Goal: Information Seeking & Learning: Learn about a topic

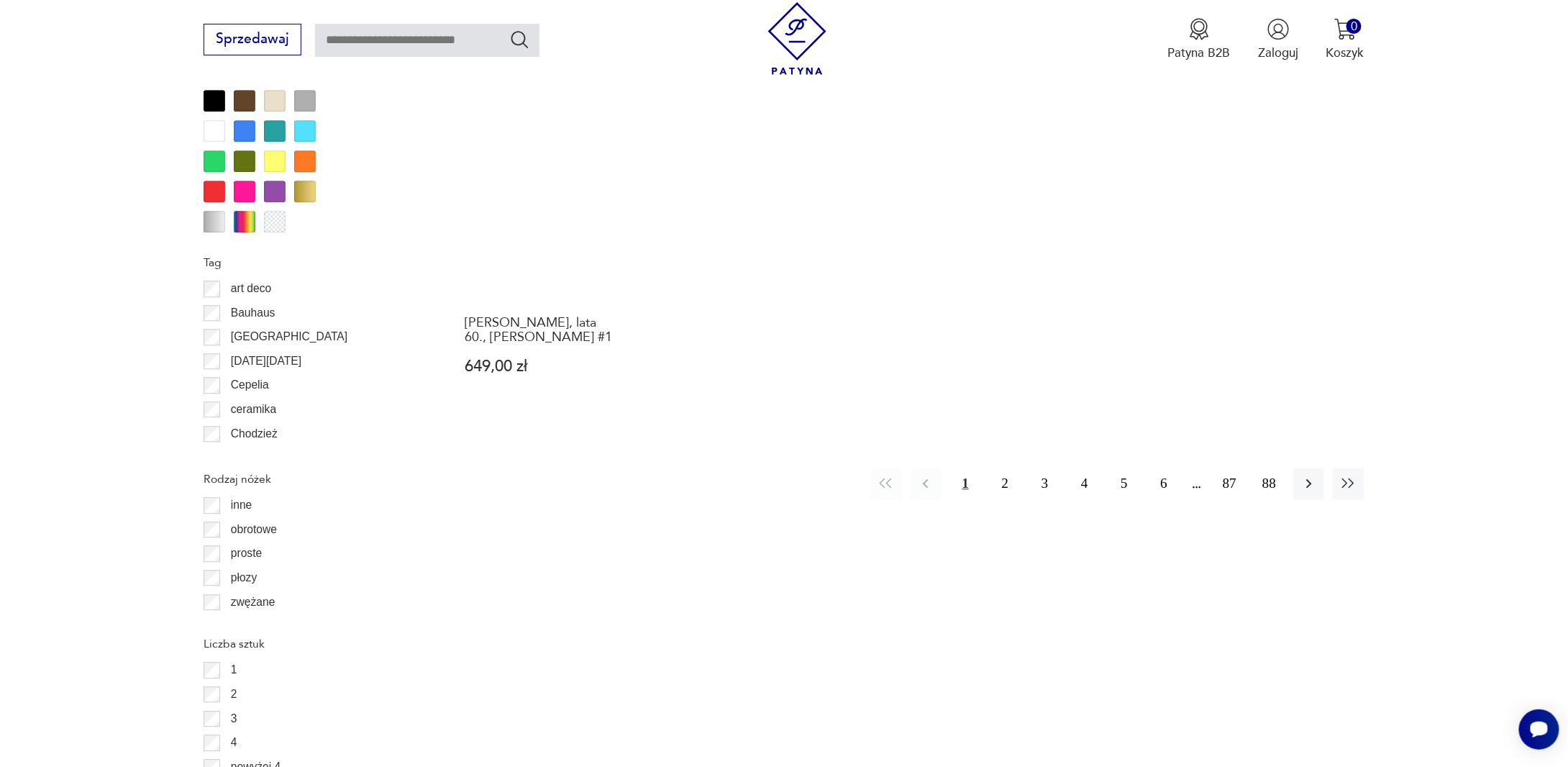
scroll to position [1628, 0]
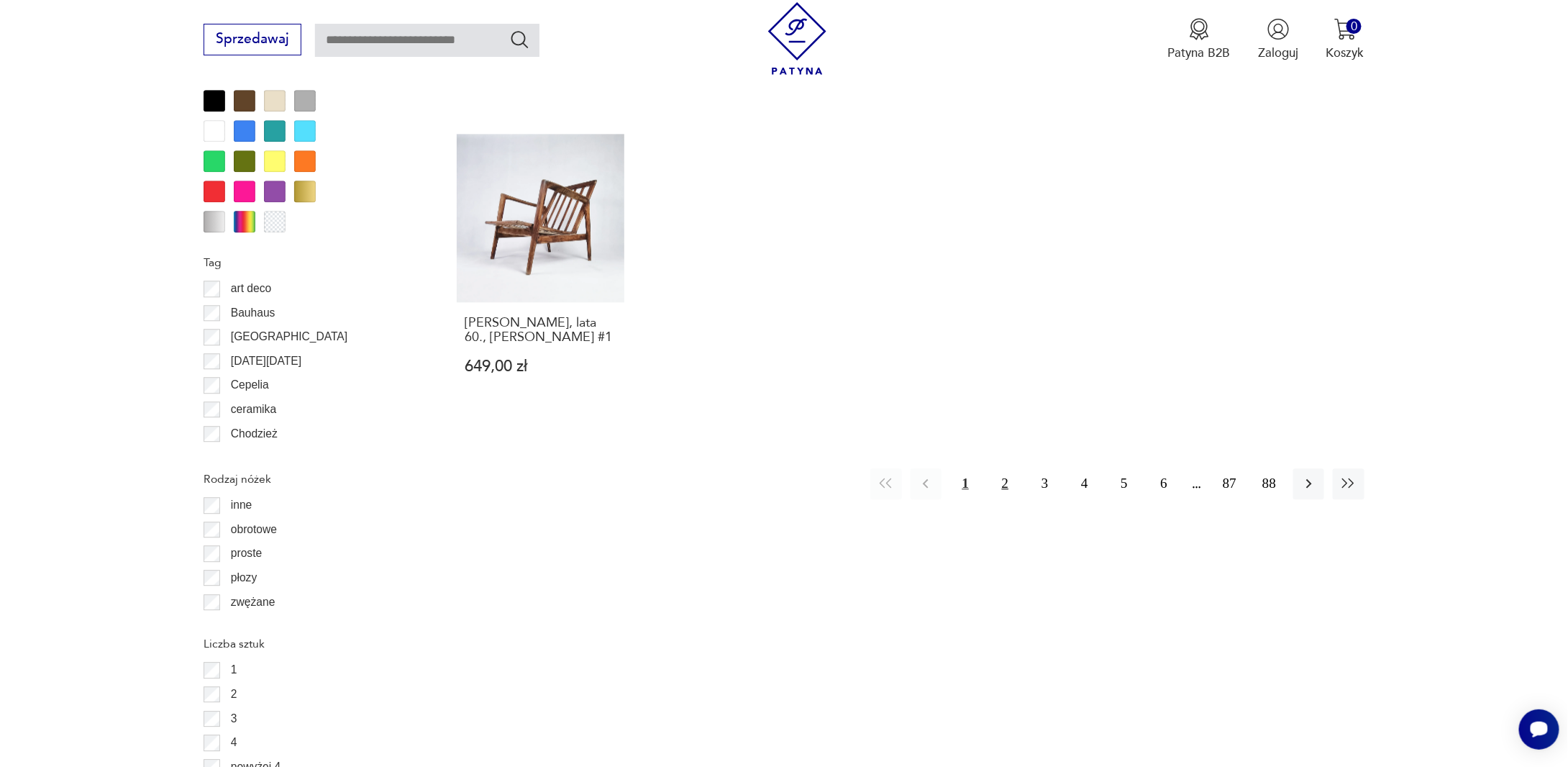
click at [1017, 469] on button "2" at bounding box center [1005, 484] width 31 height 31
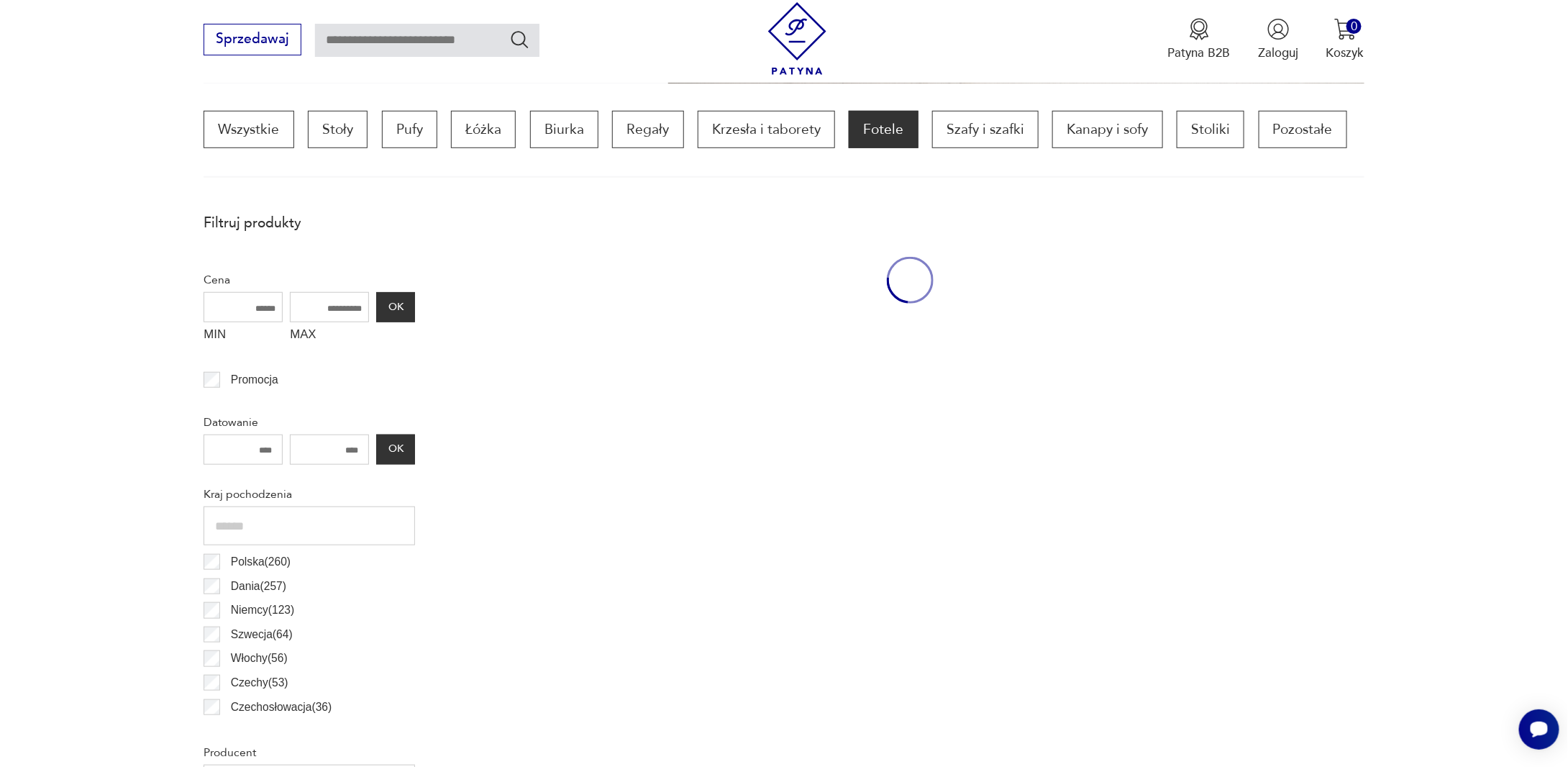
scroll to position [426, 0]
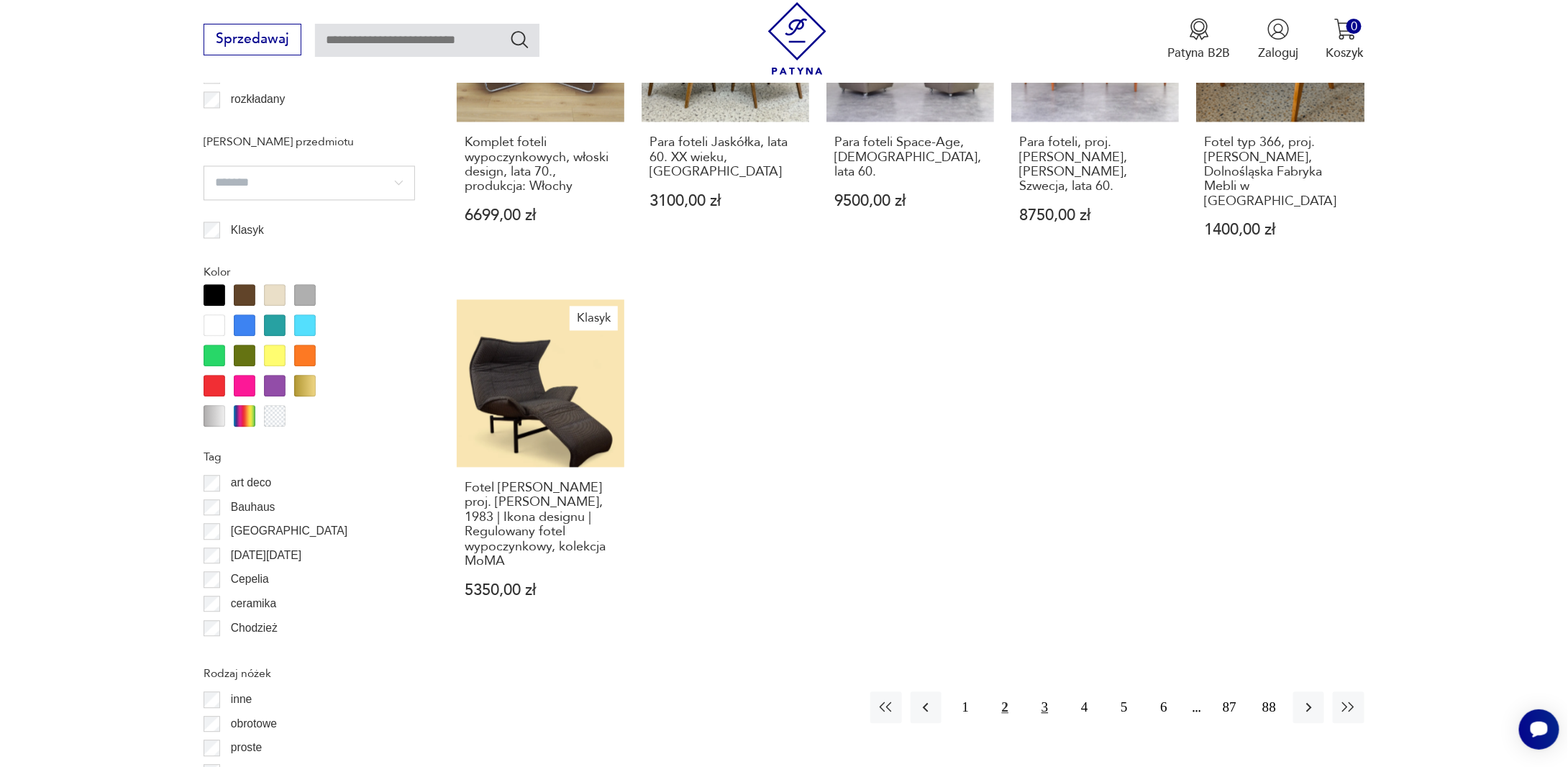
click at [1053, 699] on button "3" at bounding box center [1044, 707] width 31 height 31
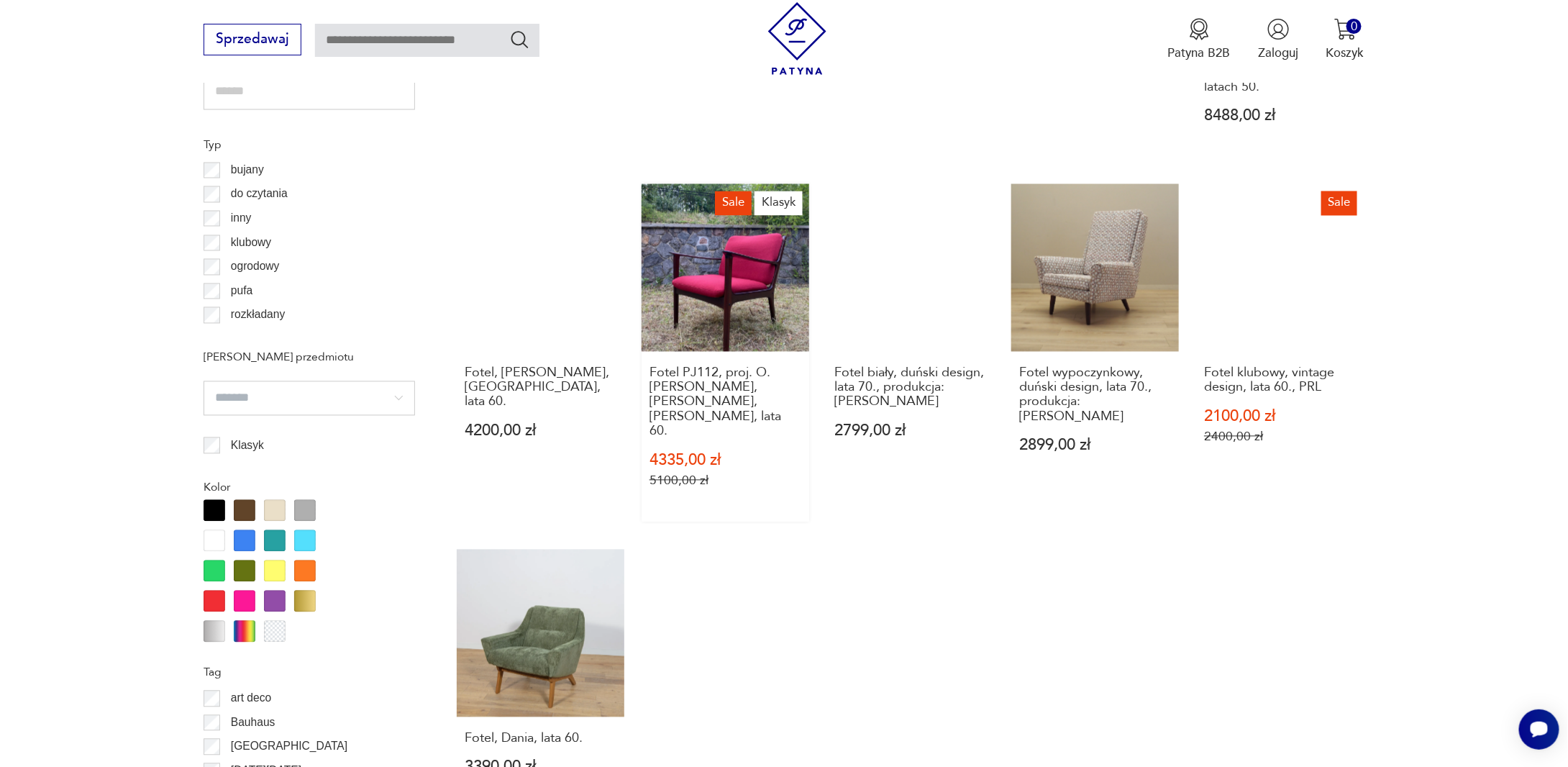
scroll to position [1218, 0]
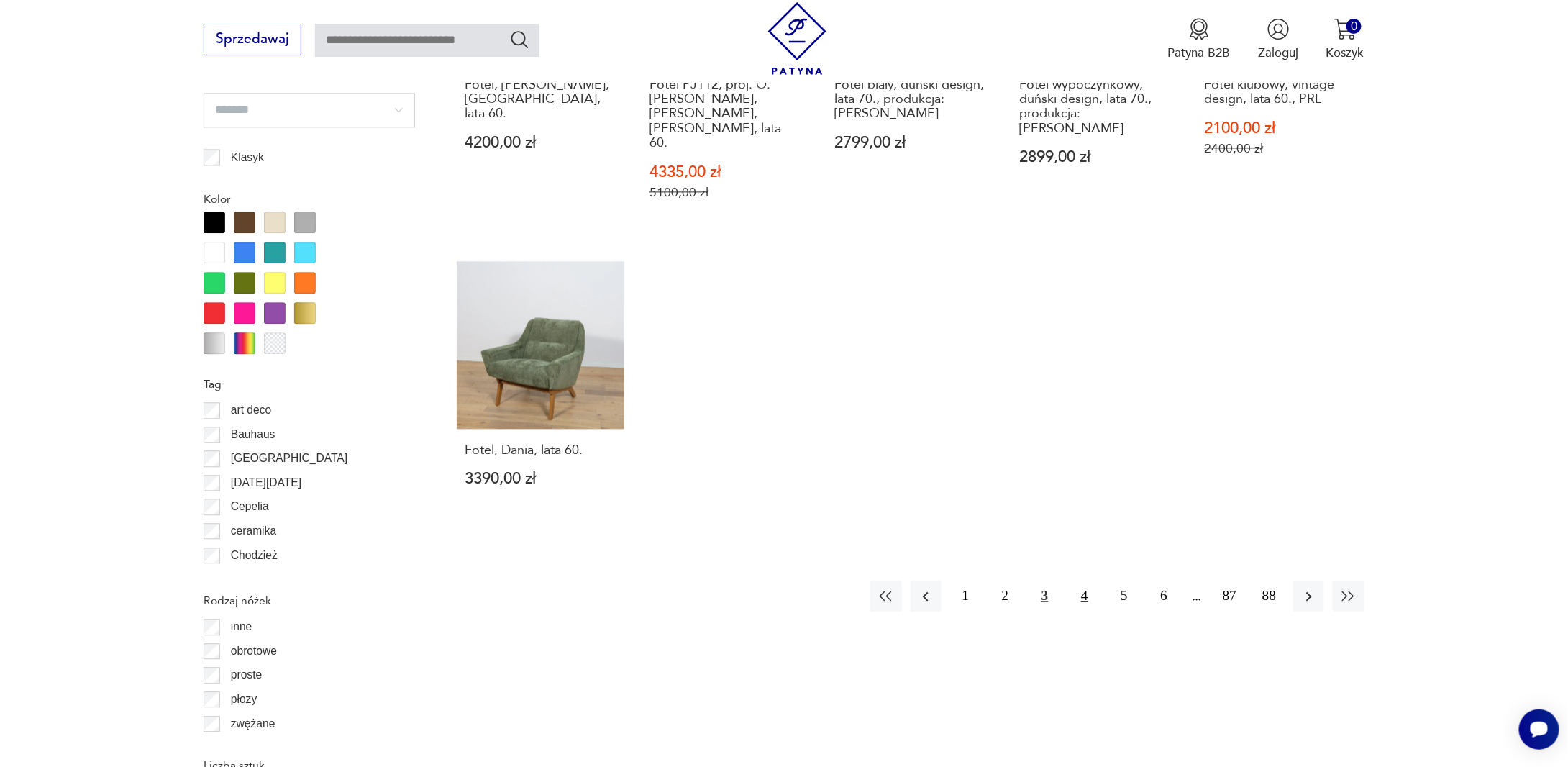
click at [1080, 581] on button "4" at bounding box center [1084, 596] width 31 height 31
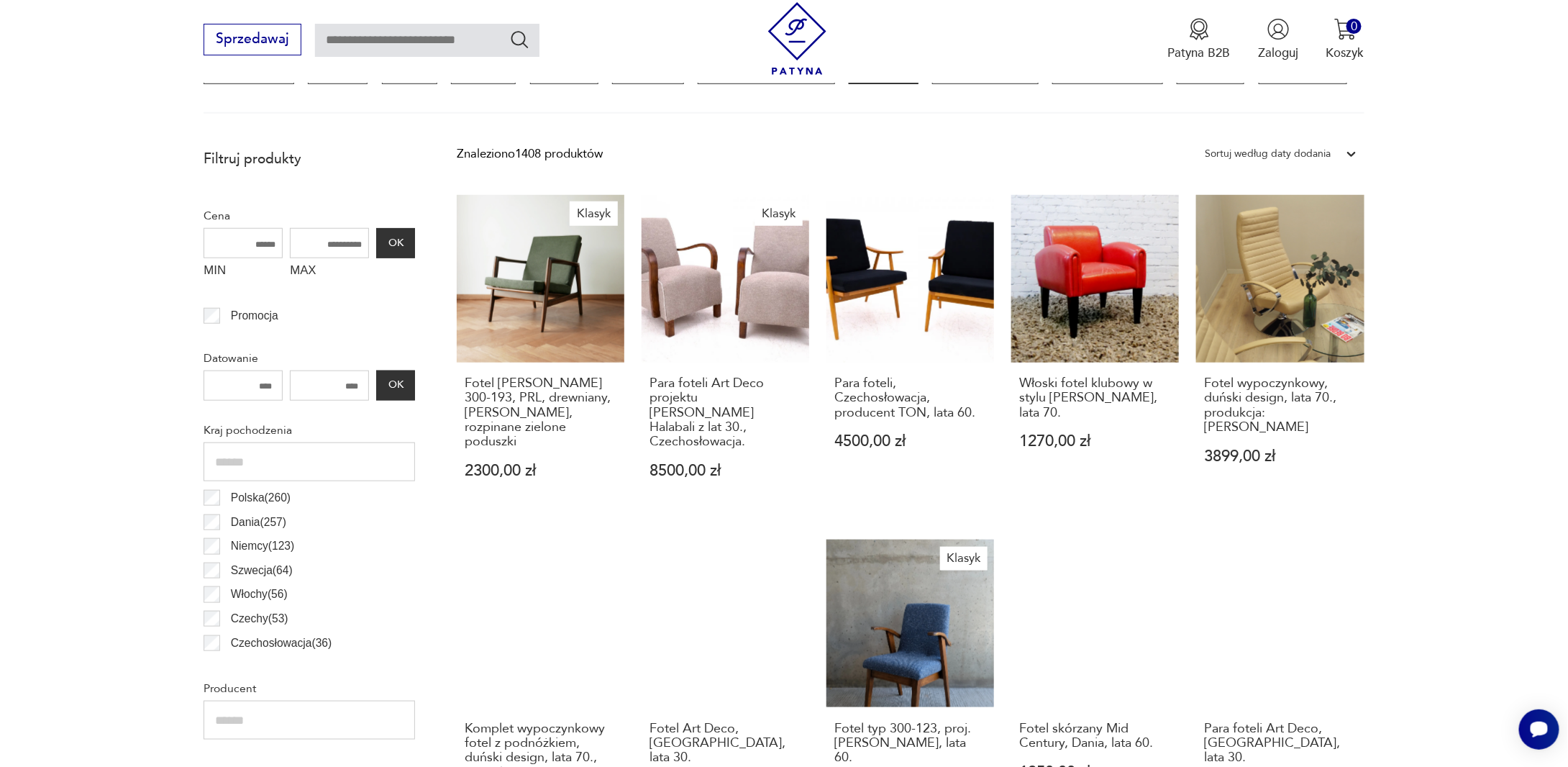
scroll to position [503, 0]
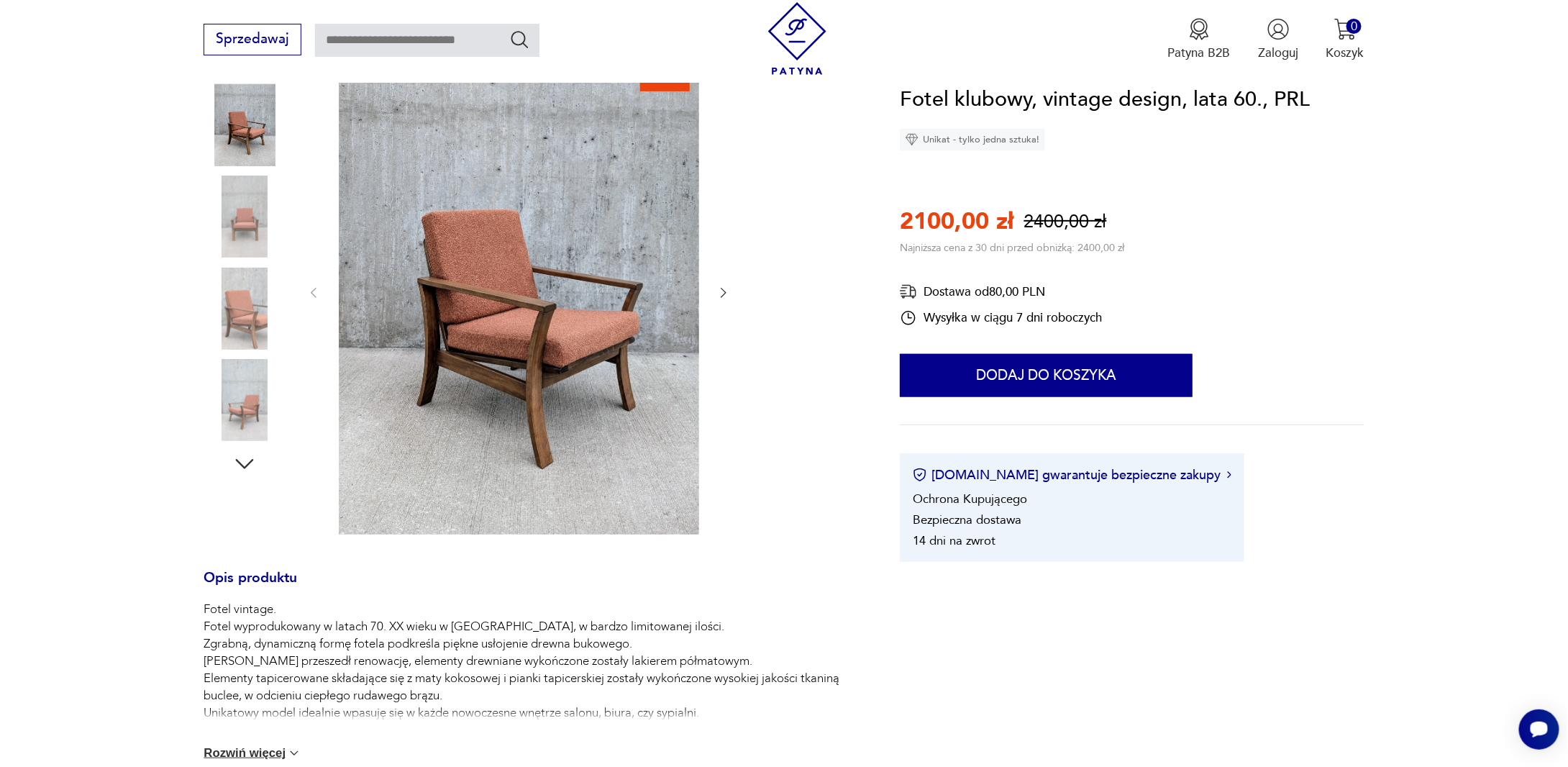
scroll to position [216, 0]
click at [262, 382] on img at bounding box center [244, 399] width 82 height 82
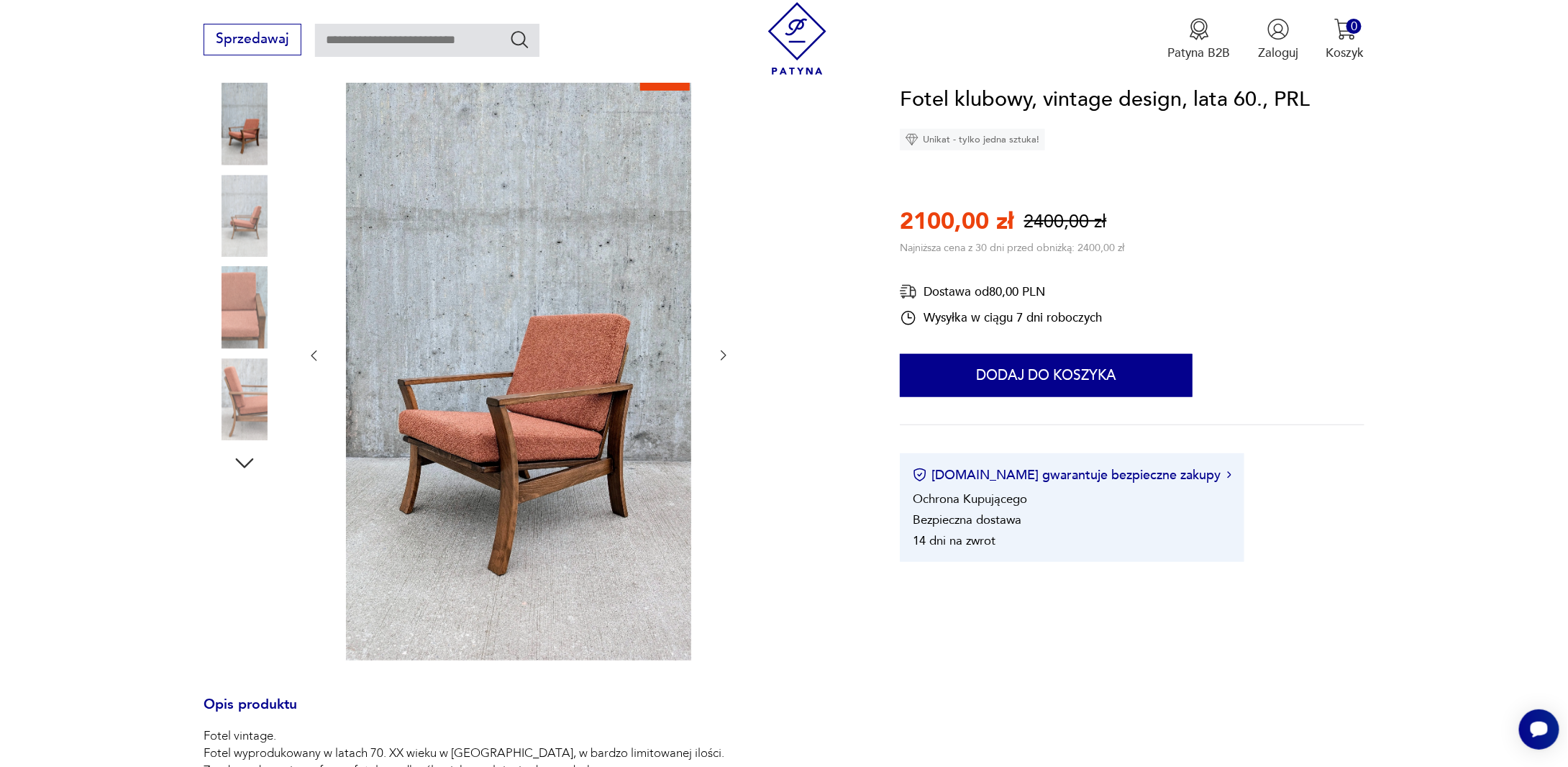
click at [253, 407] on img at bounding box center [244, 399] width 82 height 82
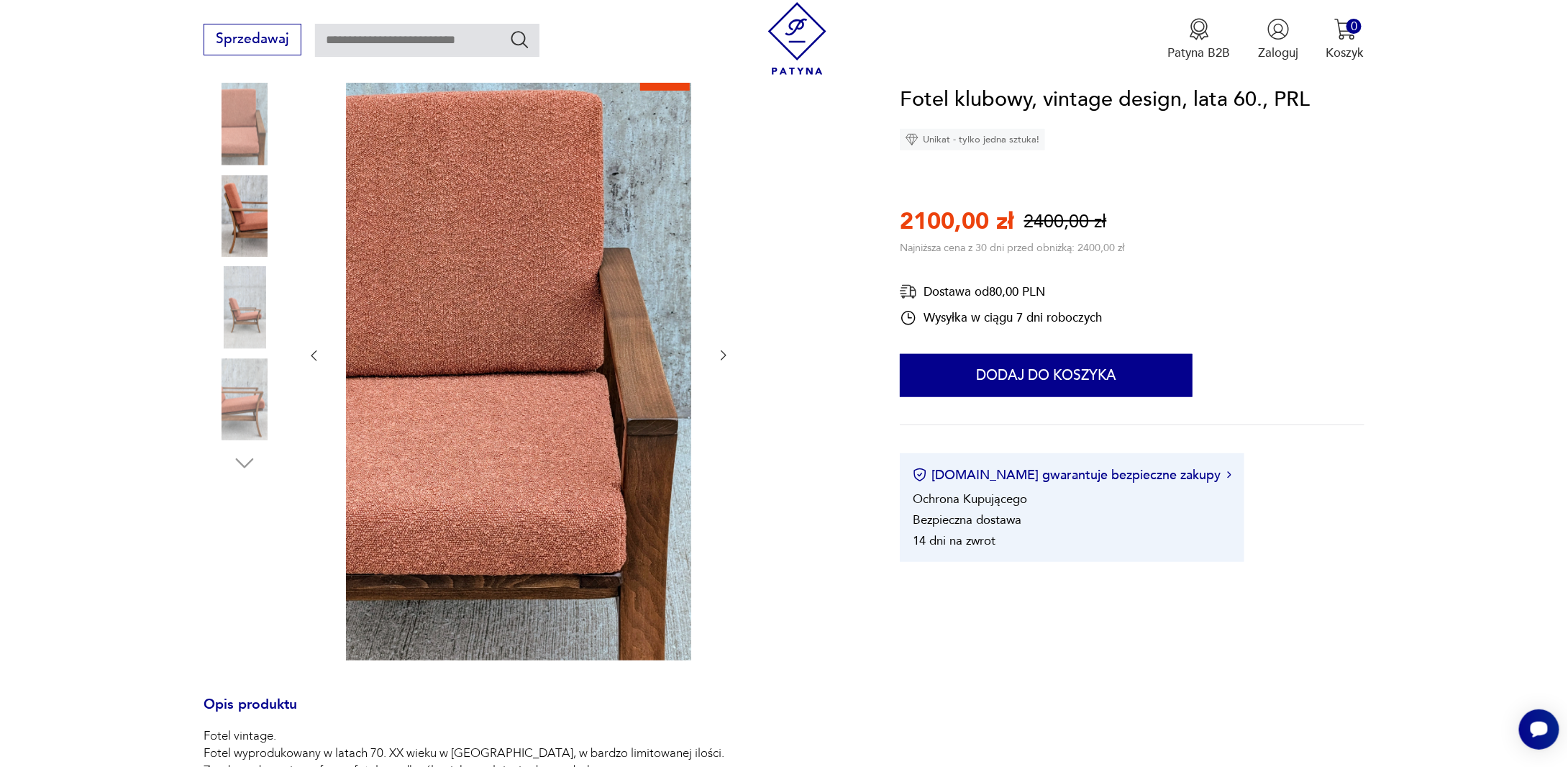
click at [245, 423] on img at bounding box center [244, 399] width 82 height 82
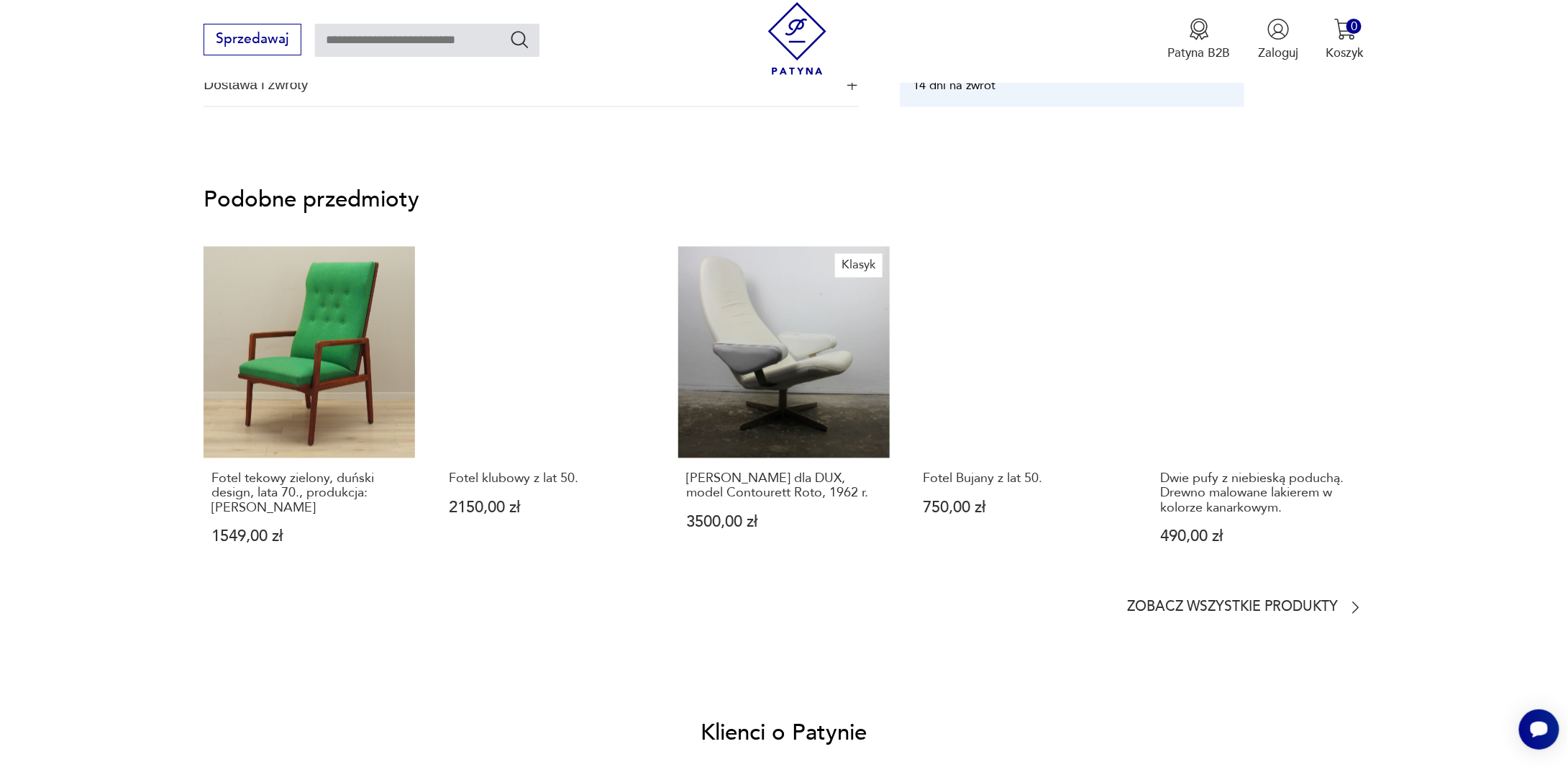
scroll to position [1368, 0]
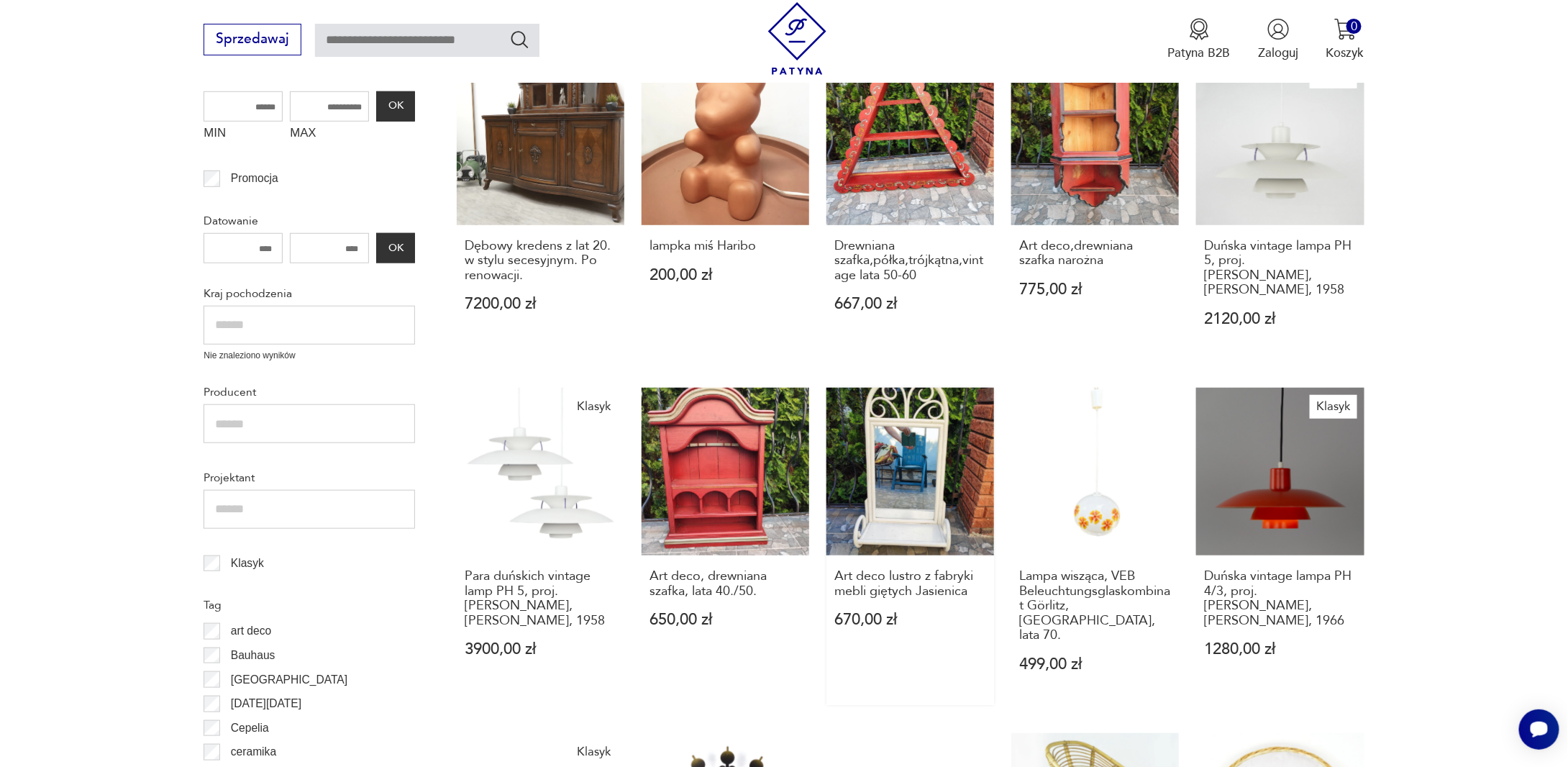
scroll to position [457, 0]
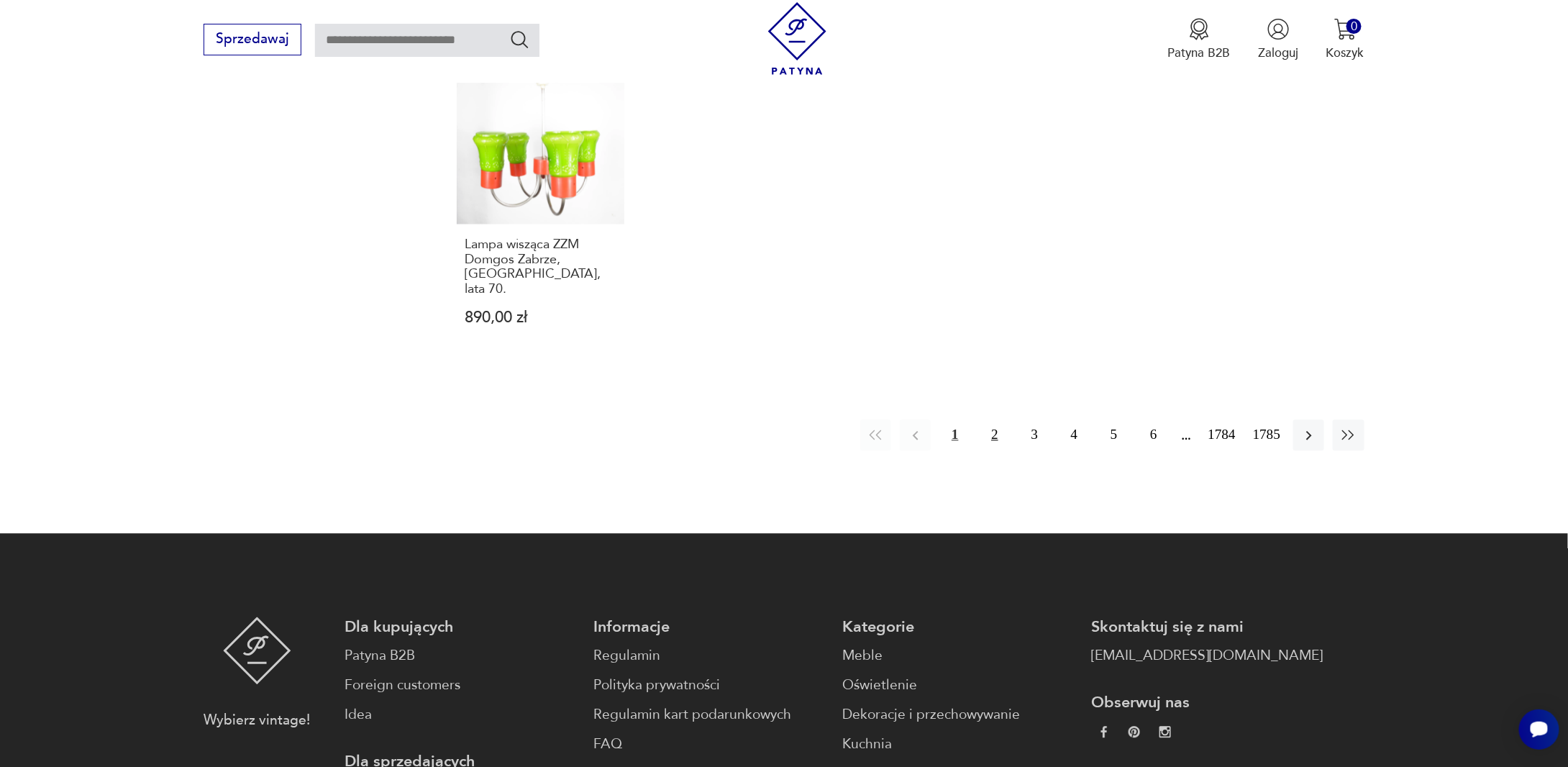
click at [997, 420] on button "2" at bounding box center [994, 435] width 31 height 31
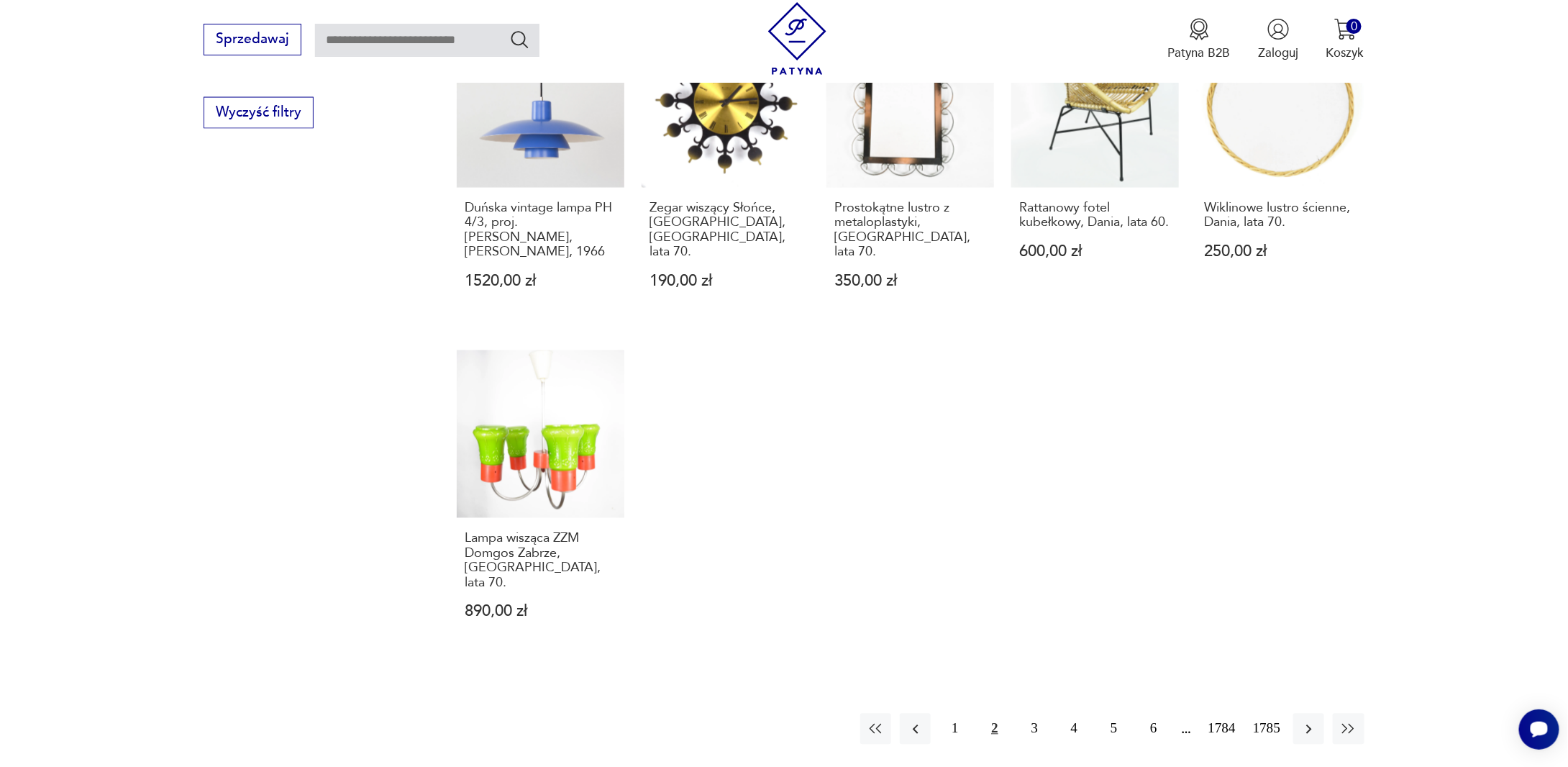
scroll to position [931, 0]
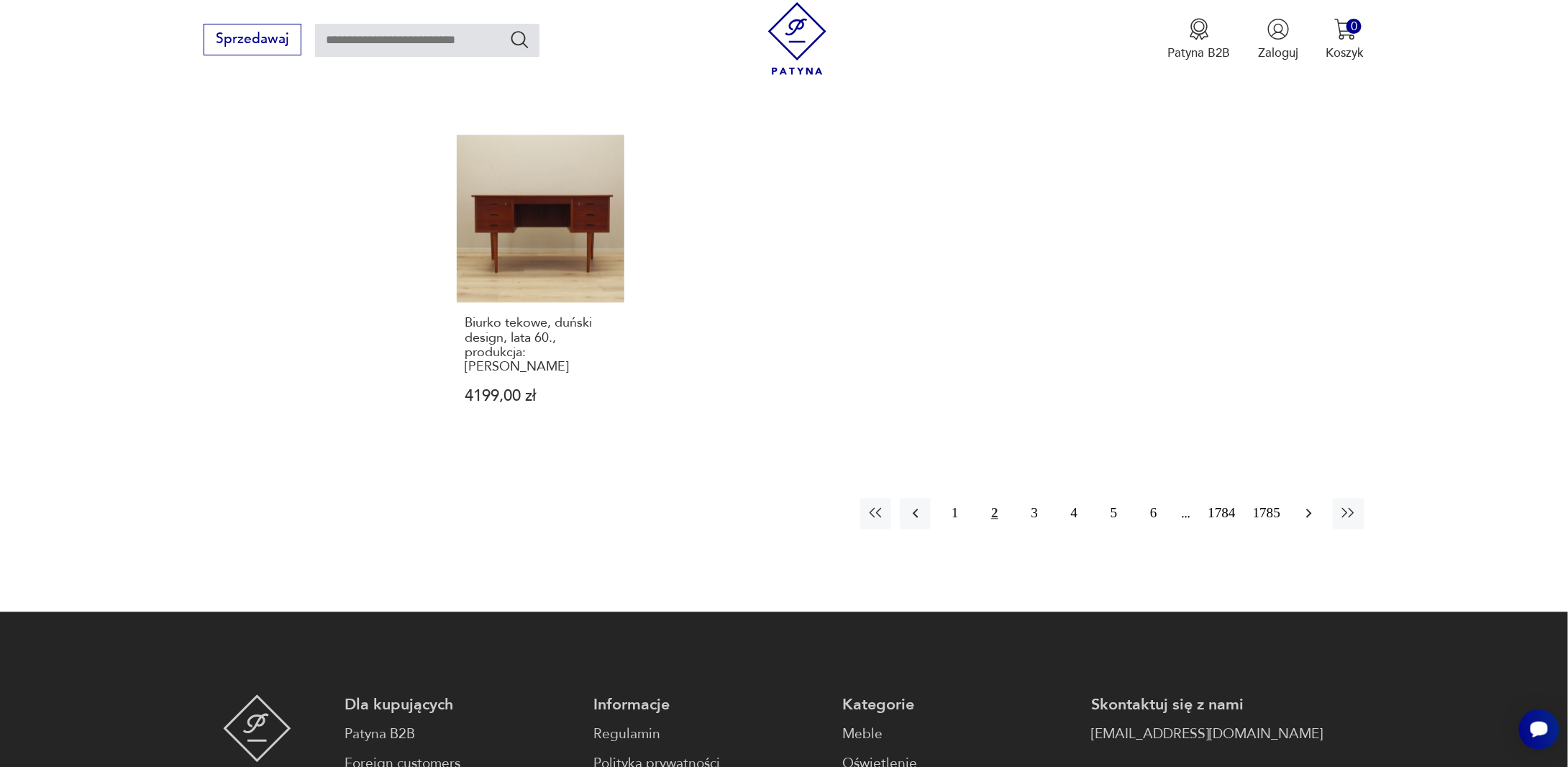
click at [1304, 504] on icon "button" at bounding box center [1308, 513] width 17 height 17
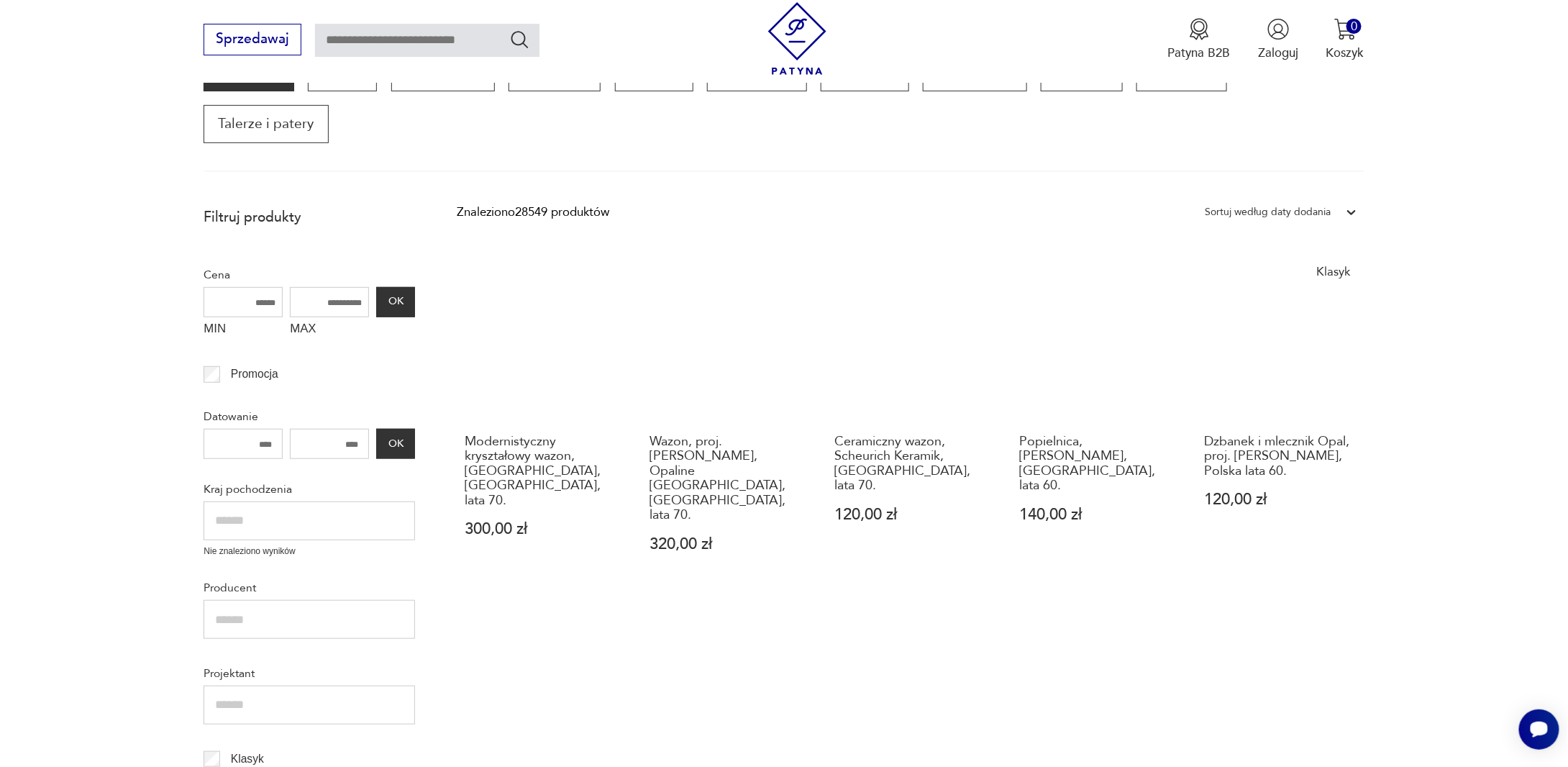
scroll to position [191, 0]
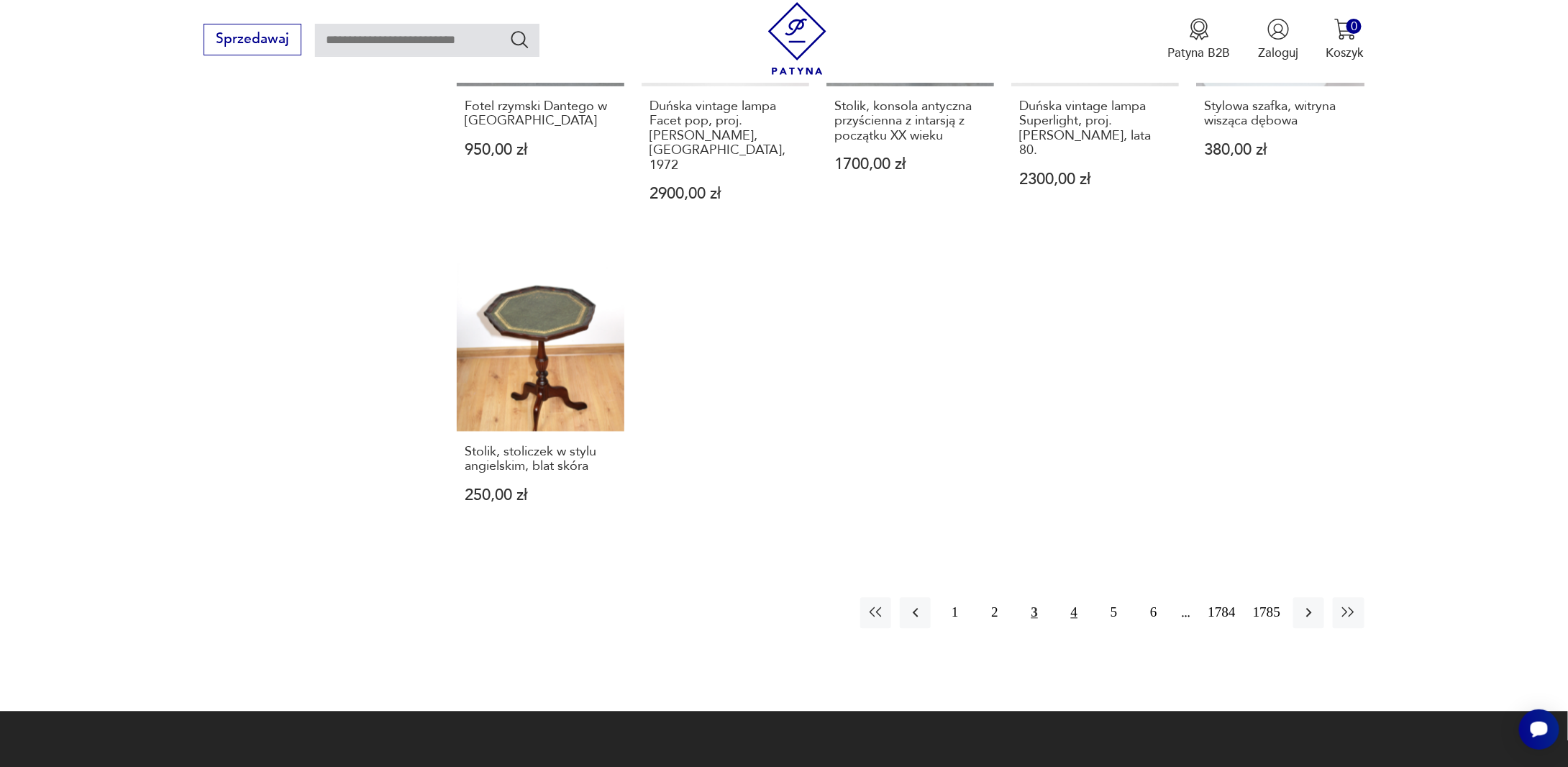
click at [1074, 598] on button "4" at bounding box center [1073, 613] width 31 height 31
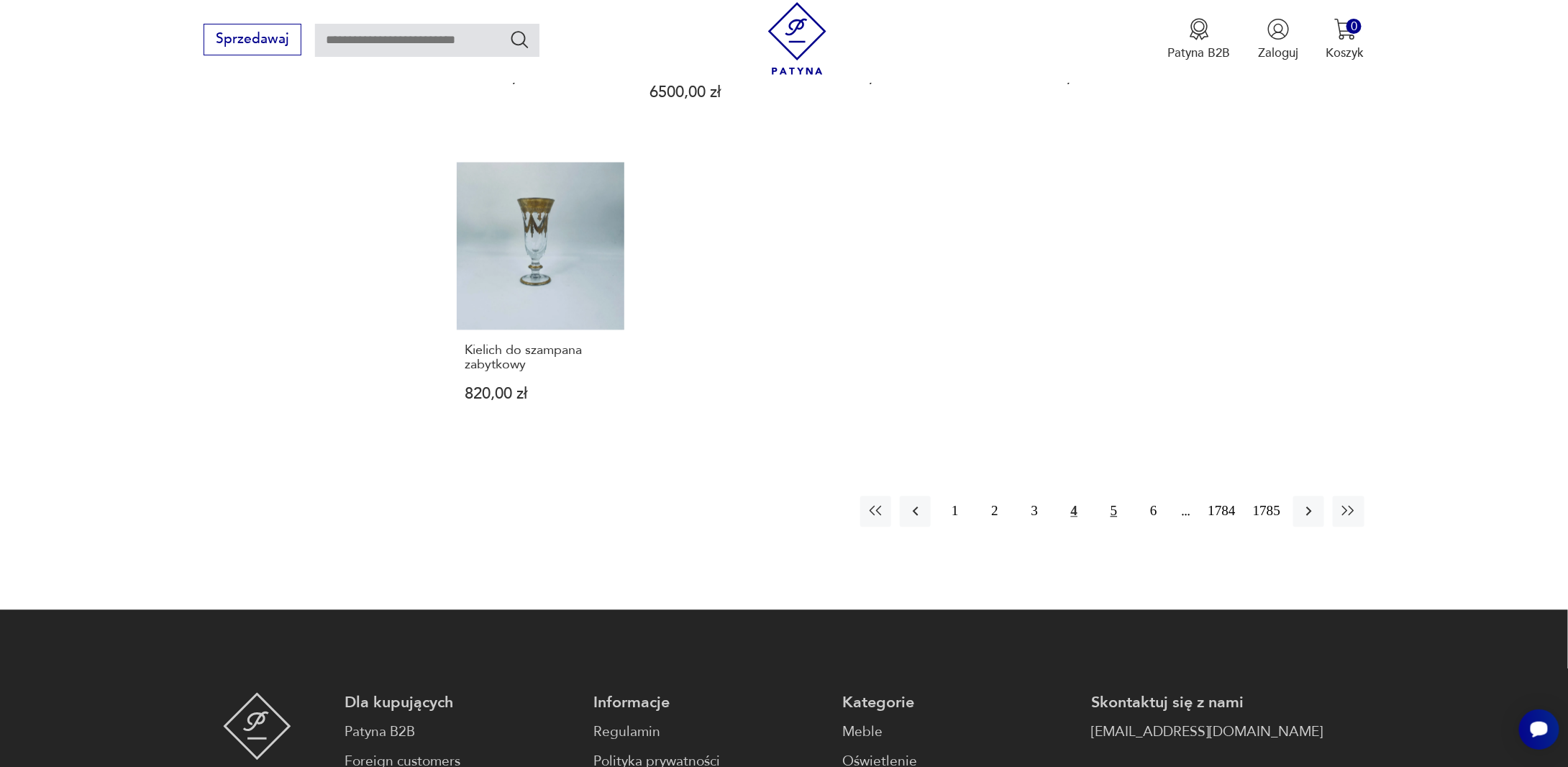
click at [1117, 497] on button "5" at bounding box center [1114, 512] width 31 height 31
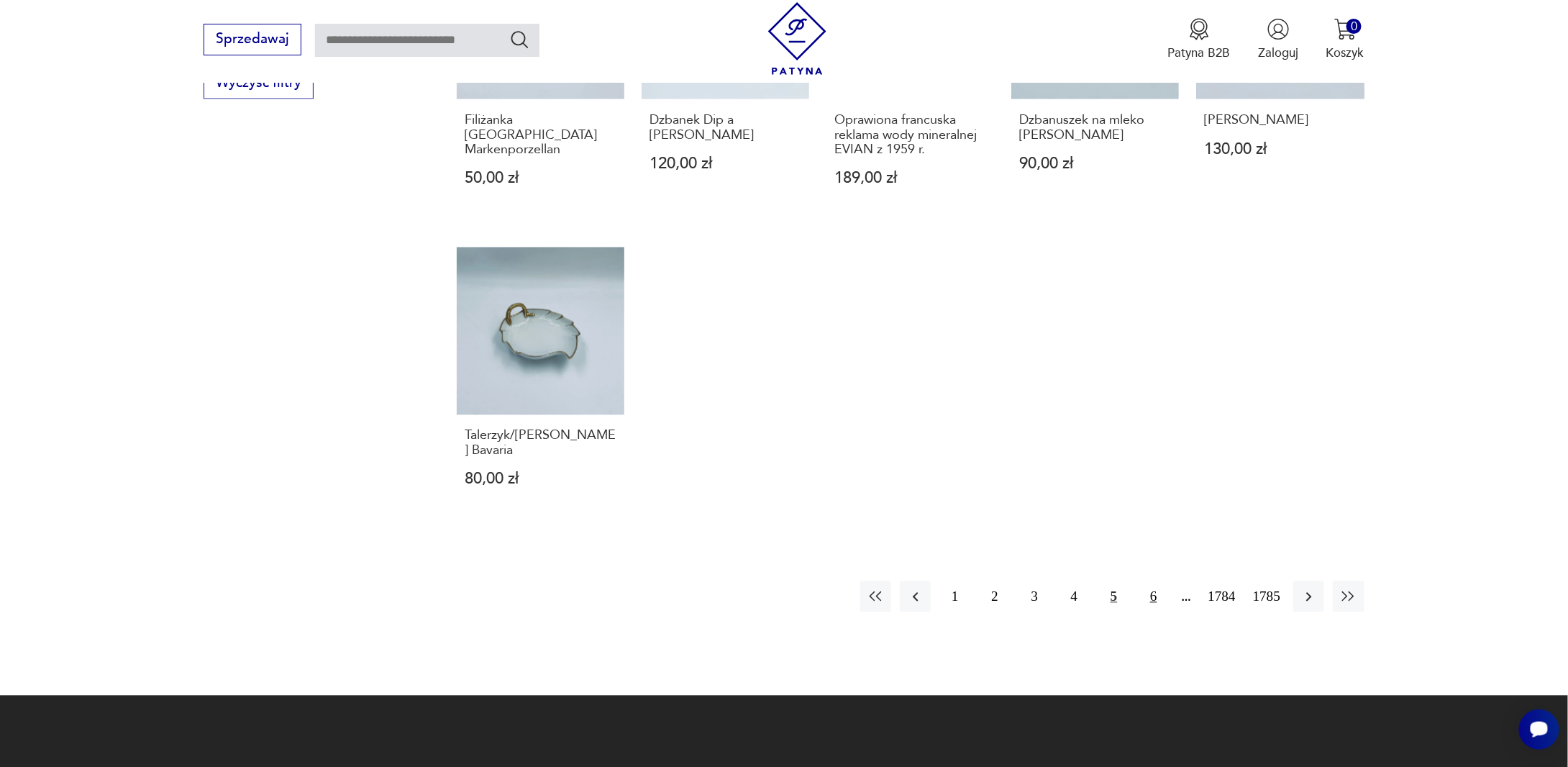
click at [1155, 582] on button "6" at bounding box center [1153, 597] width 31 height 31
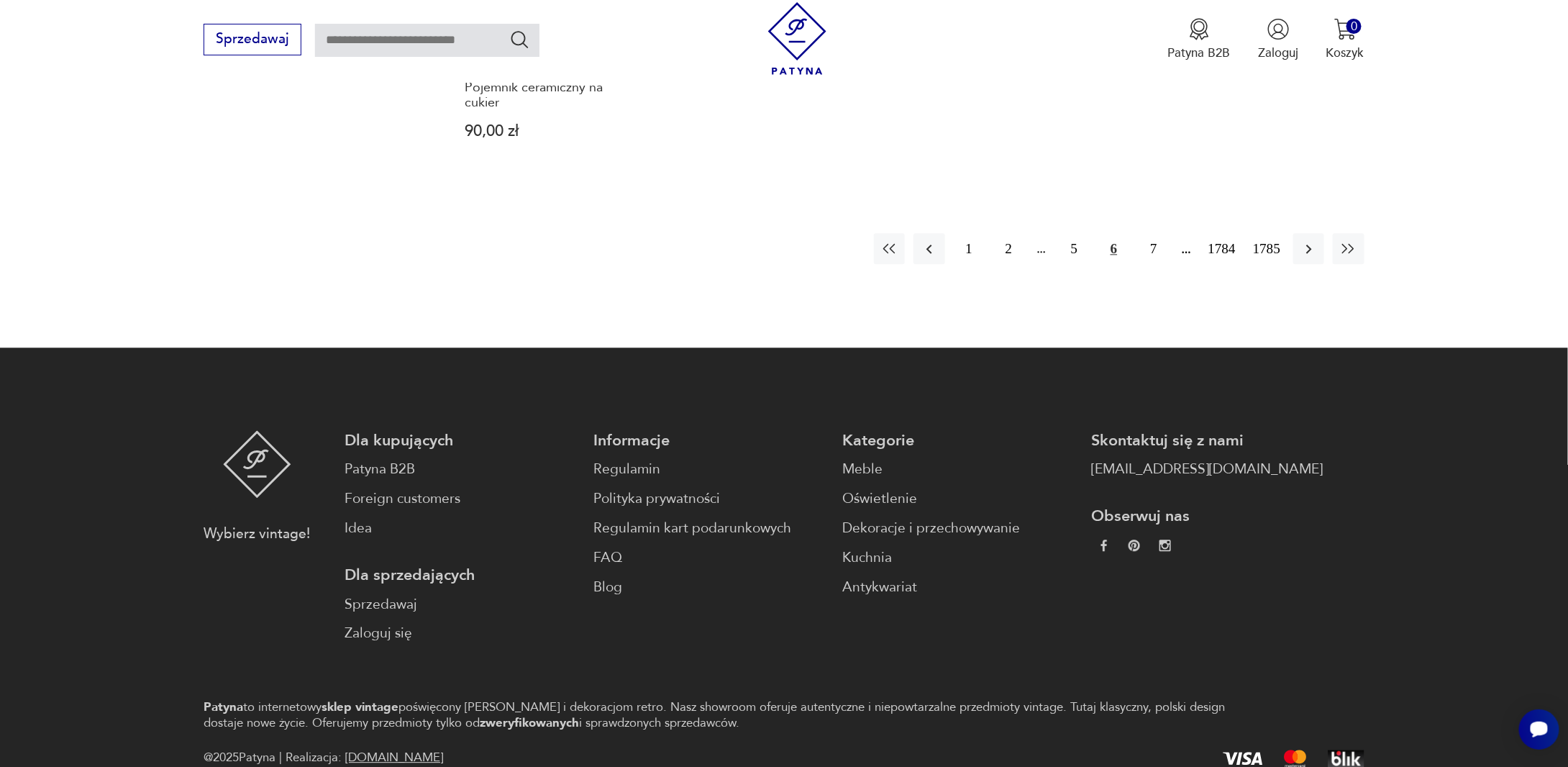
scroll to position [1551, 0]
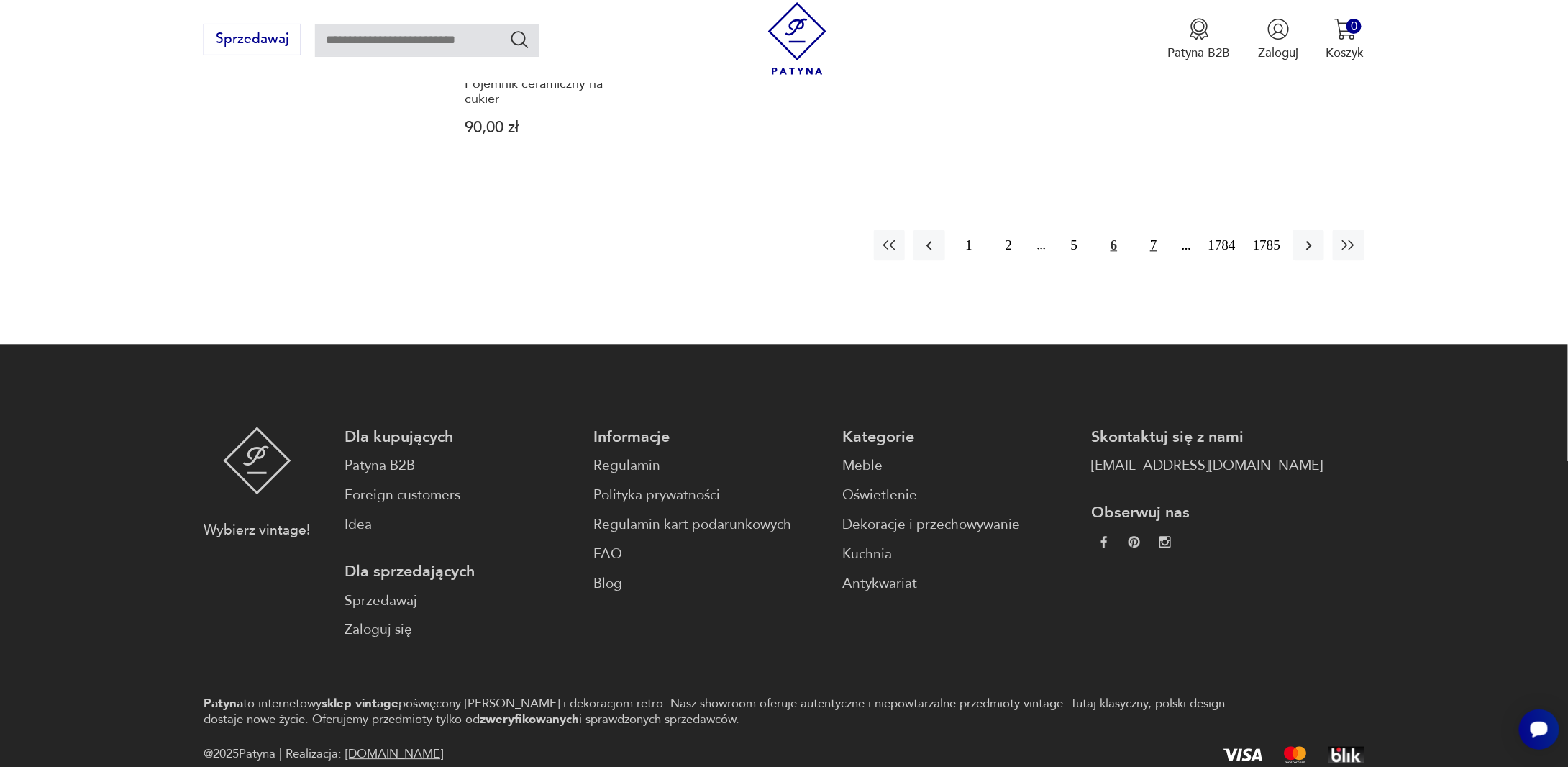
click at [1160, 230] on button "7" at bounding box center [1153, 245] width 31 height 31
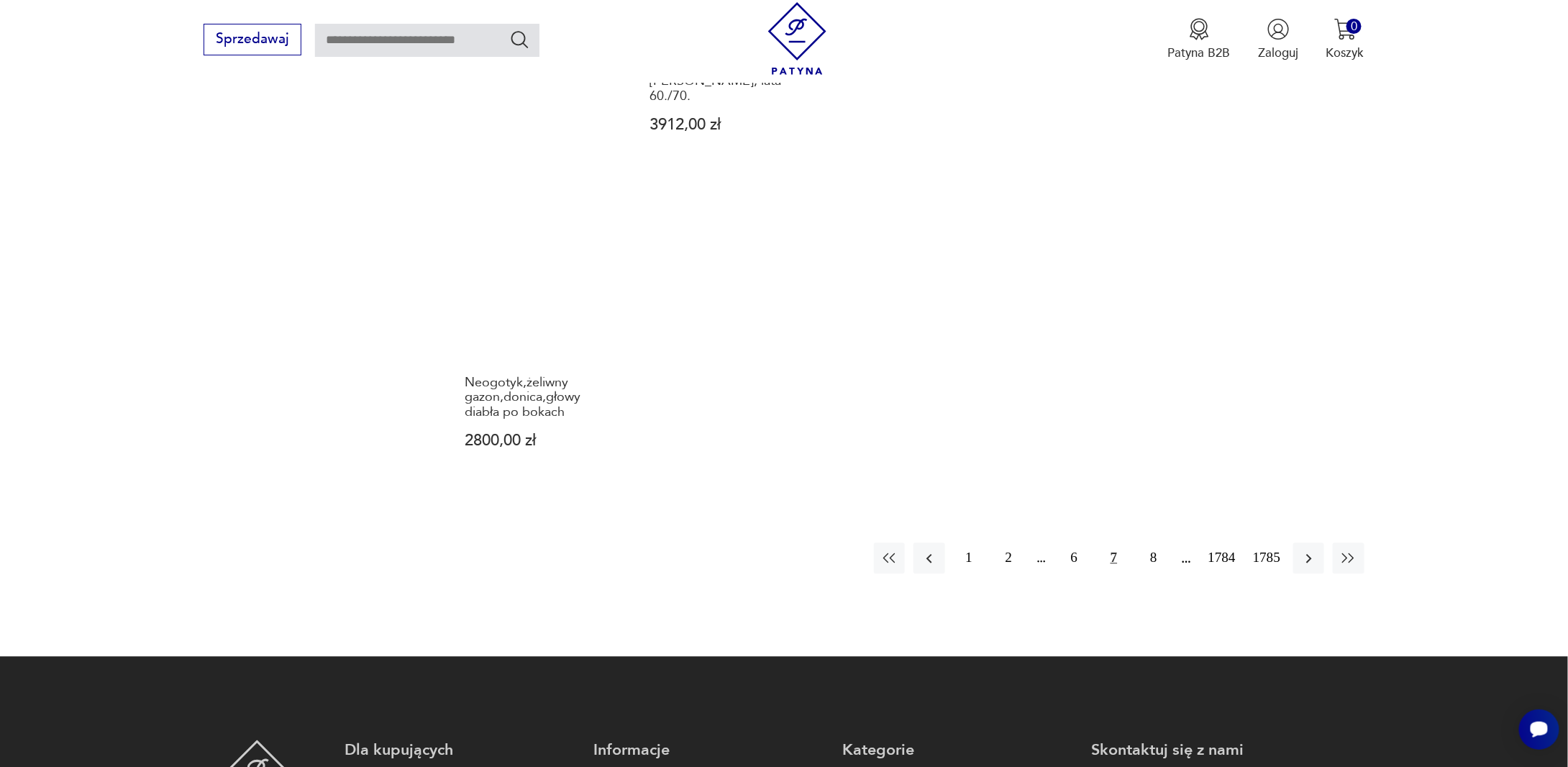
scroll to position [1414, 0]
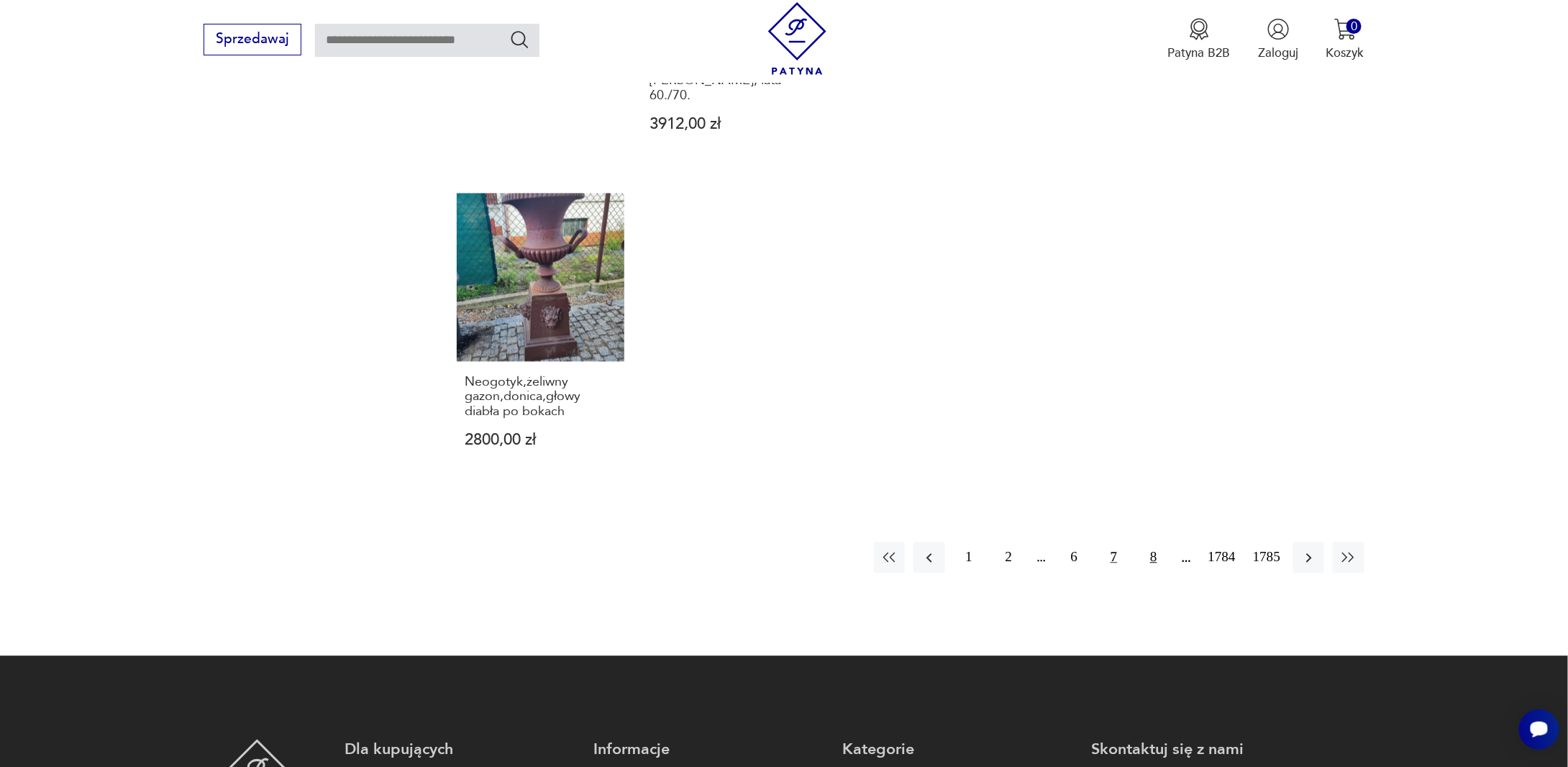
click at [1158, 542] on button "8" at bounding box center [1153, 557] width 31 height 31
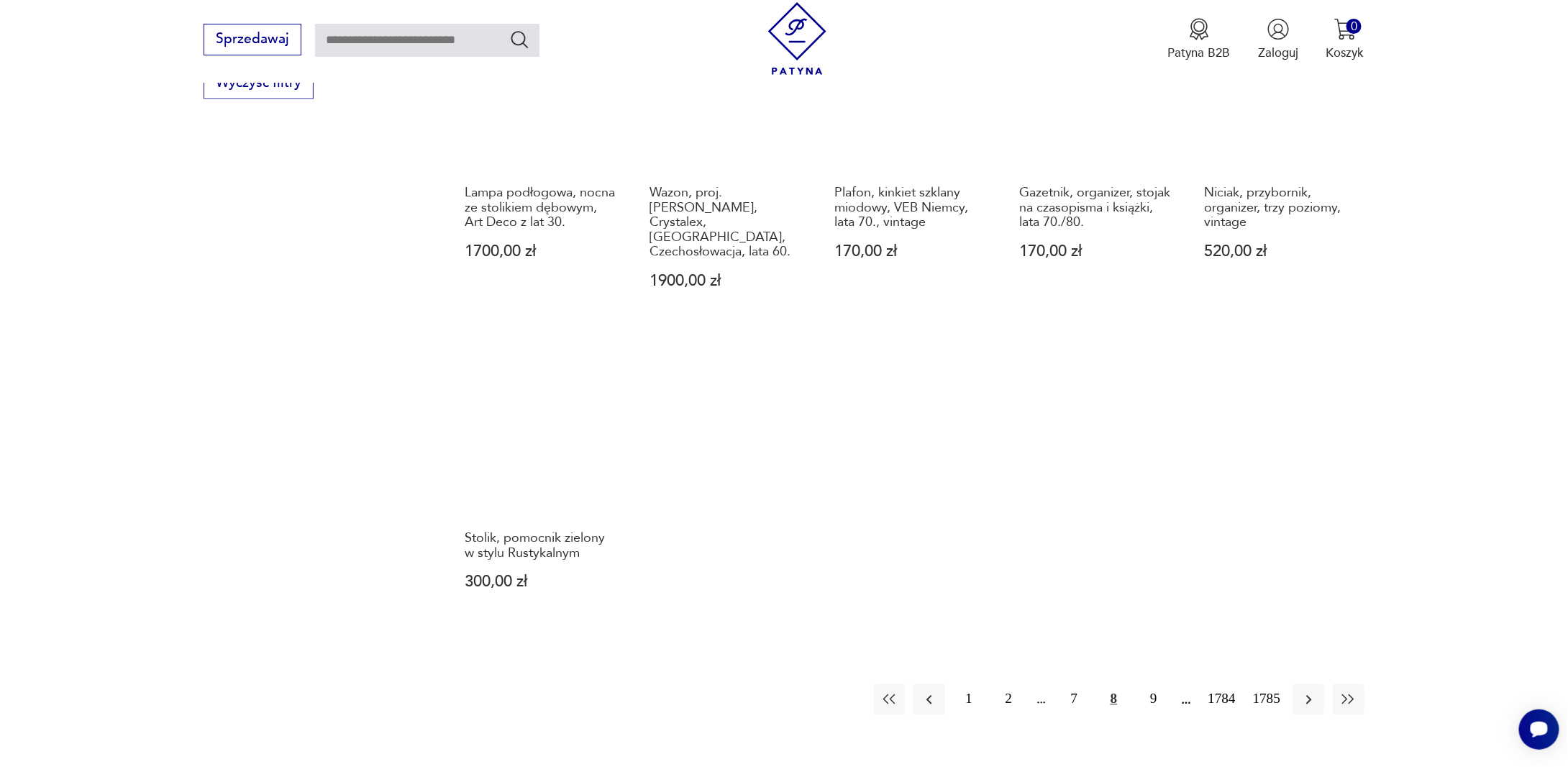
scroll to position [1199, 0]
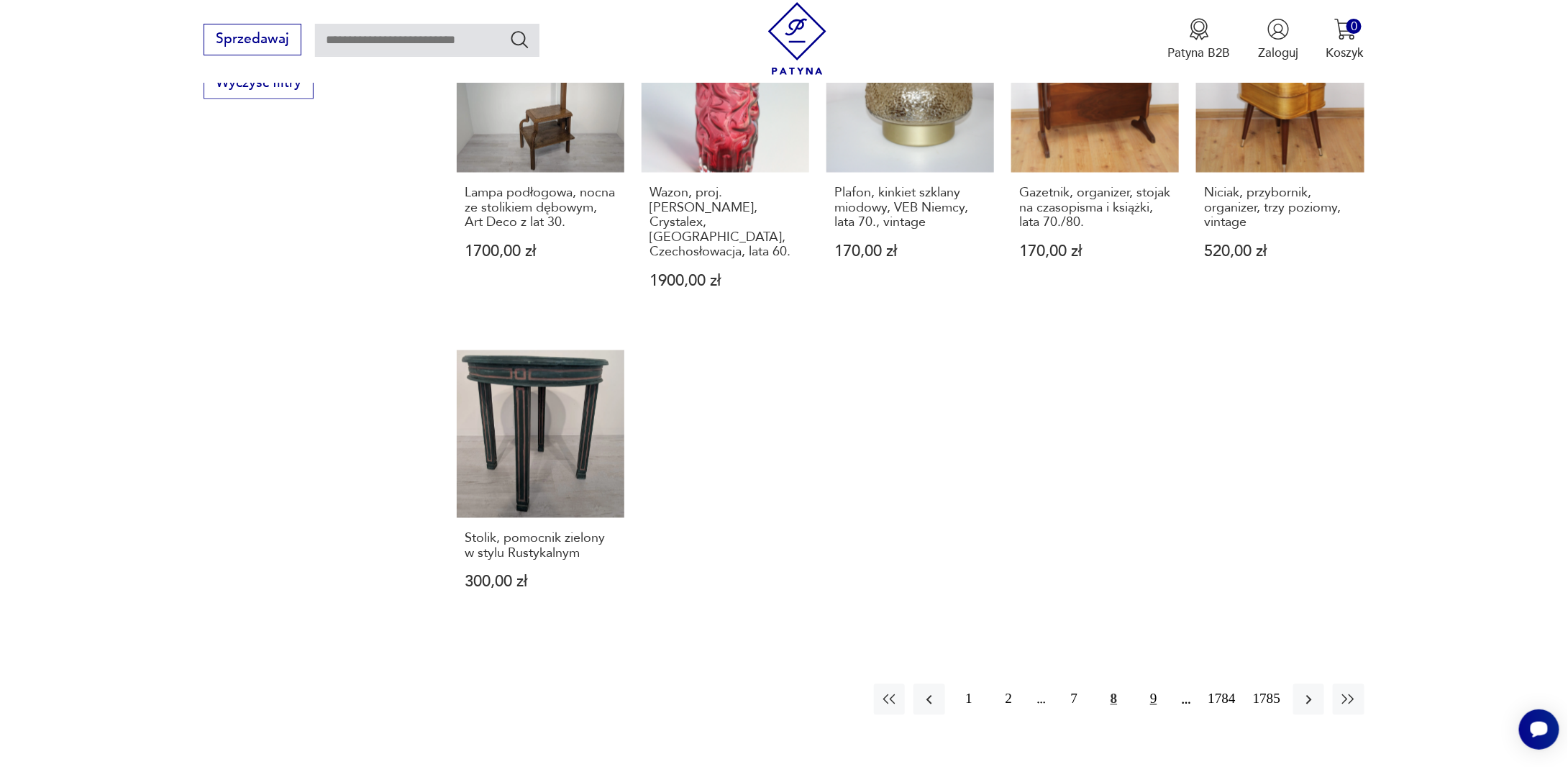
click at [1153, 684] on button "9" at bounding box center [1153, 699] width 31 height 31
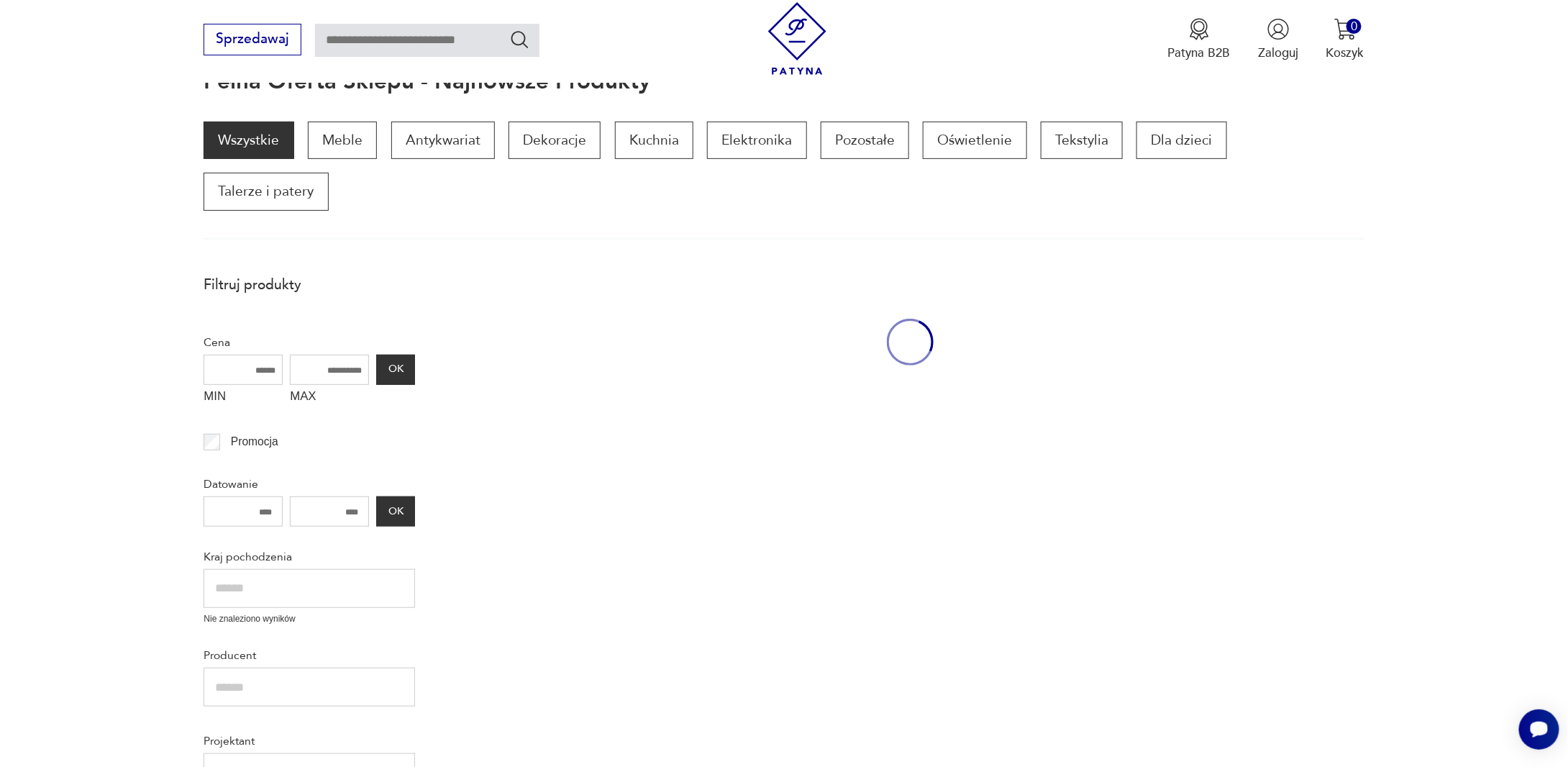
scroll to position [191, 0]
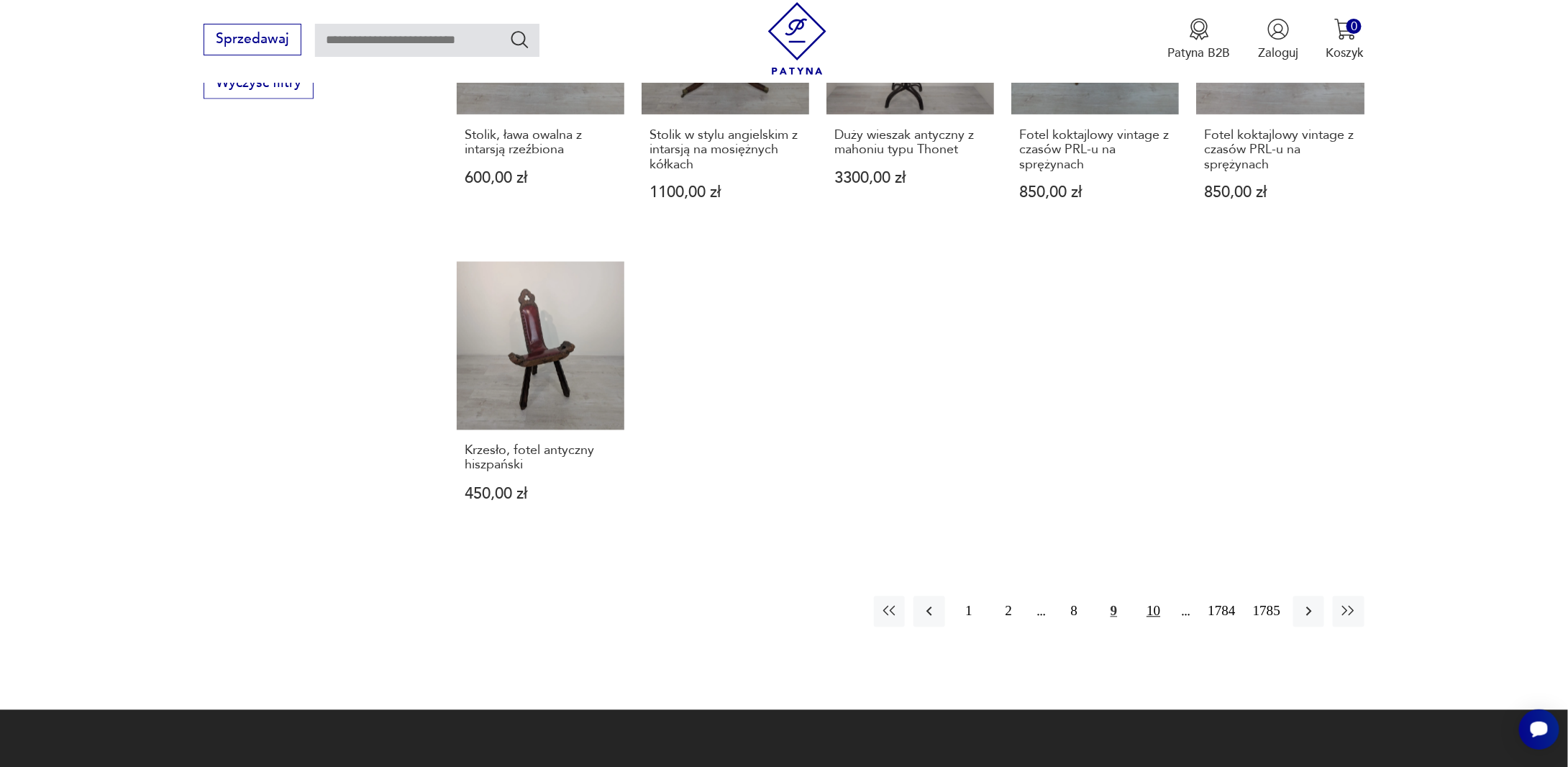
click at [1148, 597] on button "10" at bounding box center [1153, 612] width 31 height 31
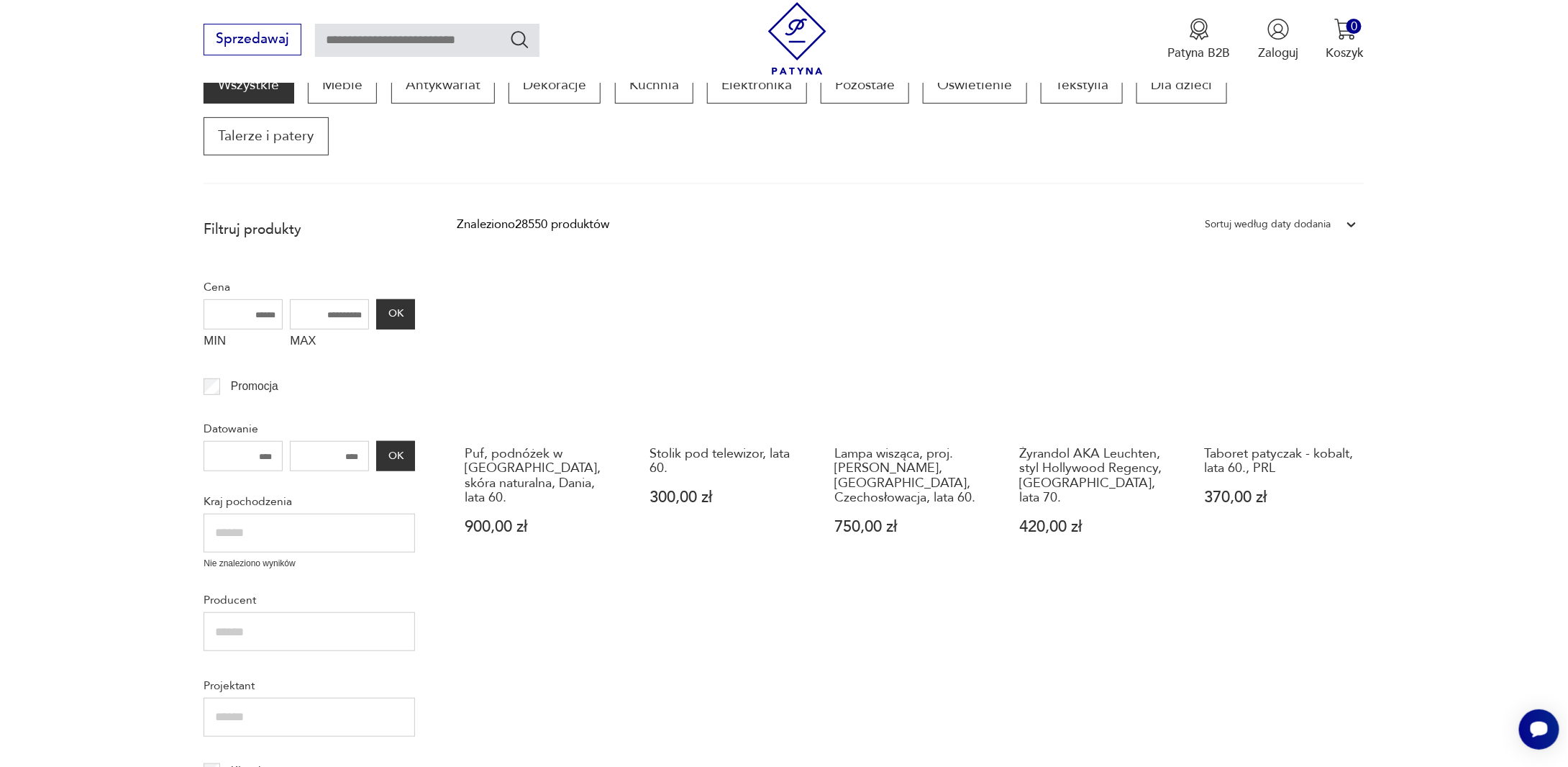
scroll to position [191, 0]
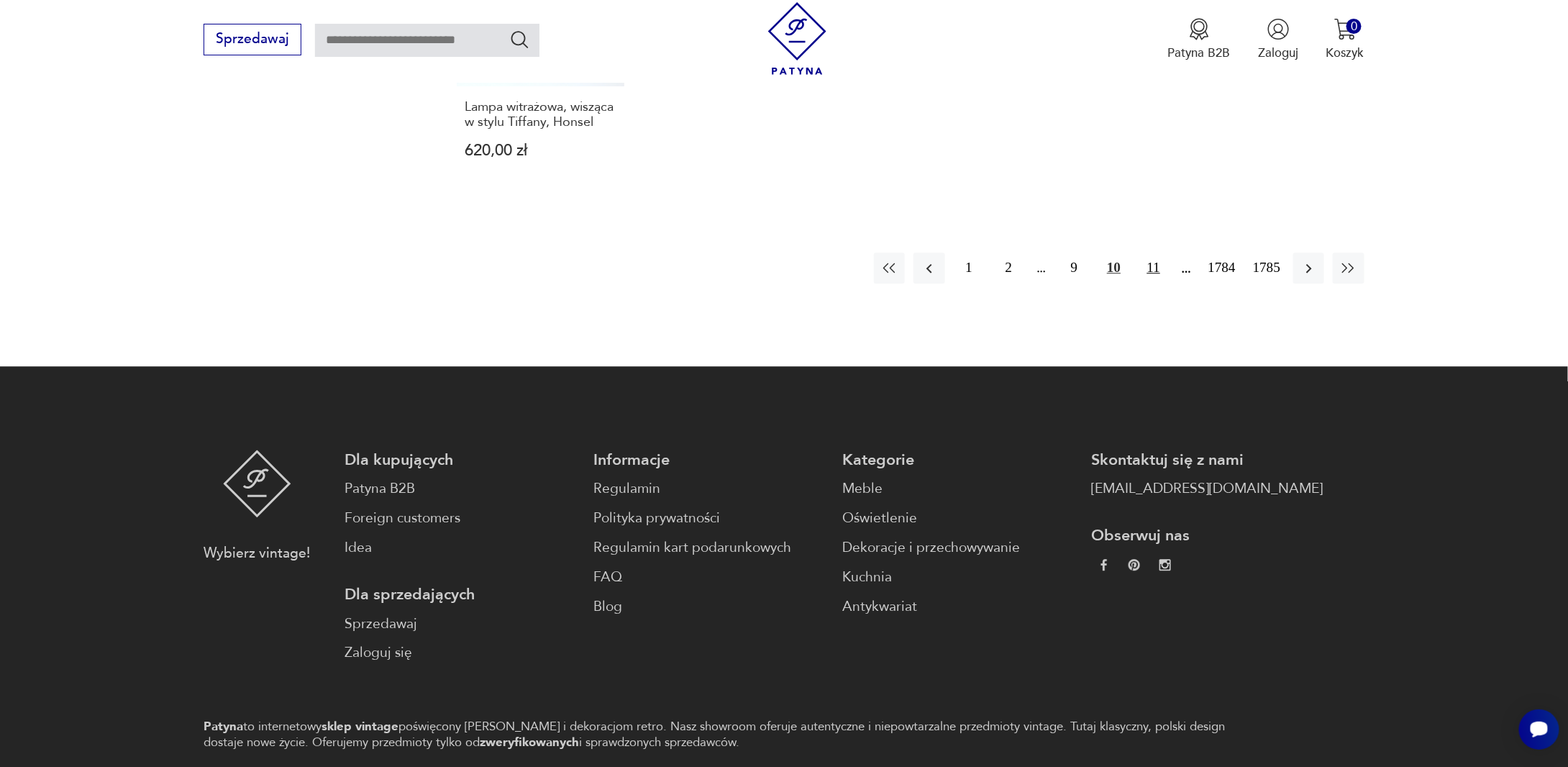
click at [1158, 252] on button "11" at bounding box center [1153, 267] width 31 height 31
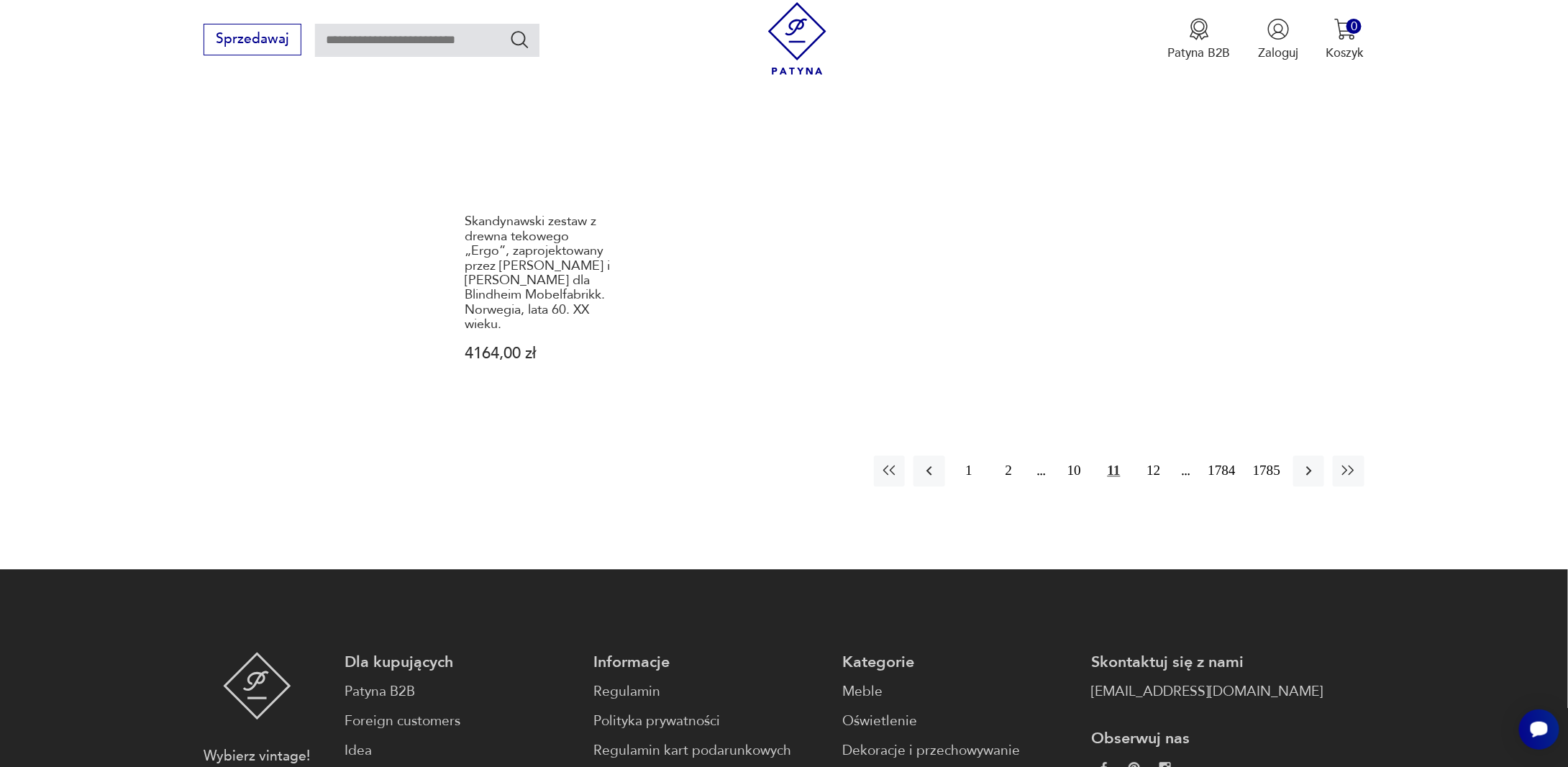
scroll to position [1487, 0]
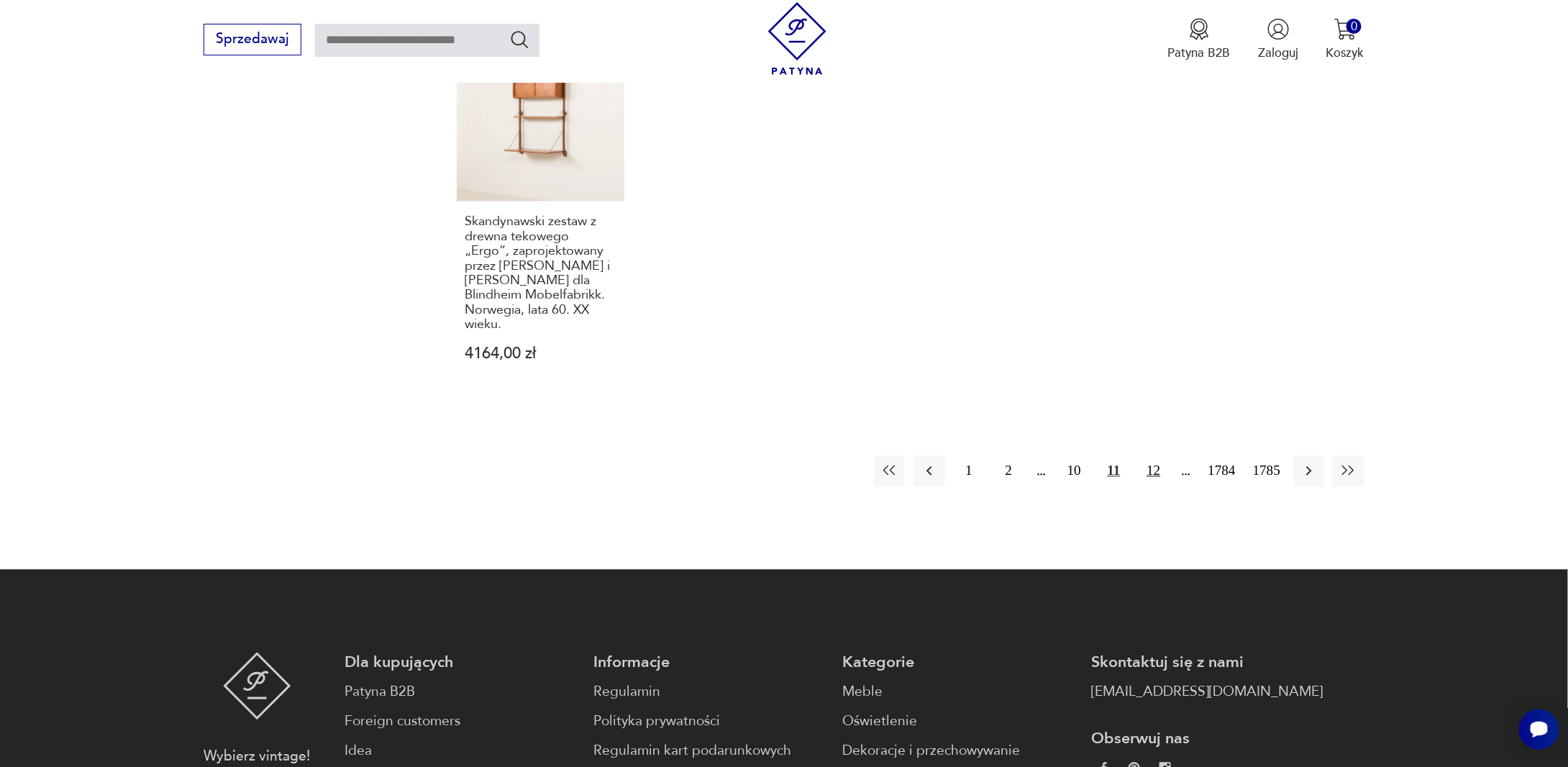
click at [1156, 455] on button "12" at bounding box center [1153, 471] width 31 height 31
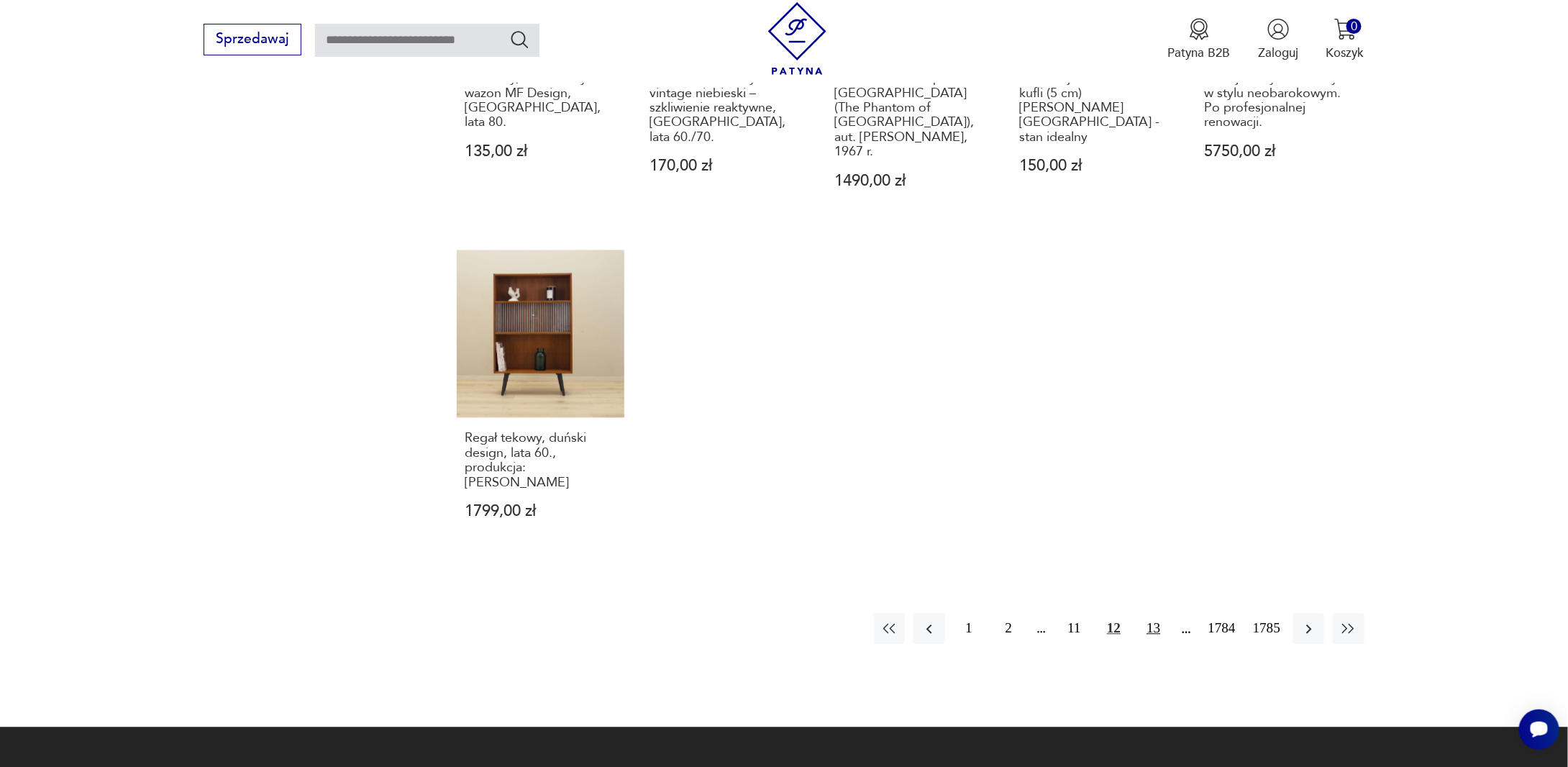
click at [1150, 614] on button "13" at bounding box center [1153, 629] width 31 height 31
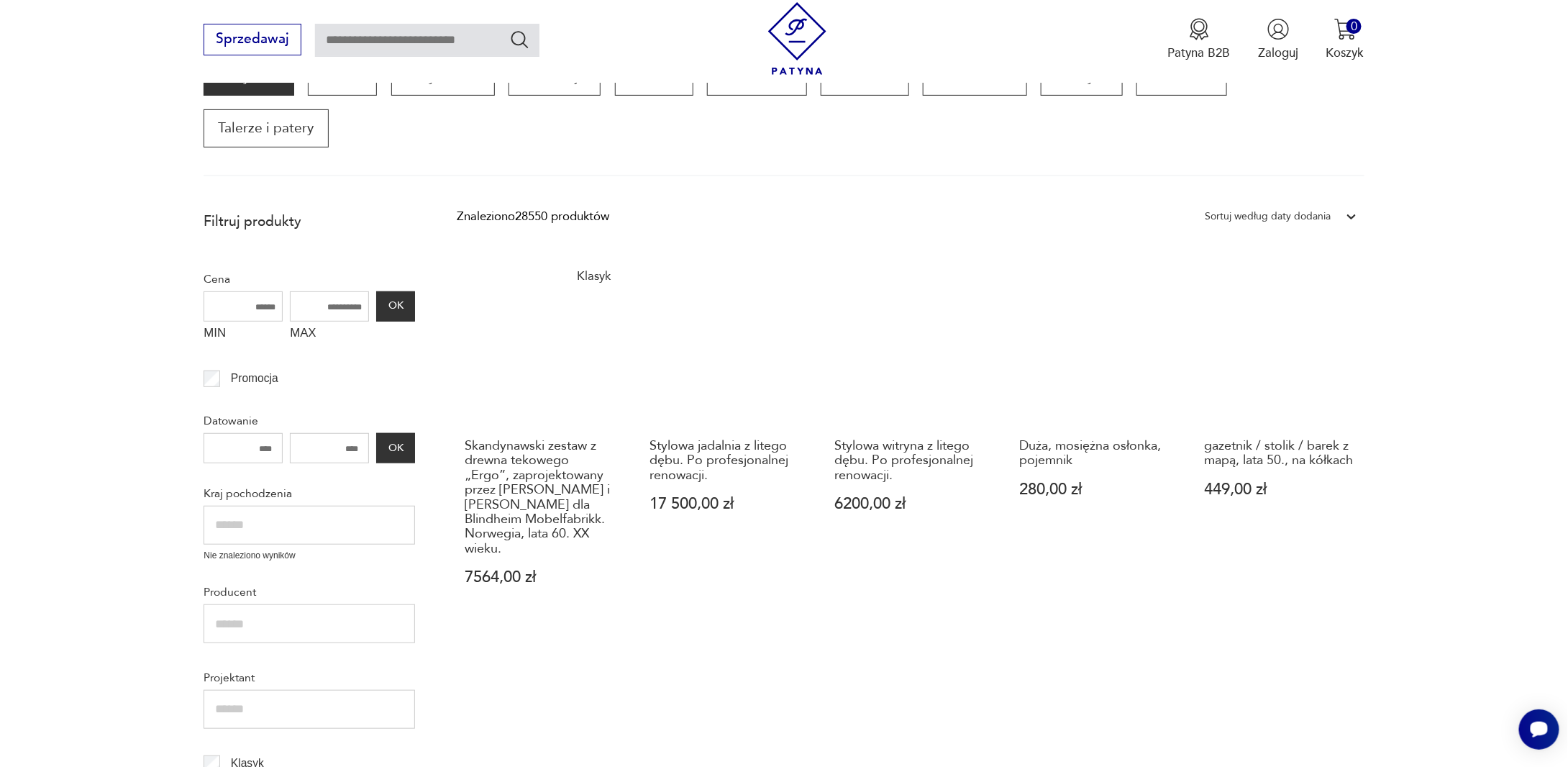
scroll to position [191, 0]
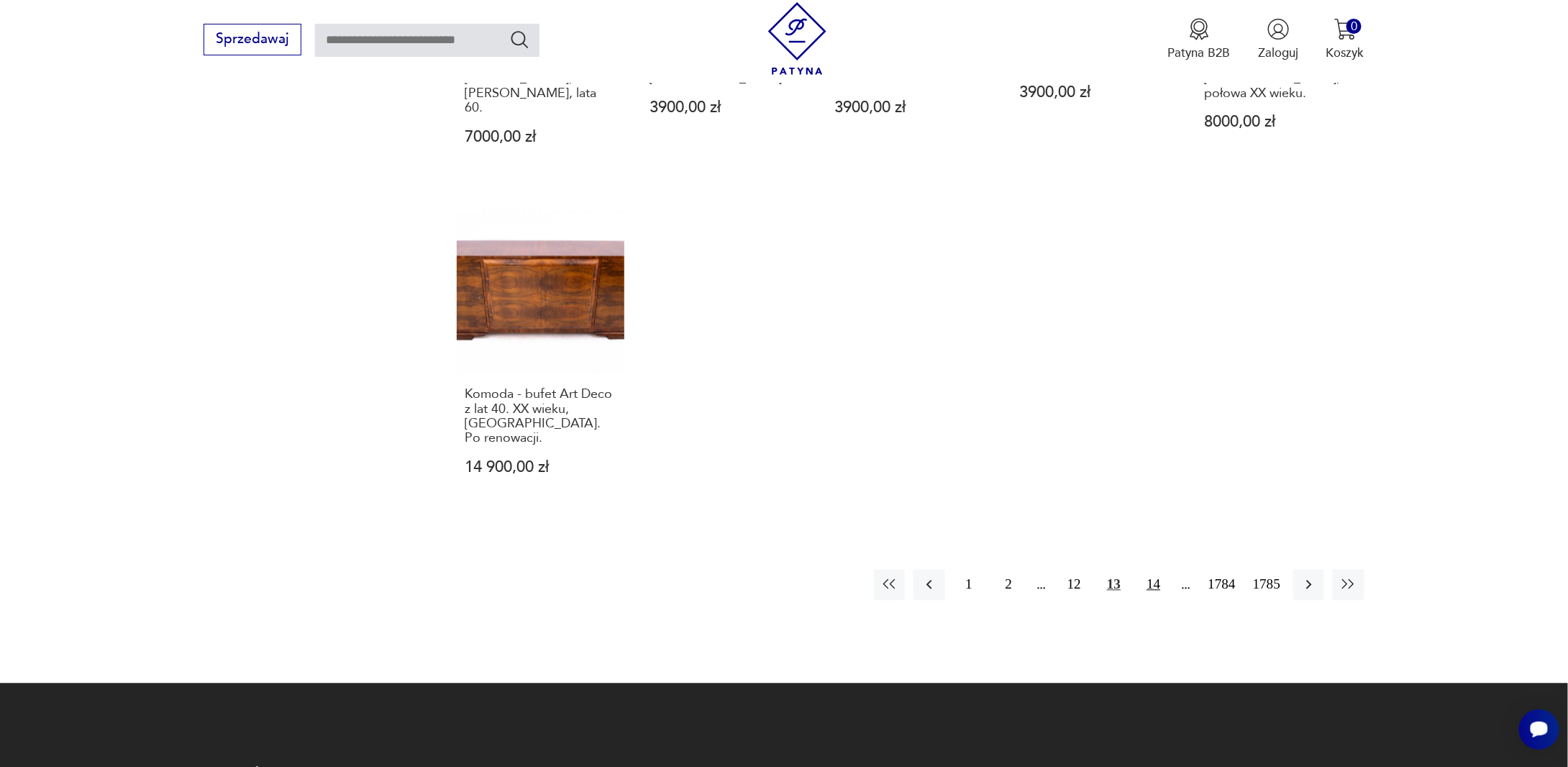
click at [1154, 570] on button "14" at bounding box center [1153, 585] width 31 height 31
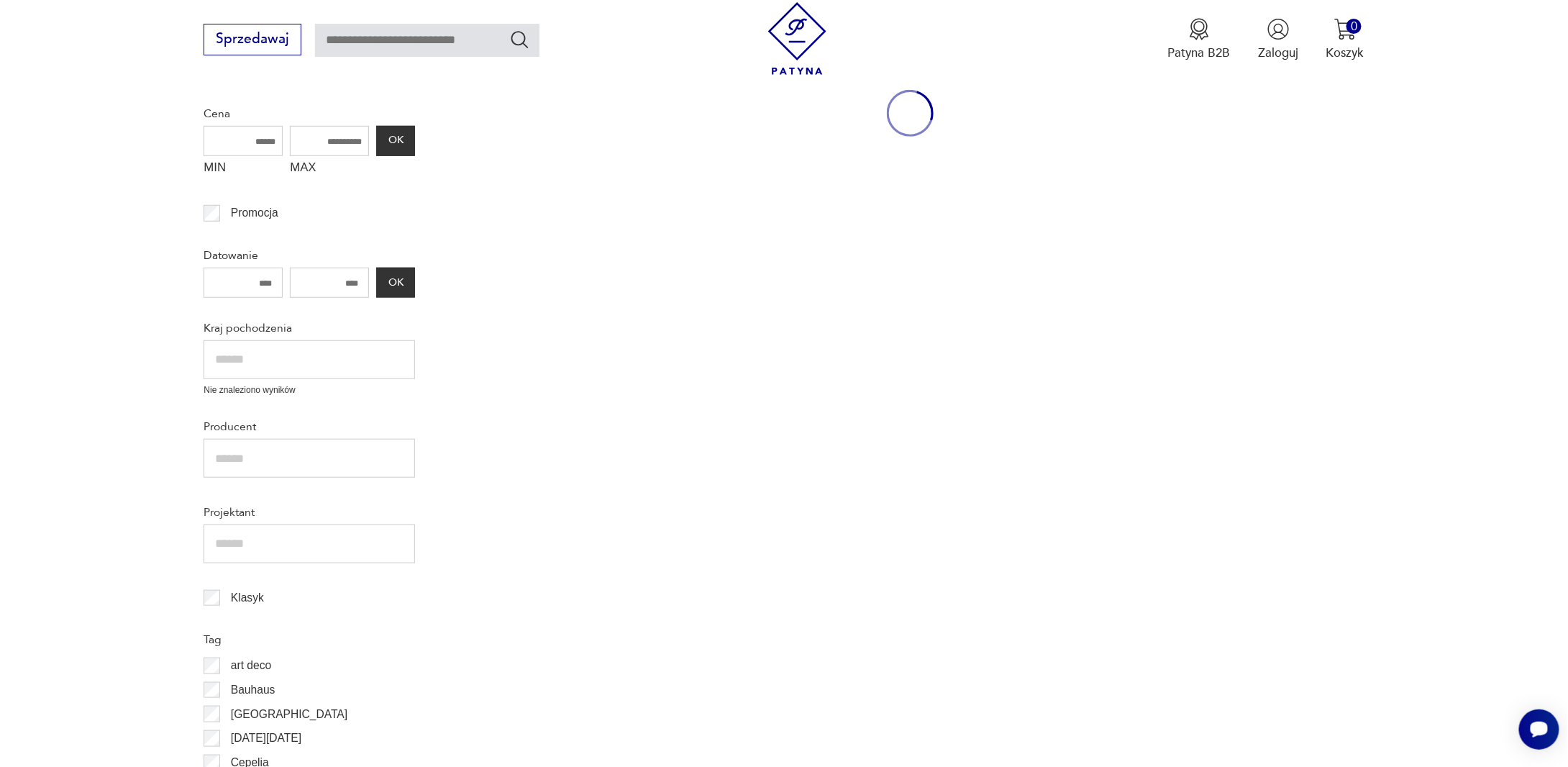
scroll to position [191, 0]
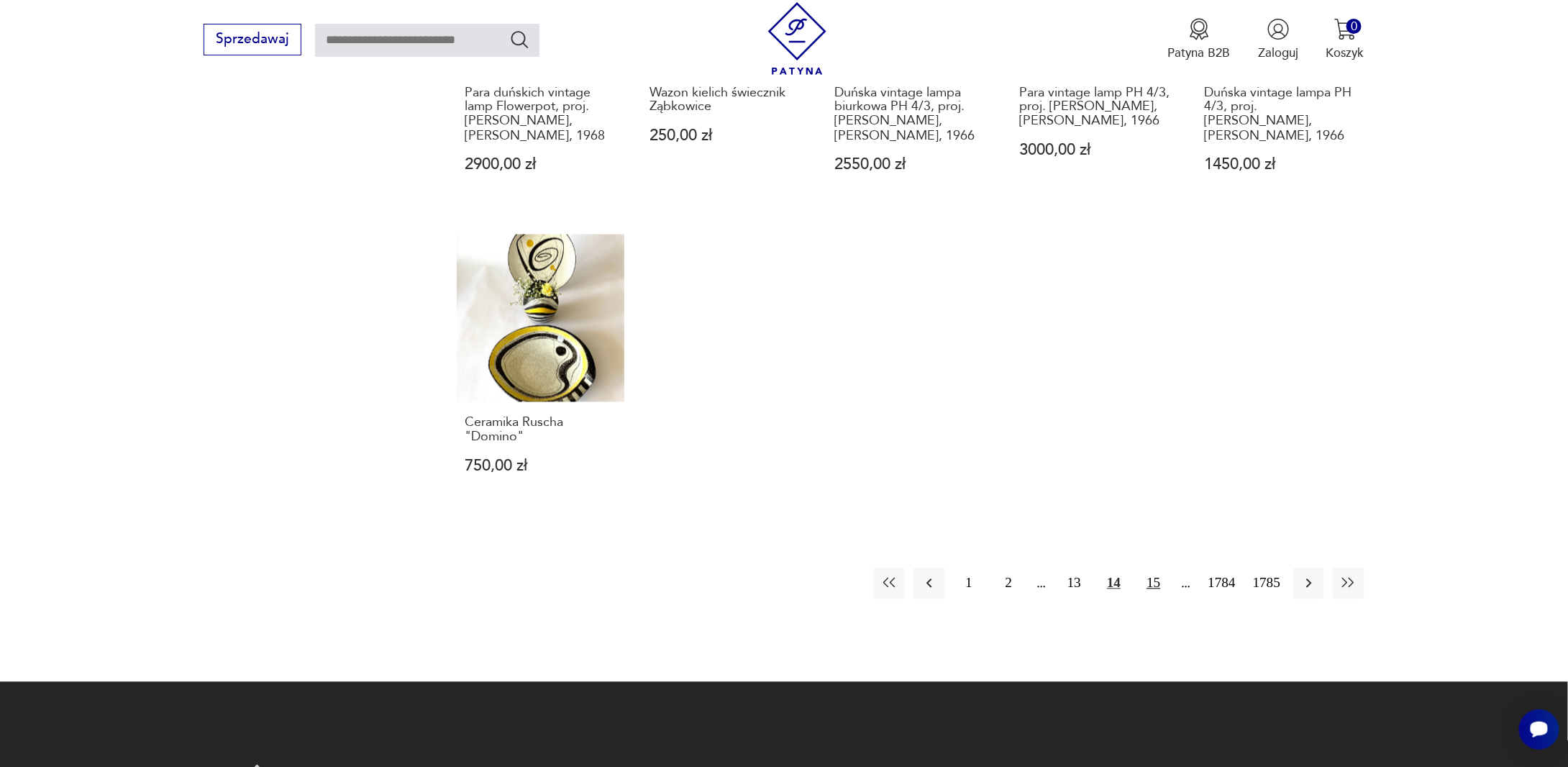
click at [1148, 568] on button "15" at bounding box center [1153, 583] width 31 height 31
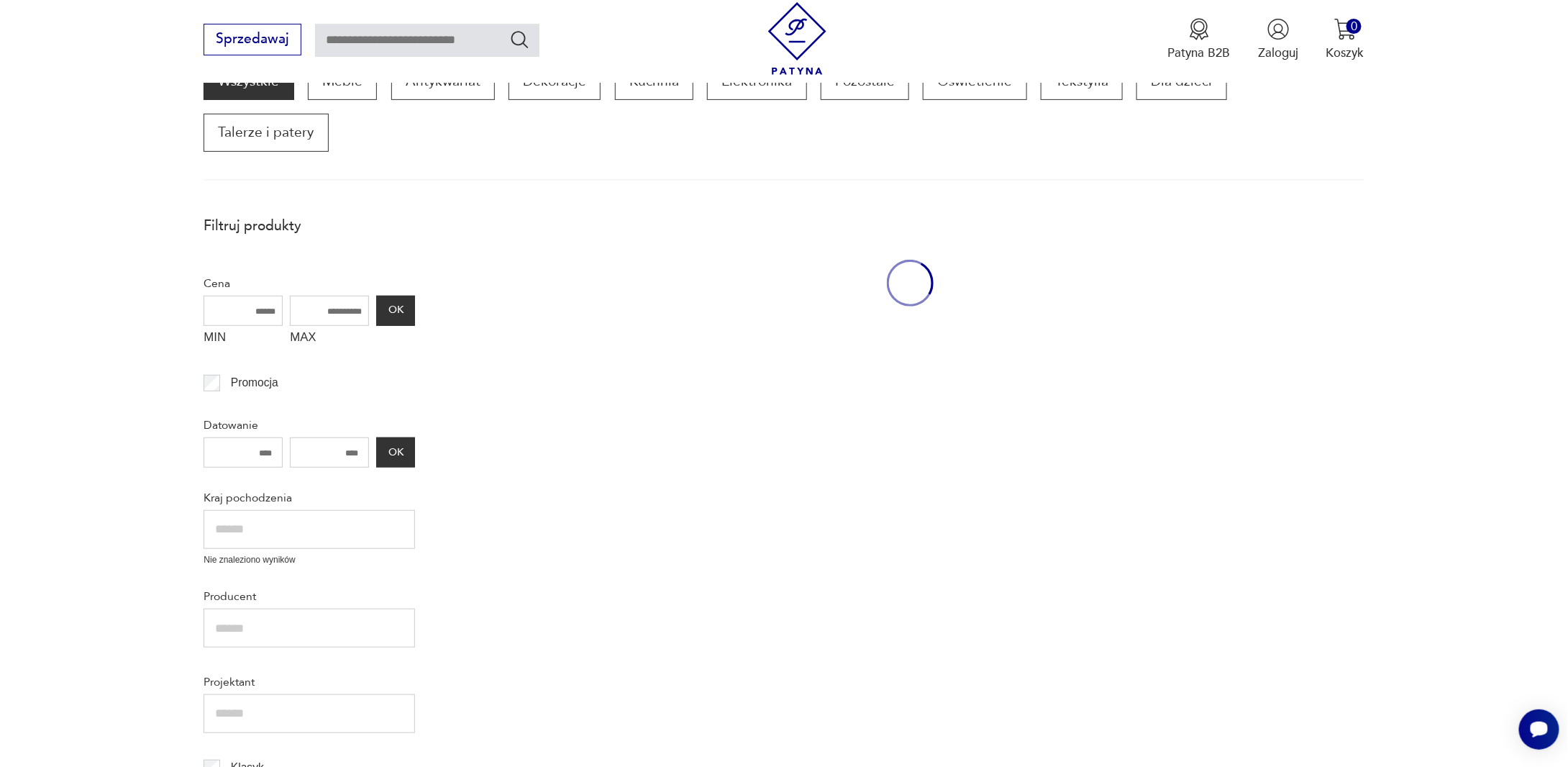
scroll to position [191, 0]
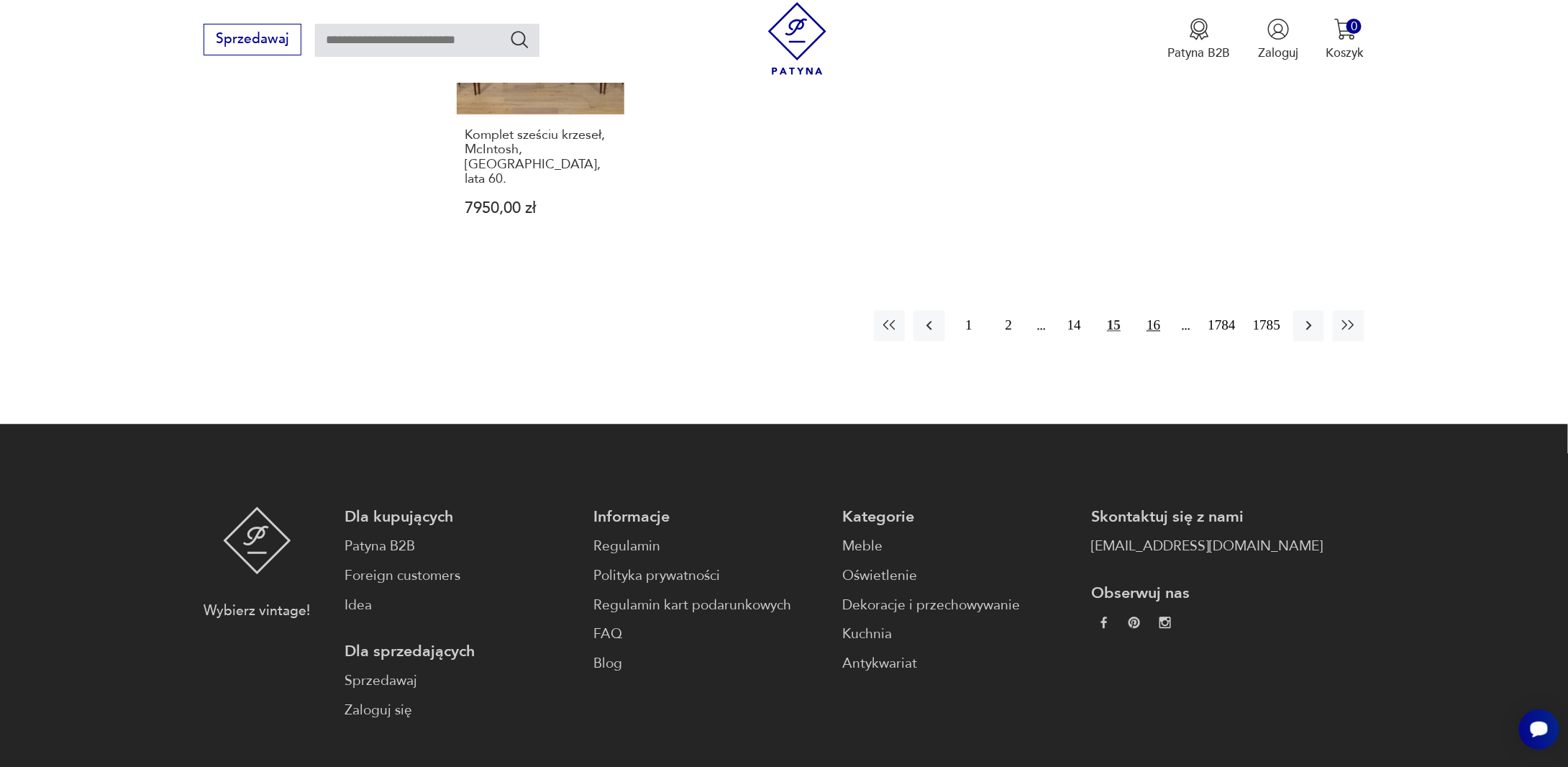
click at [1153, 311] on button "16" at bounding box center [1153, 326] width 31 height 31
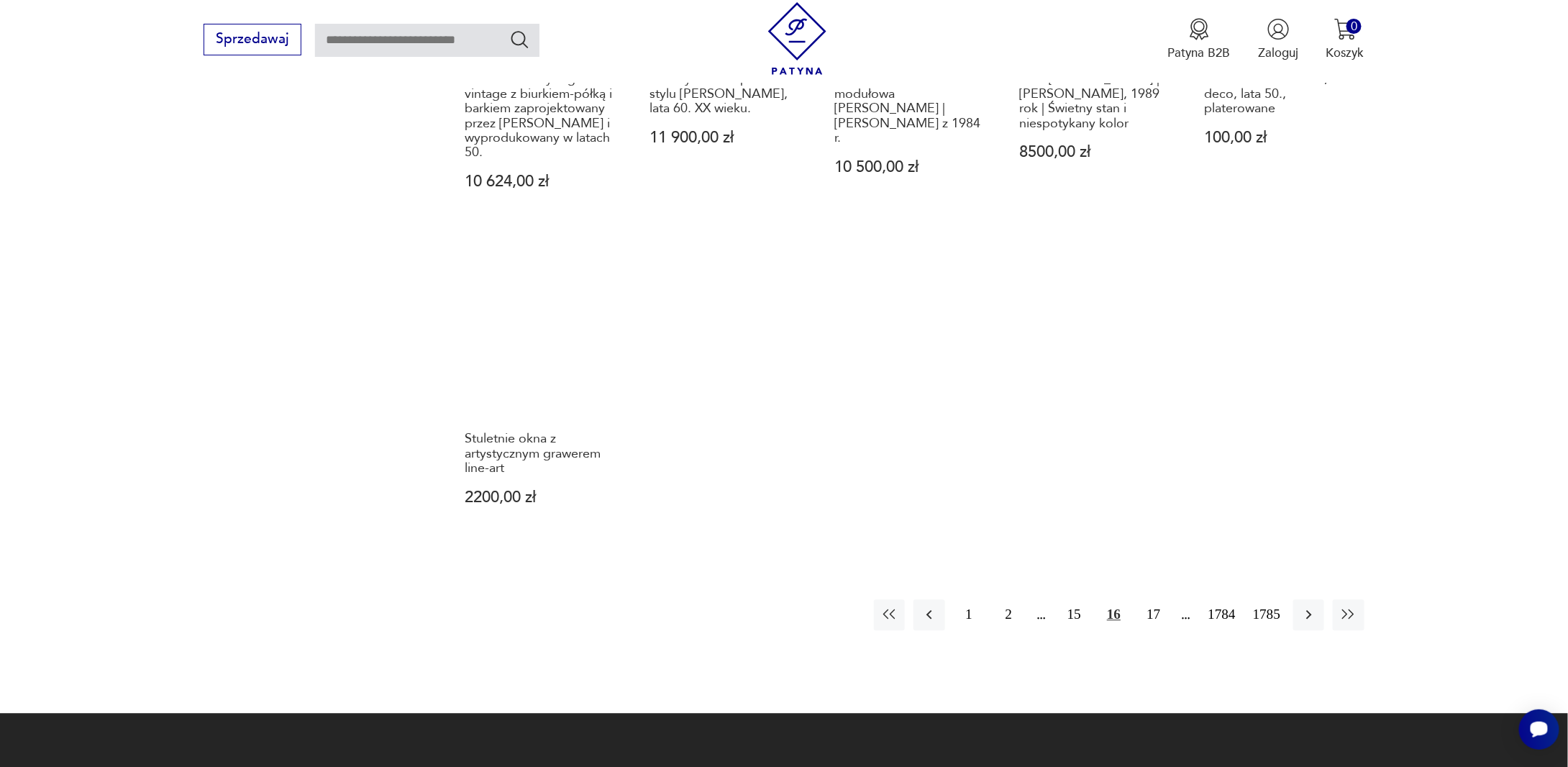
scroll to position [1414, 0]
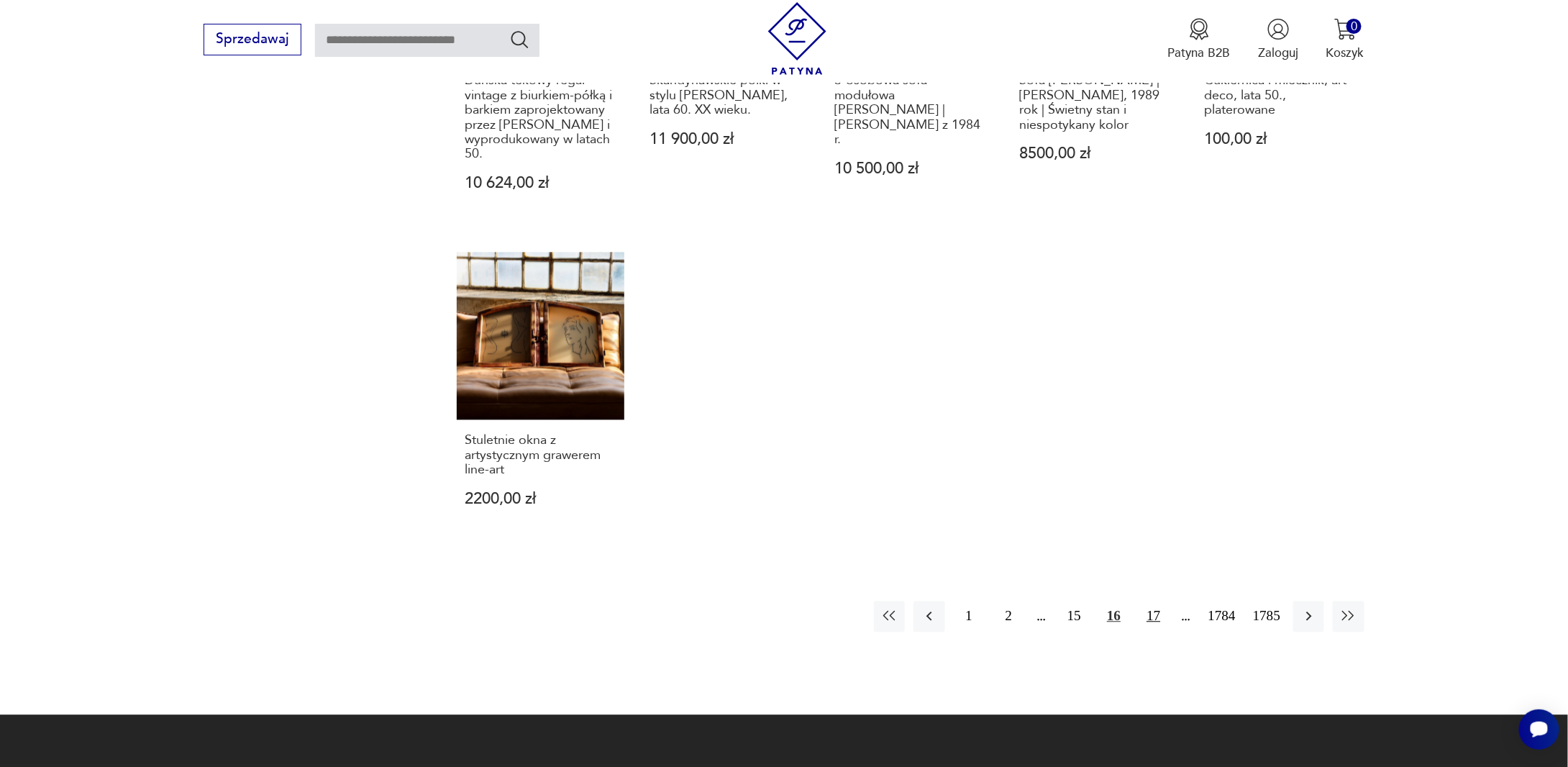
click at [1162, 600] on button "17" at bounding box center [1153, 615] width 31 height 31
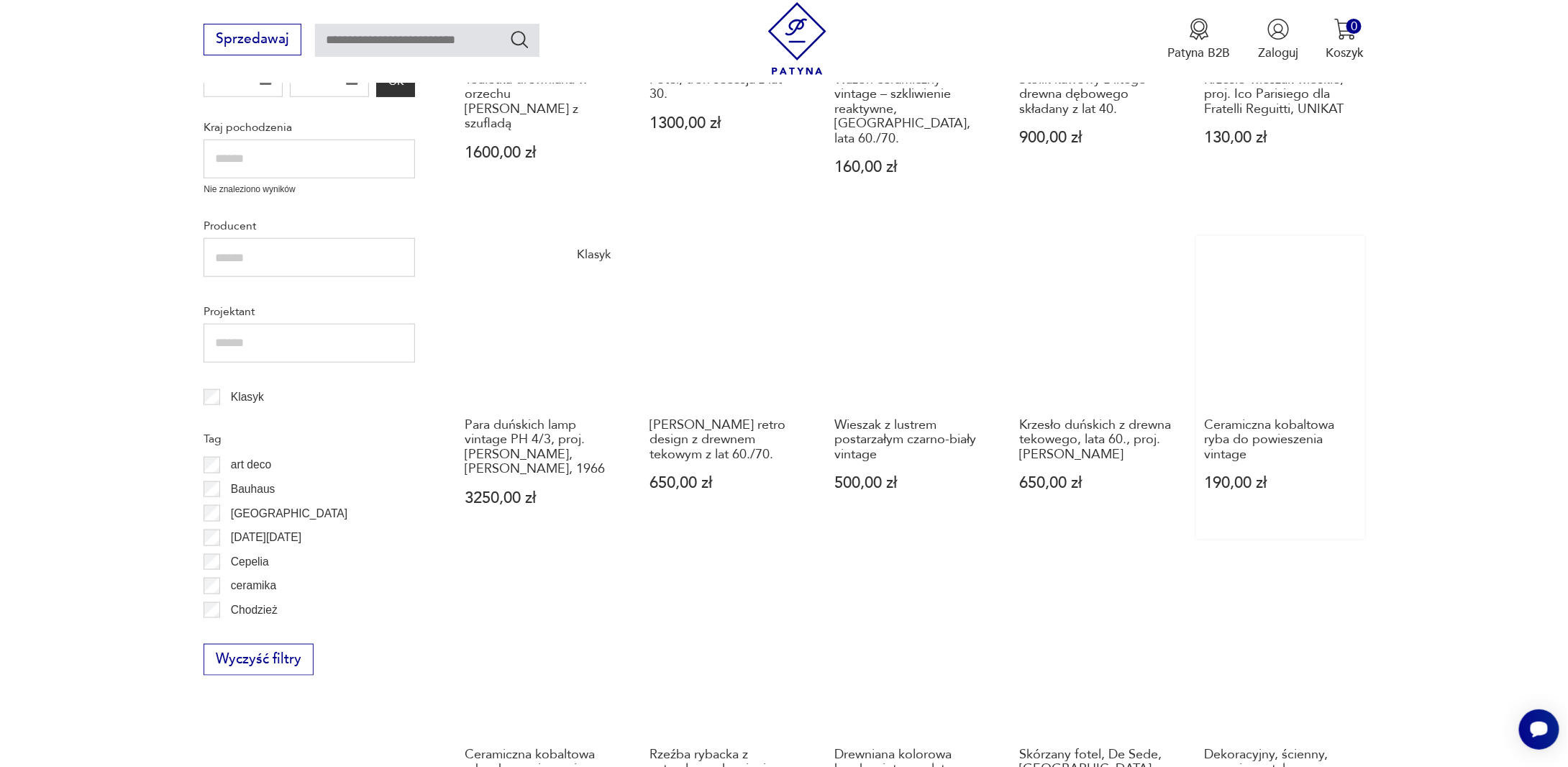
scroll to position [623, 0]
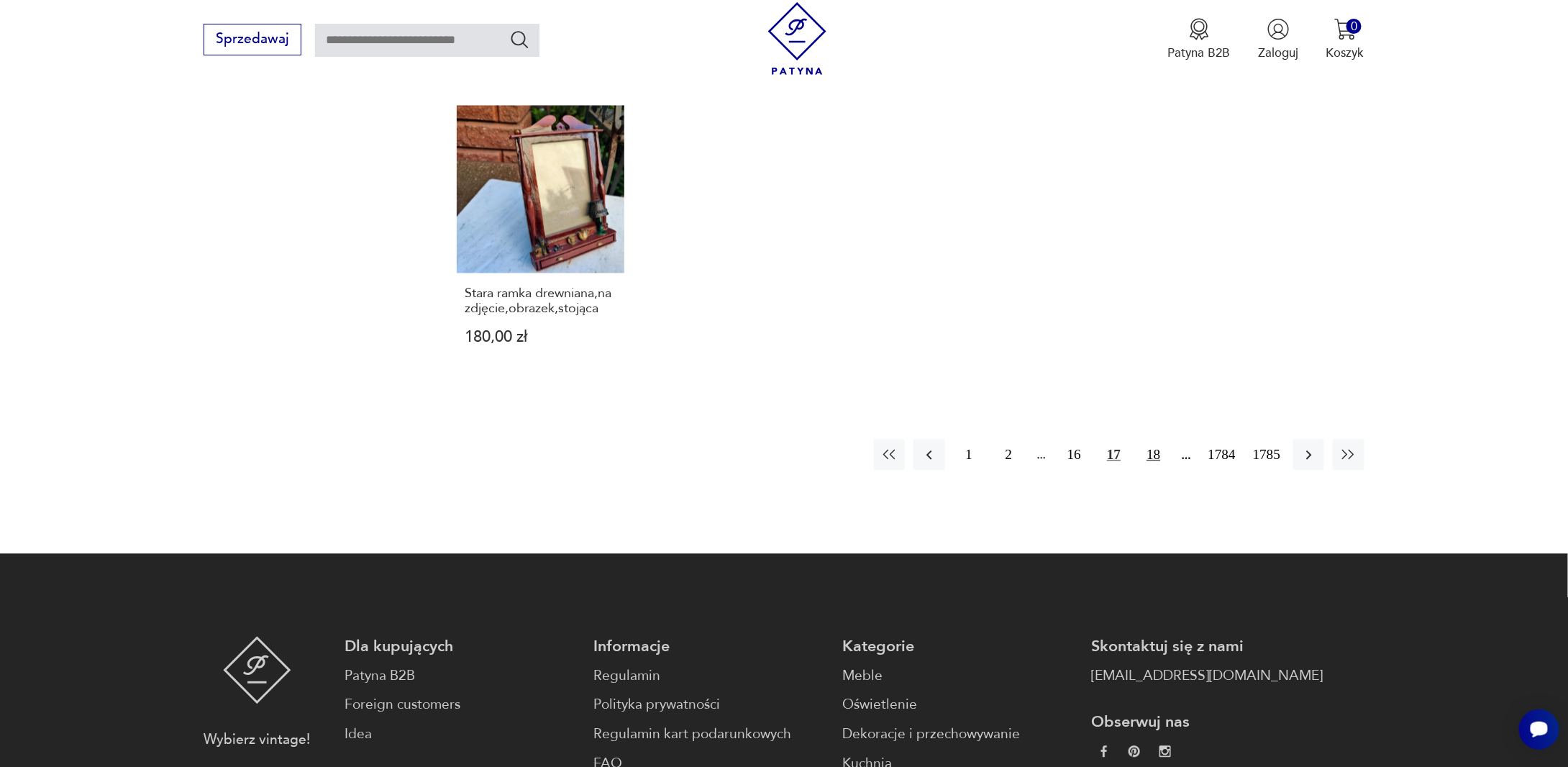
click at [1163, 439] on button "18" at bounding box center [1153, 454] width 31 height 31
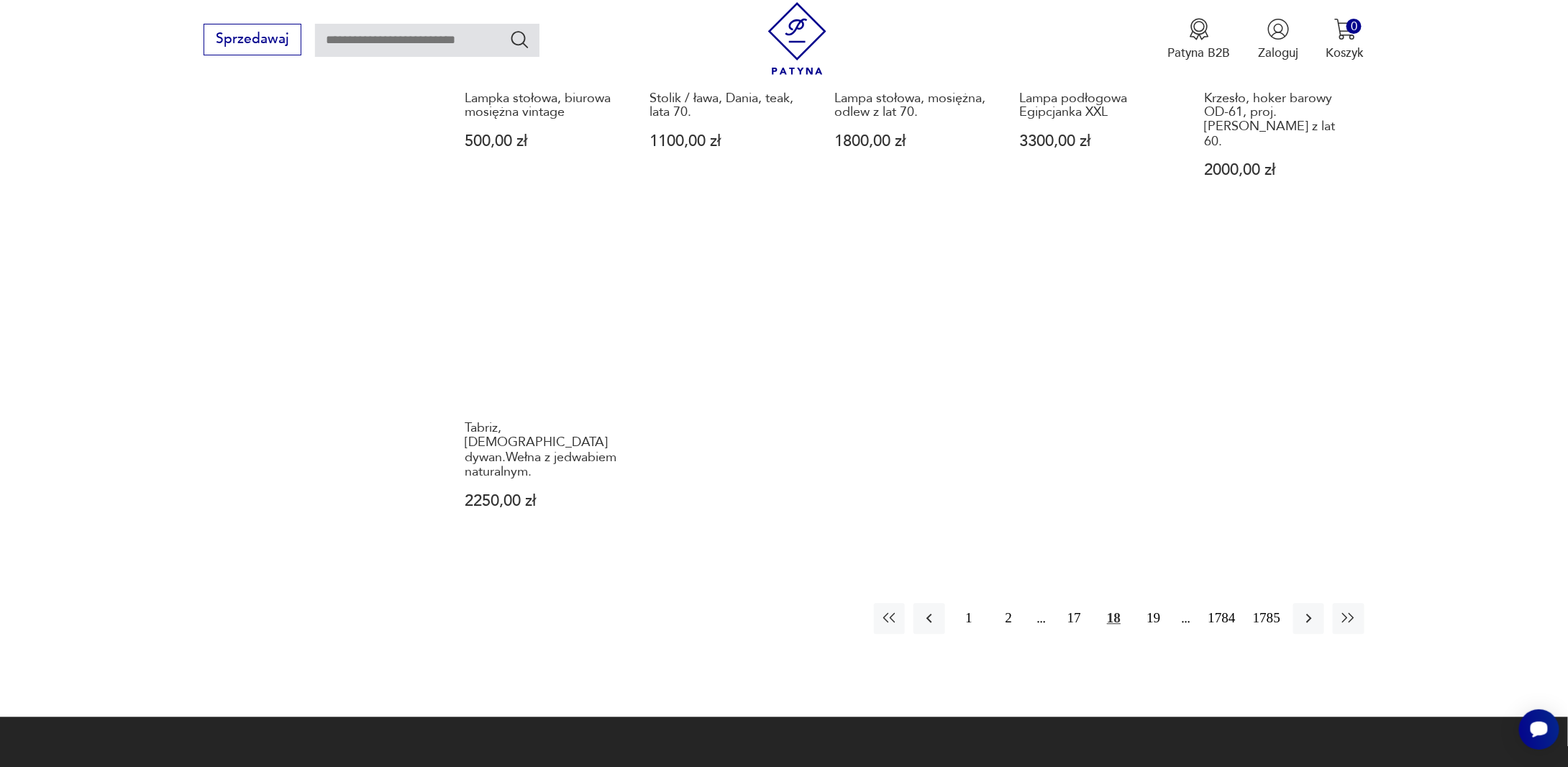
scroll to position [1267, 0]
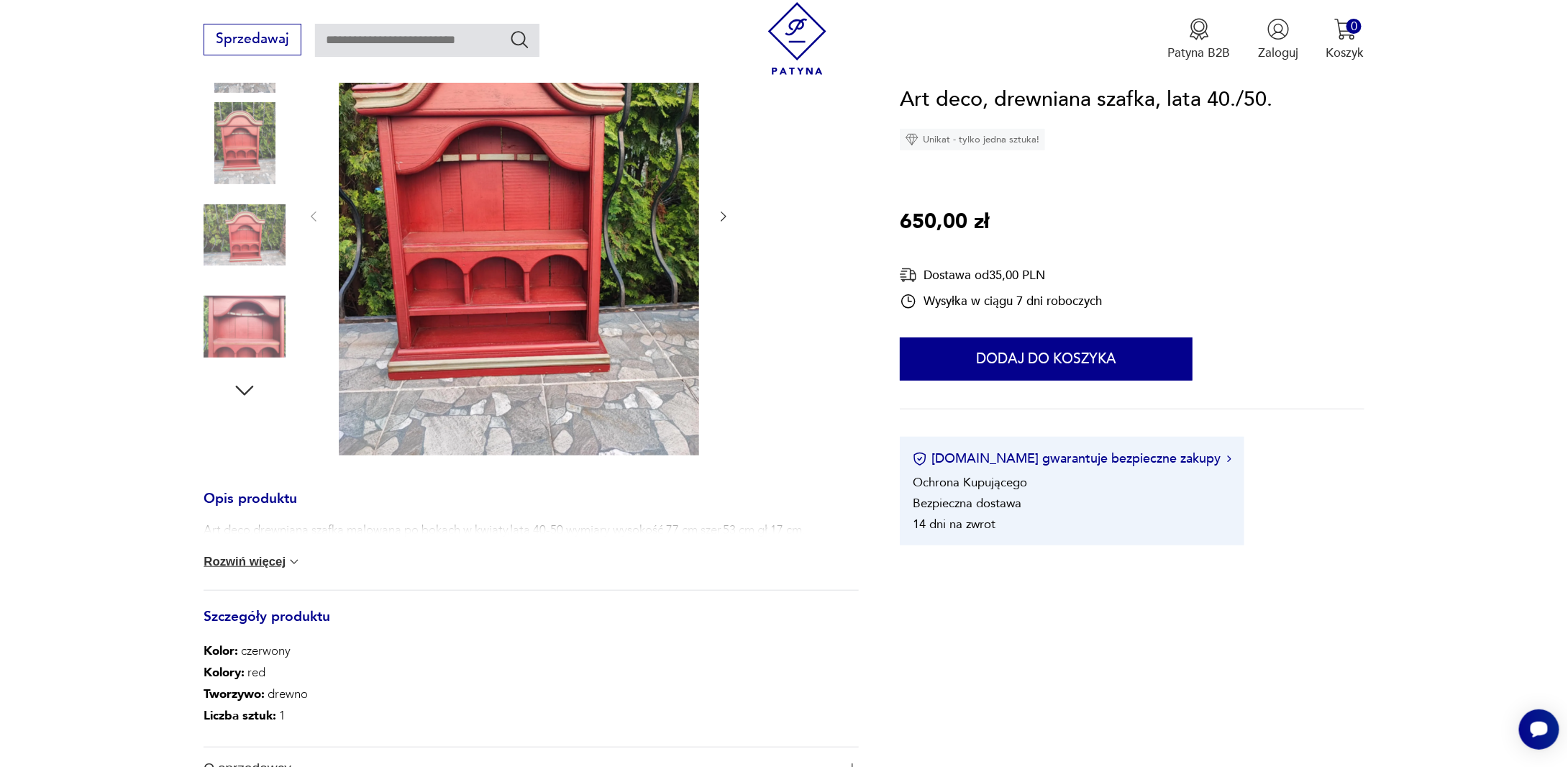
click at [257, 333] on img at bounding box center [244, 327] width 82 height 82
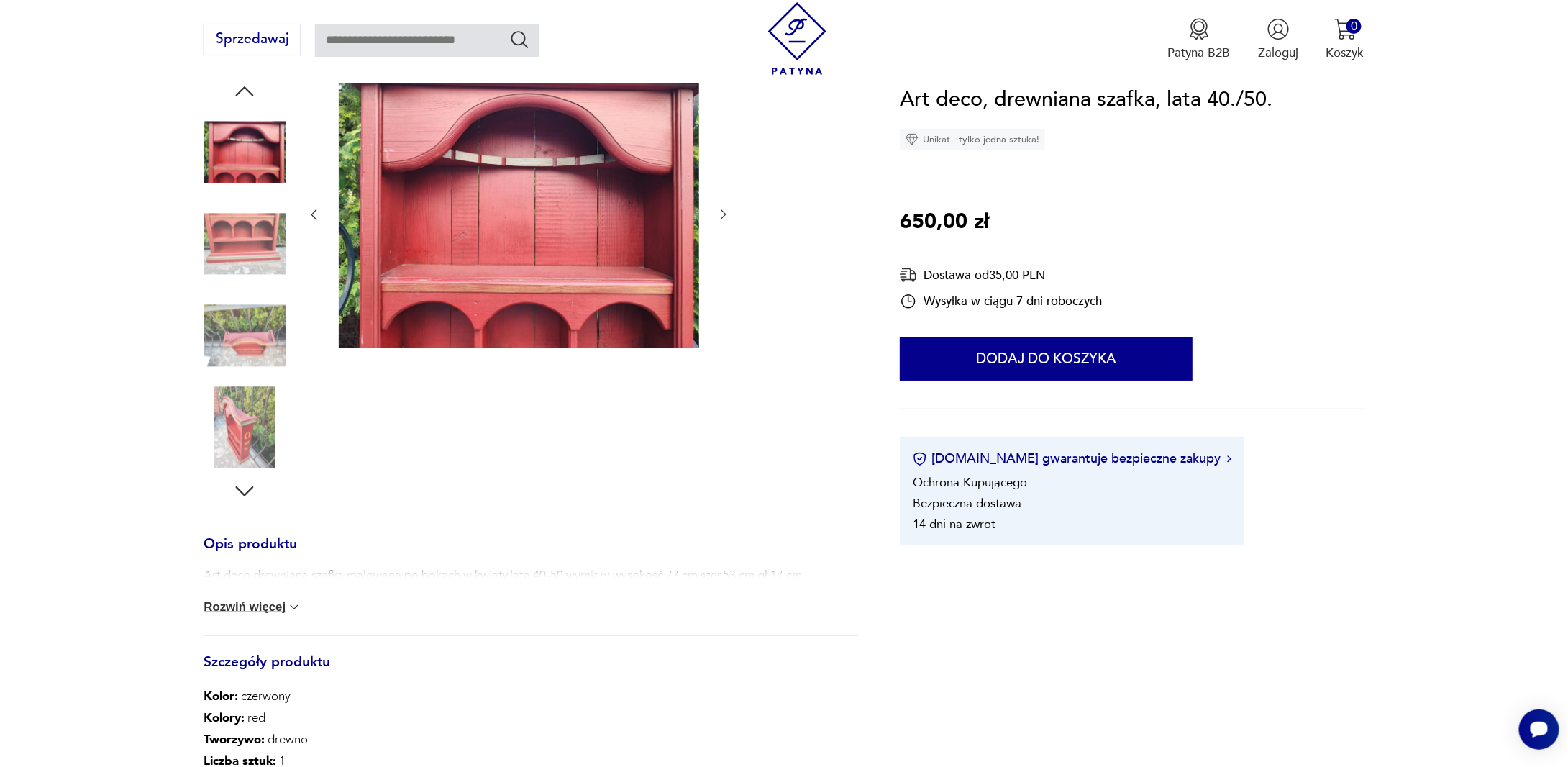
scroll to position [182, 0]
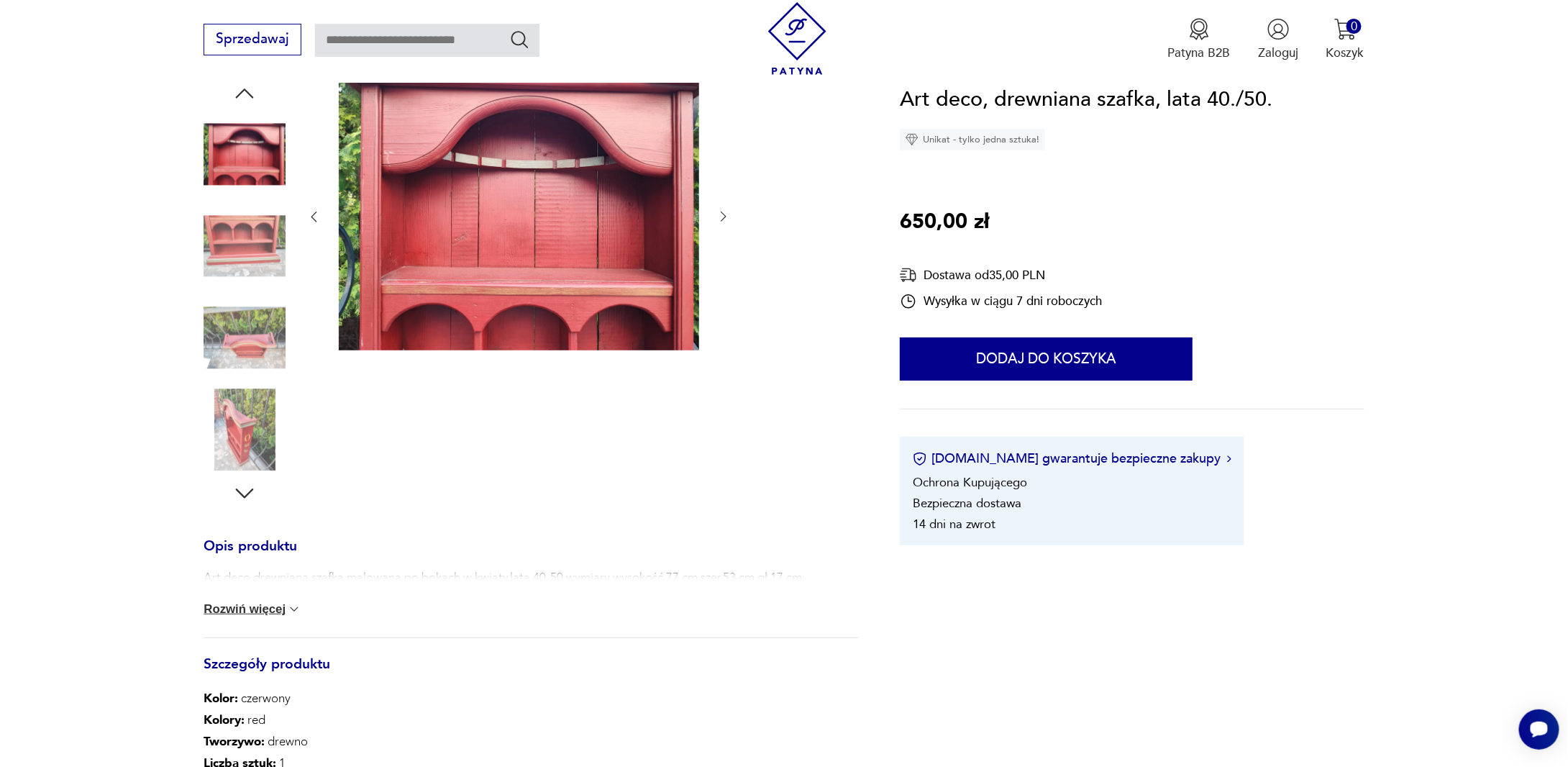
click at [242, 493] on icon "button" at bounding box center [245, 493] width 18 height 10
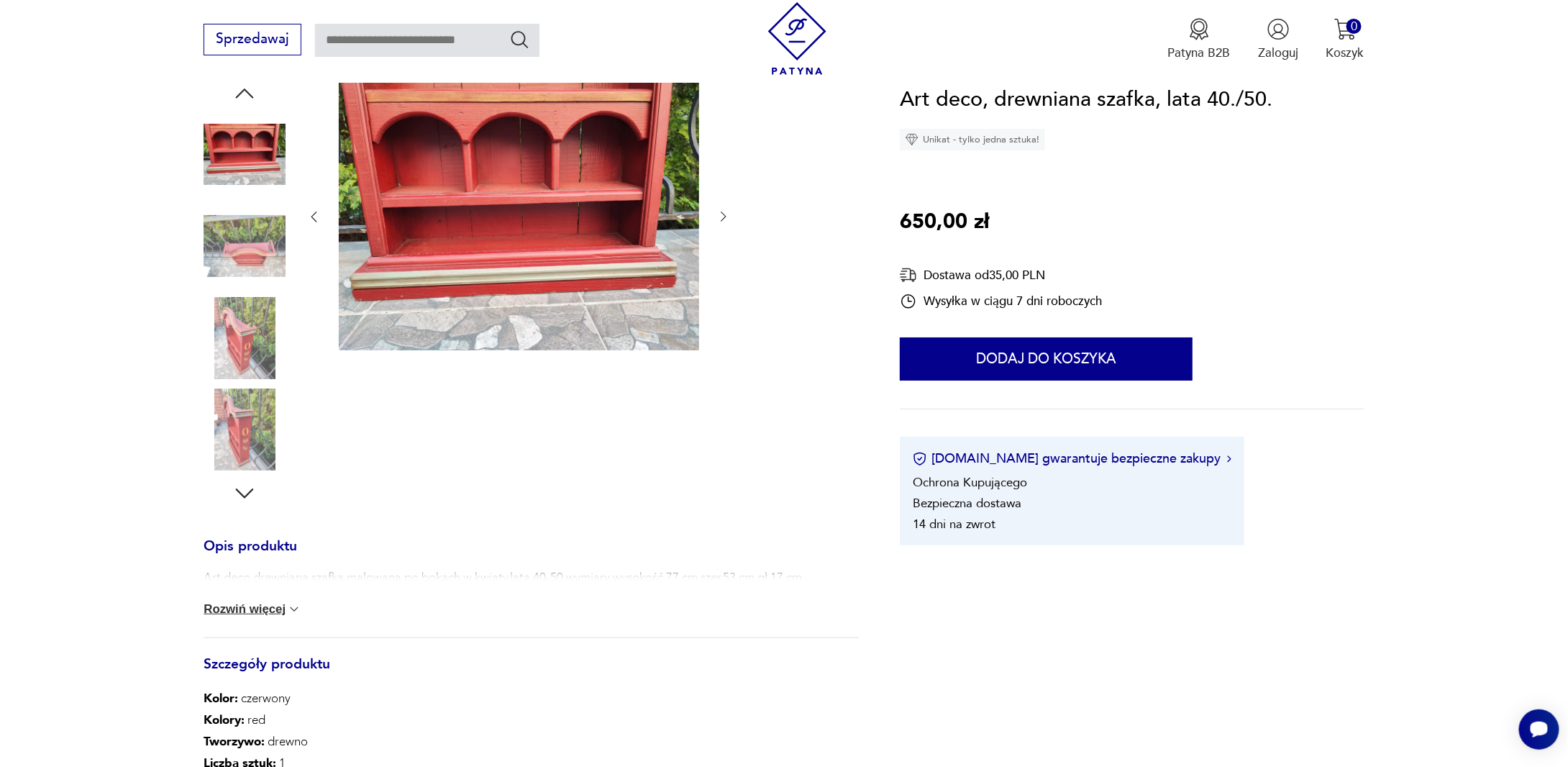
click at [245, 329] on img at bounding box center [244, 338] width 82 height 82
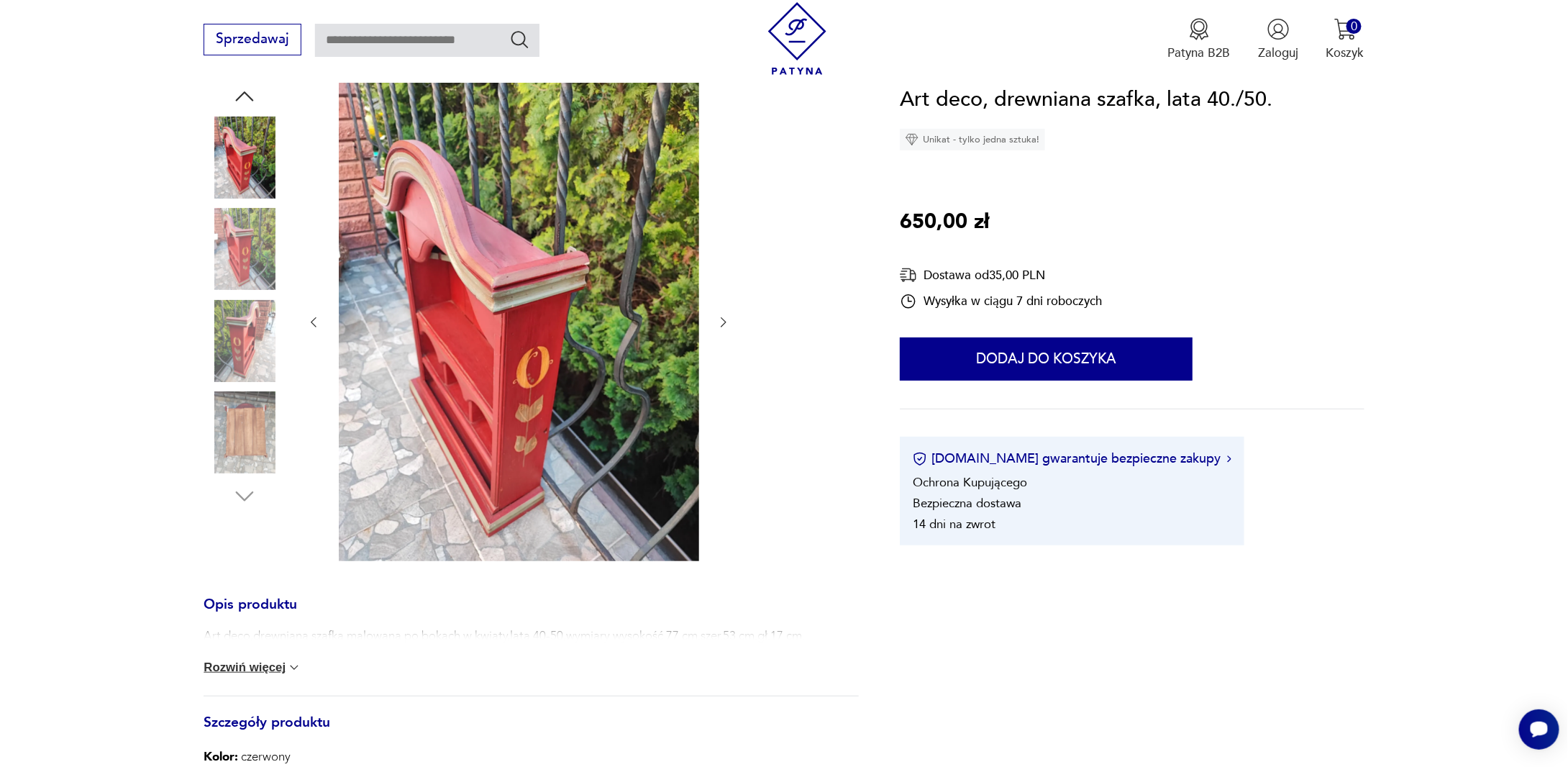
click at [236, 411] on img at bounding box center [244, 432] width 82 height 82
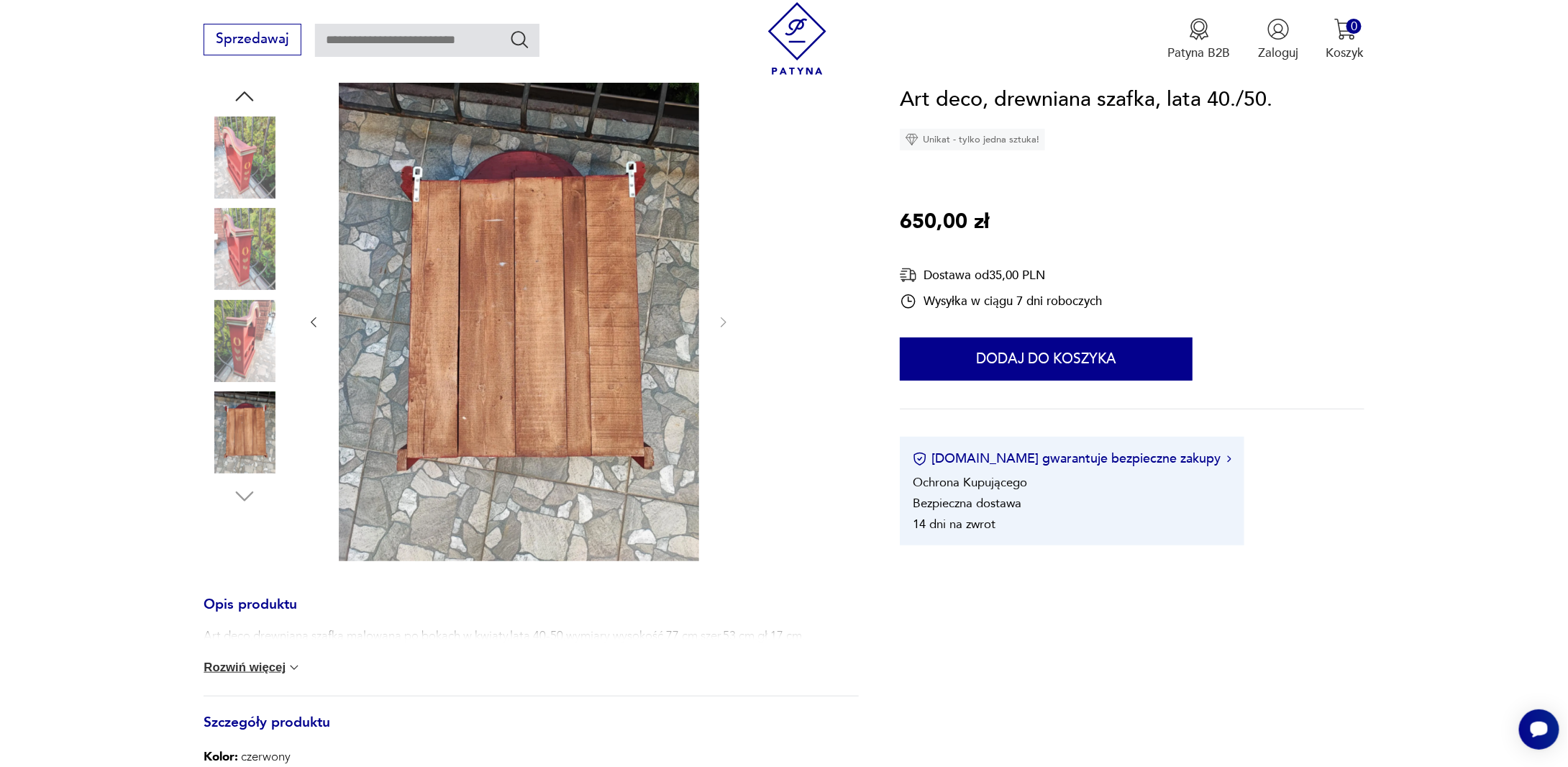
scroll to position [0, 0]
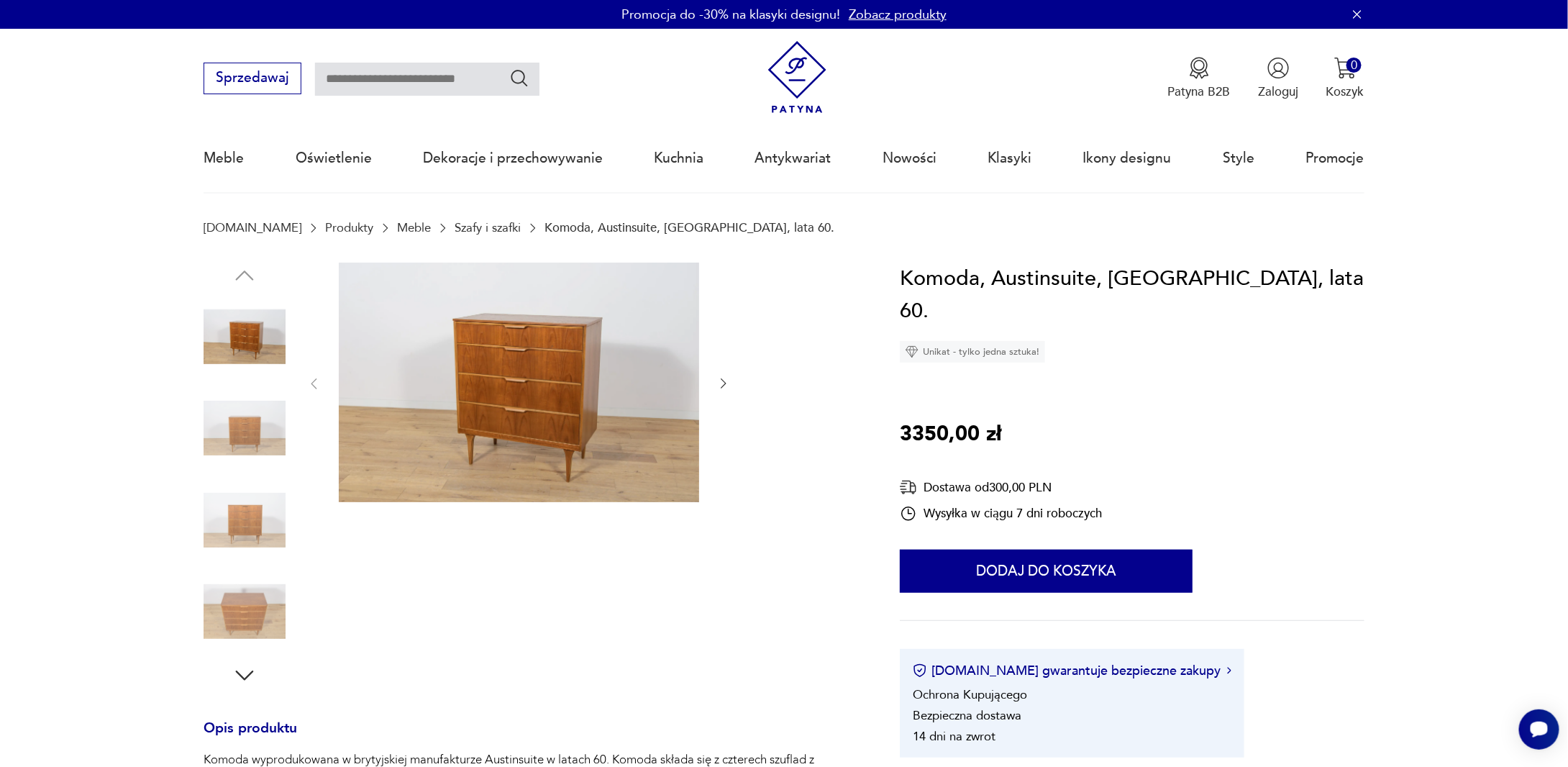
click at [721, 383] on icon "button" at bounding box center [723, 383] width 14 height 14
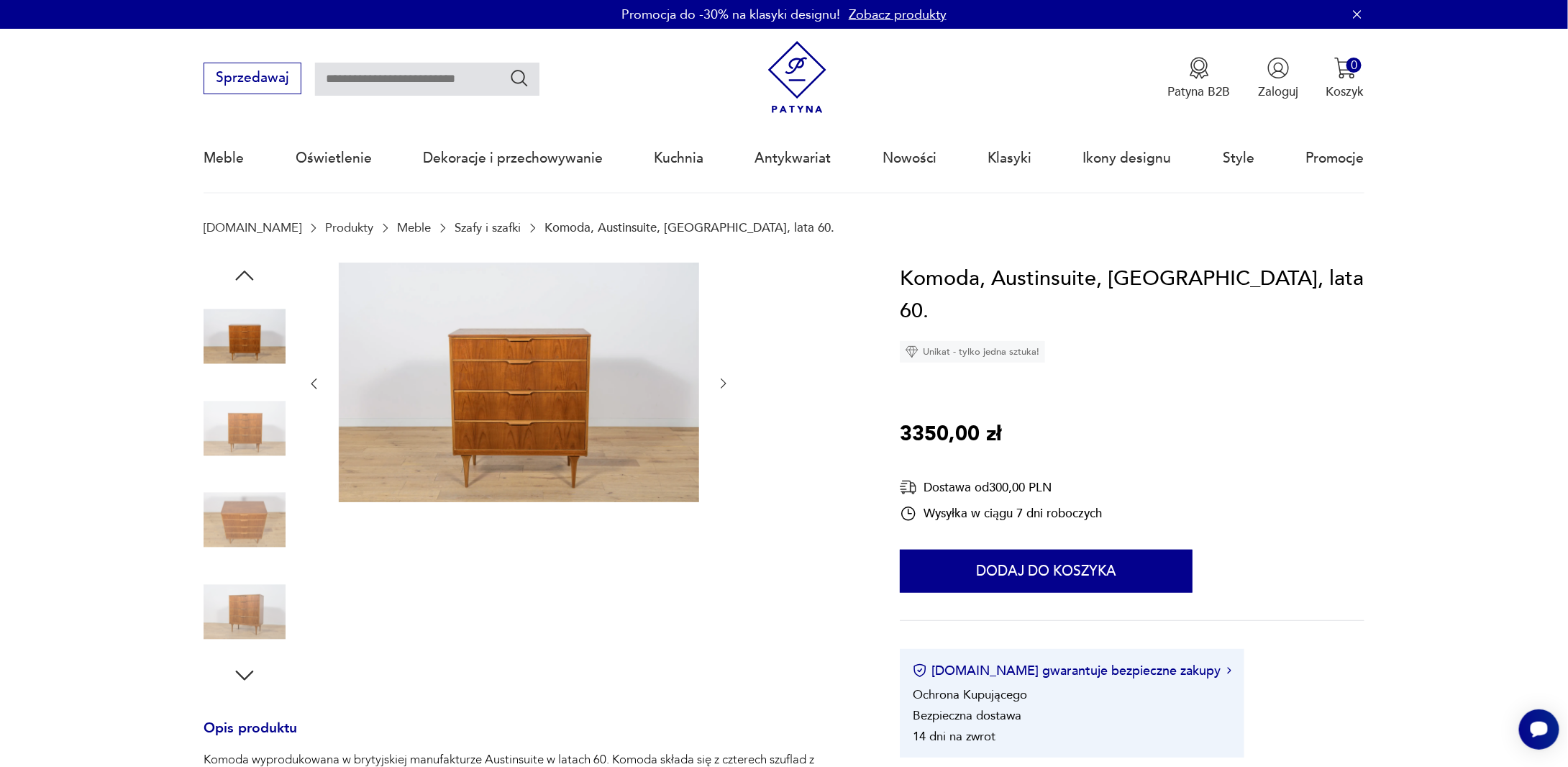
click at [721, 383] on icon "button" at bounding box center [723, 383] width 14 height 14
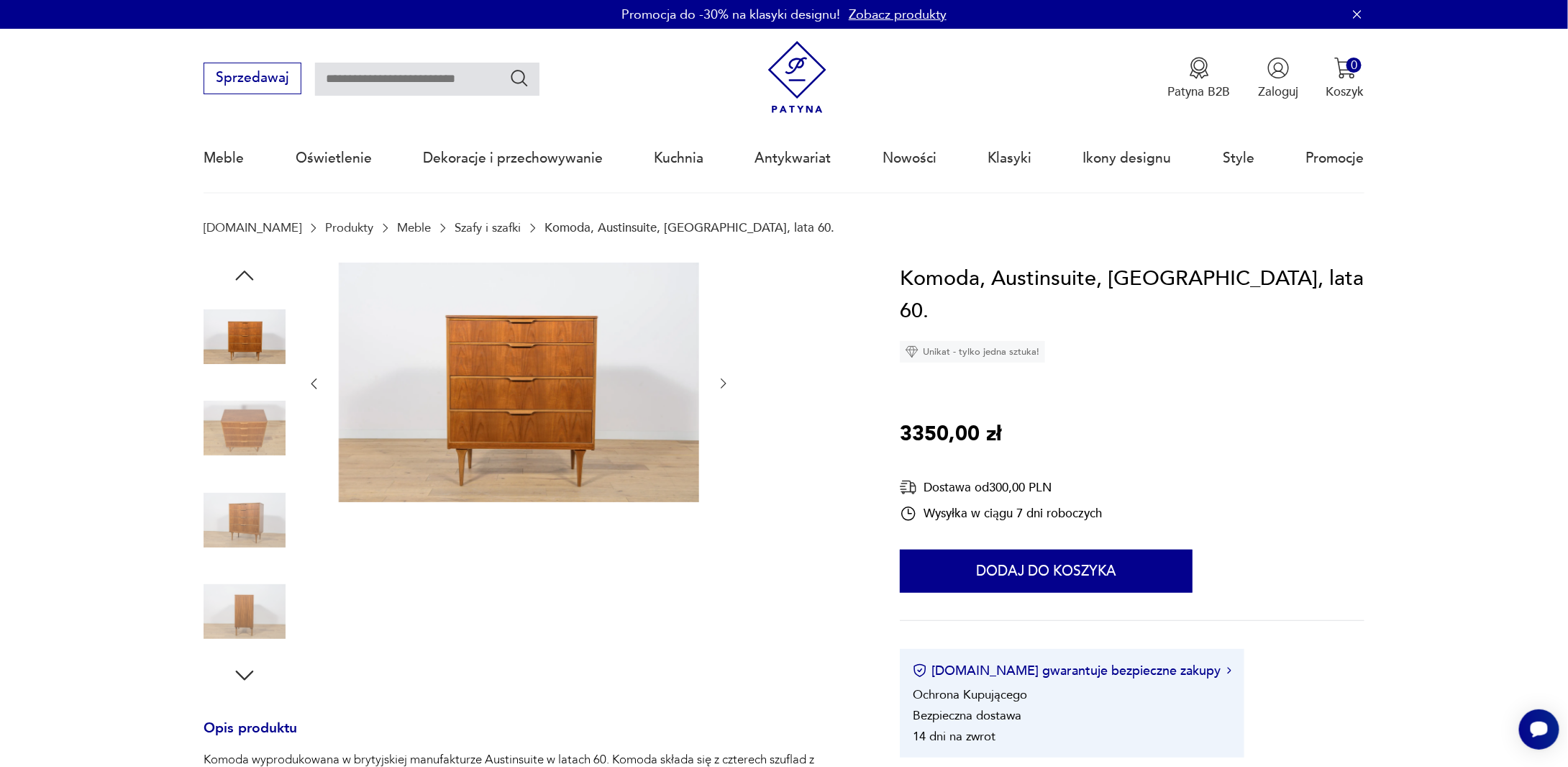
click at [721, 383] on icon "button" at bounding box center [723, 383] width 14 height 14
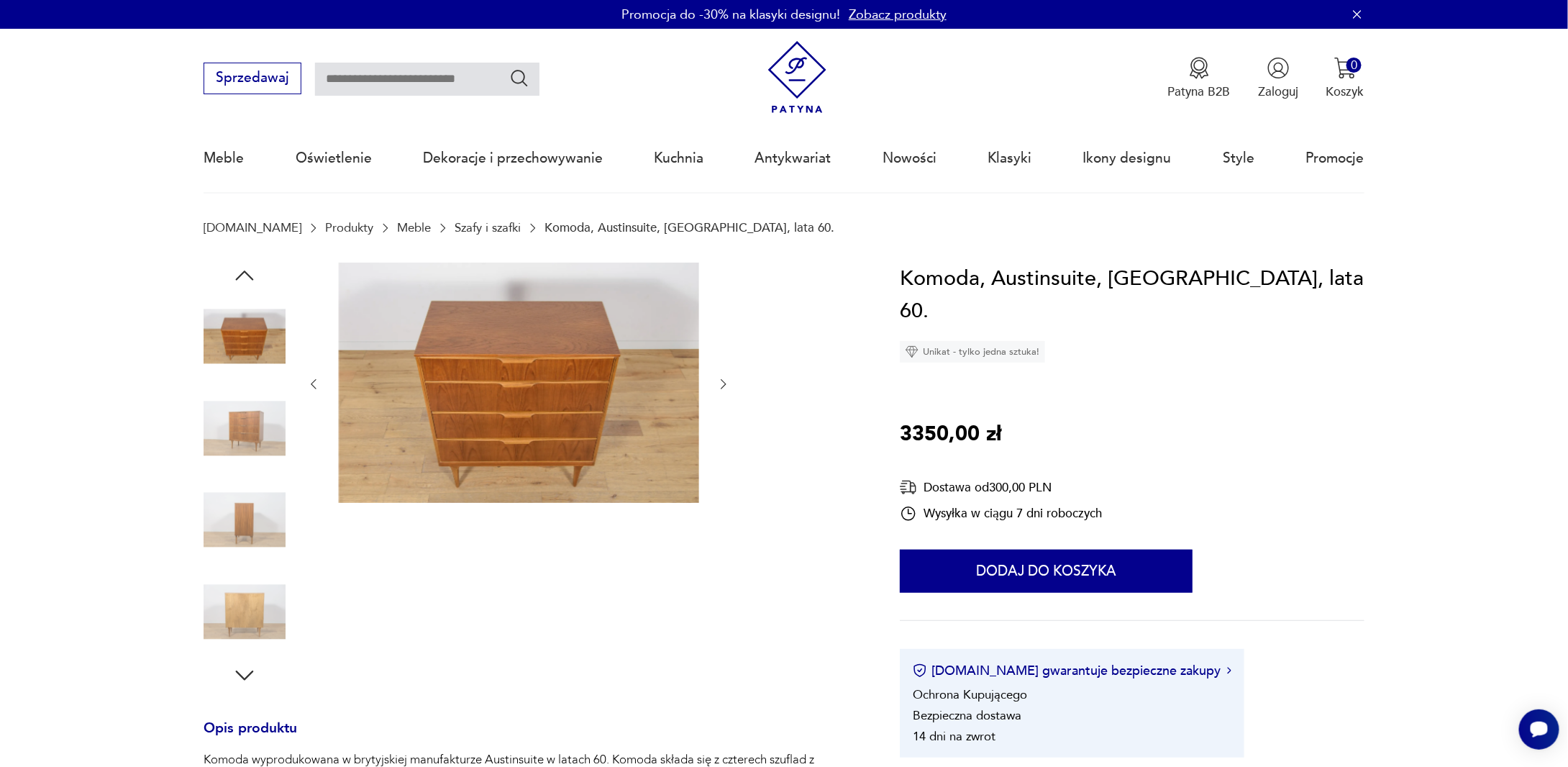
click at [721, 383] on icon "button" at bounding box center [723, 384] width 14 height 14
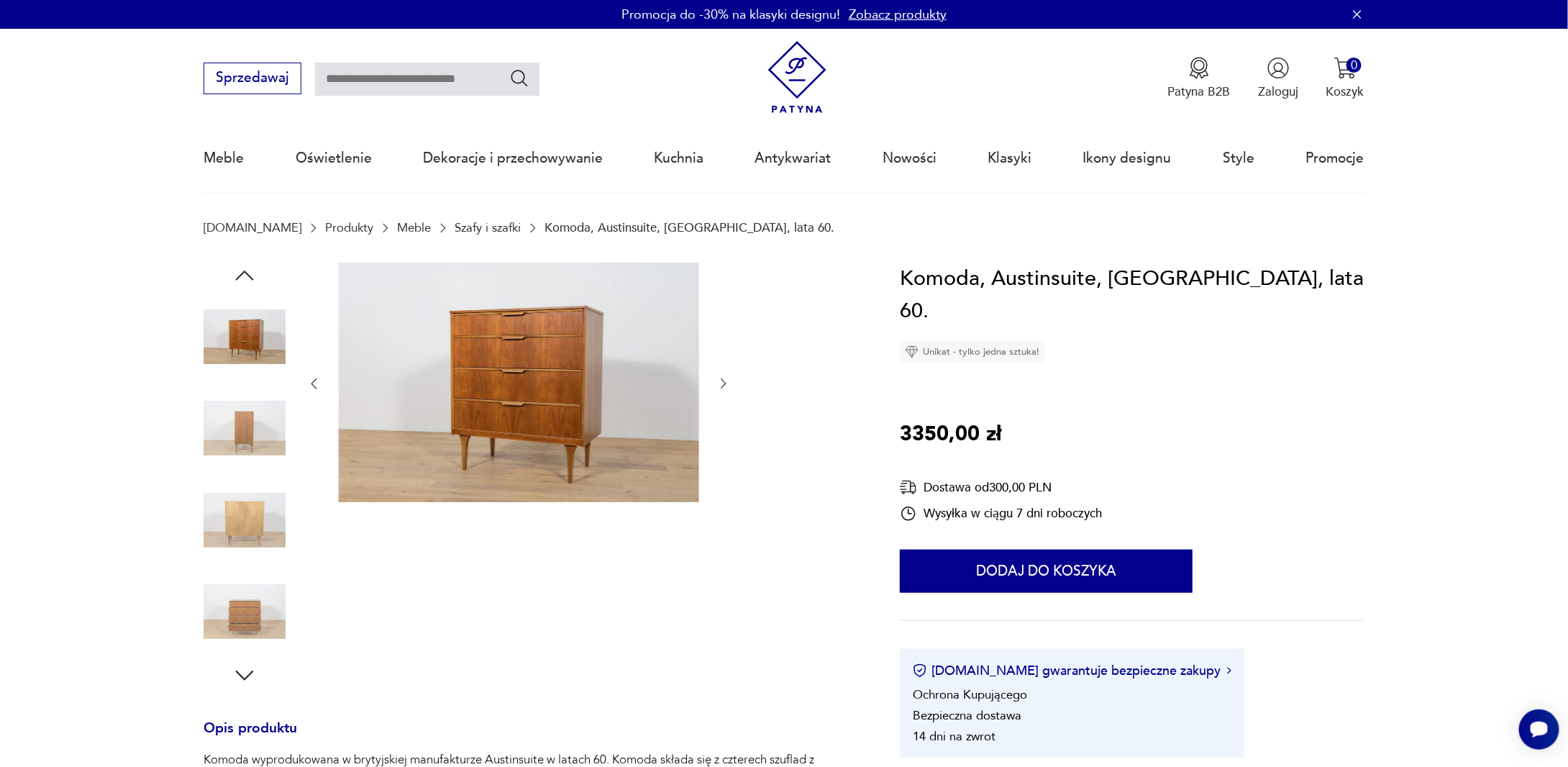
click at [721, 383] on icon "button" at bounding box center [723, 383] width 14 height 14
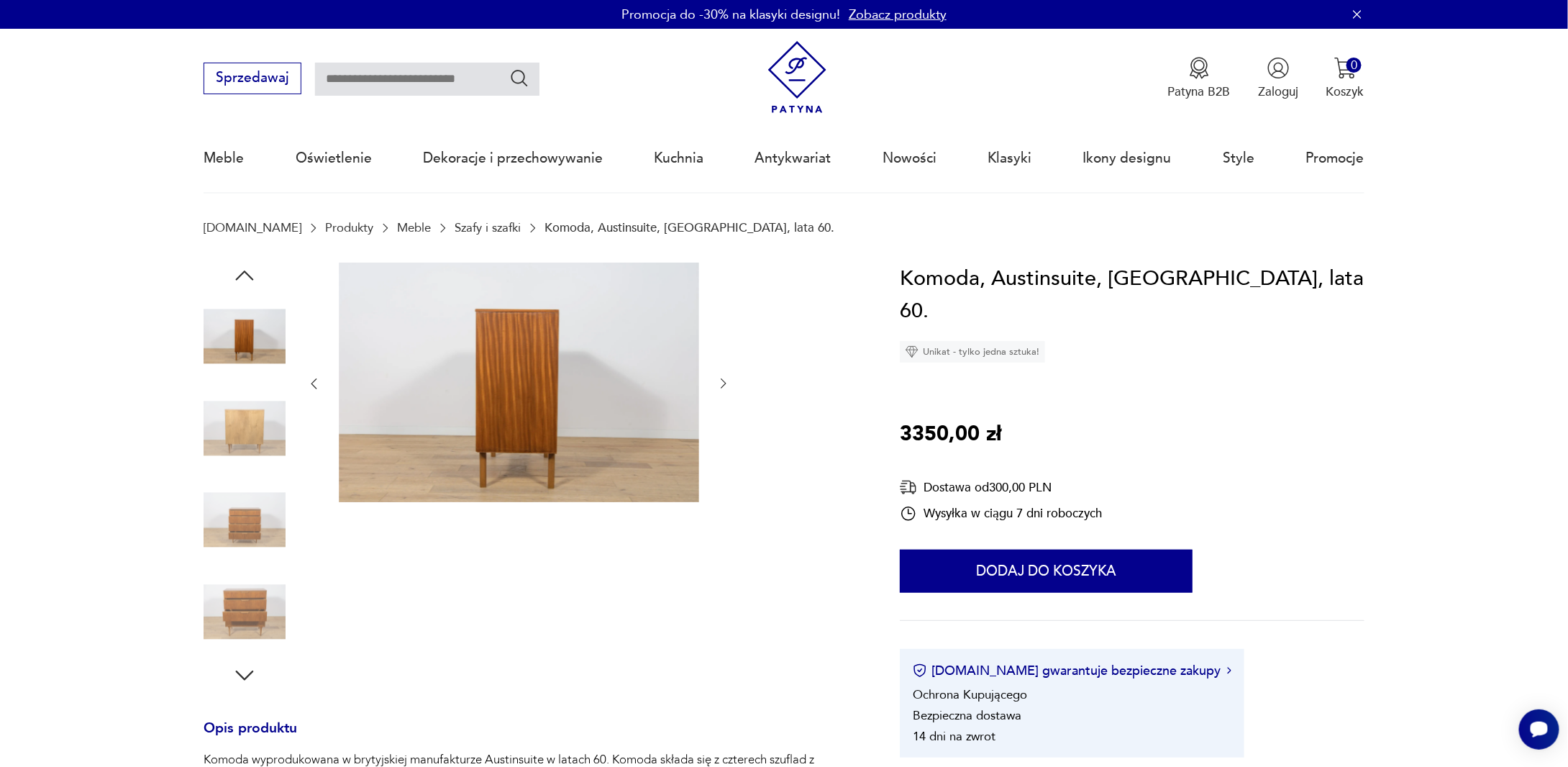
click at [721, 383] on icon "button" at bounding box center [723, 383] width 14 height 14
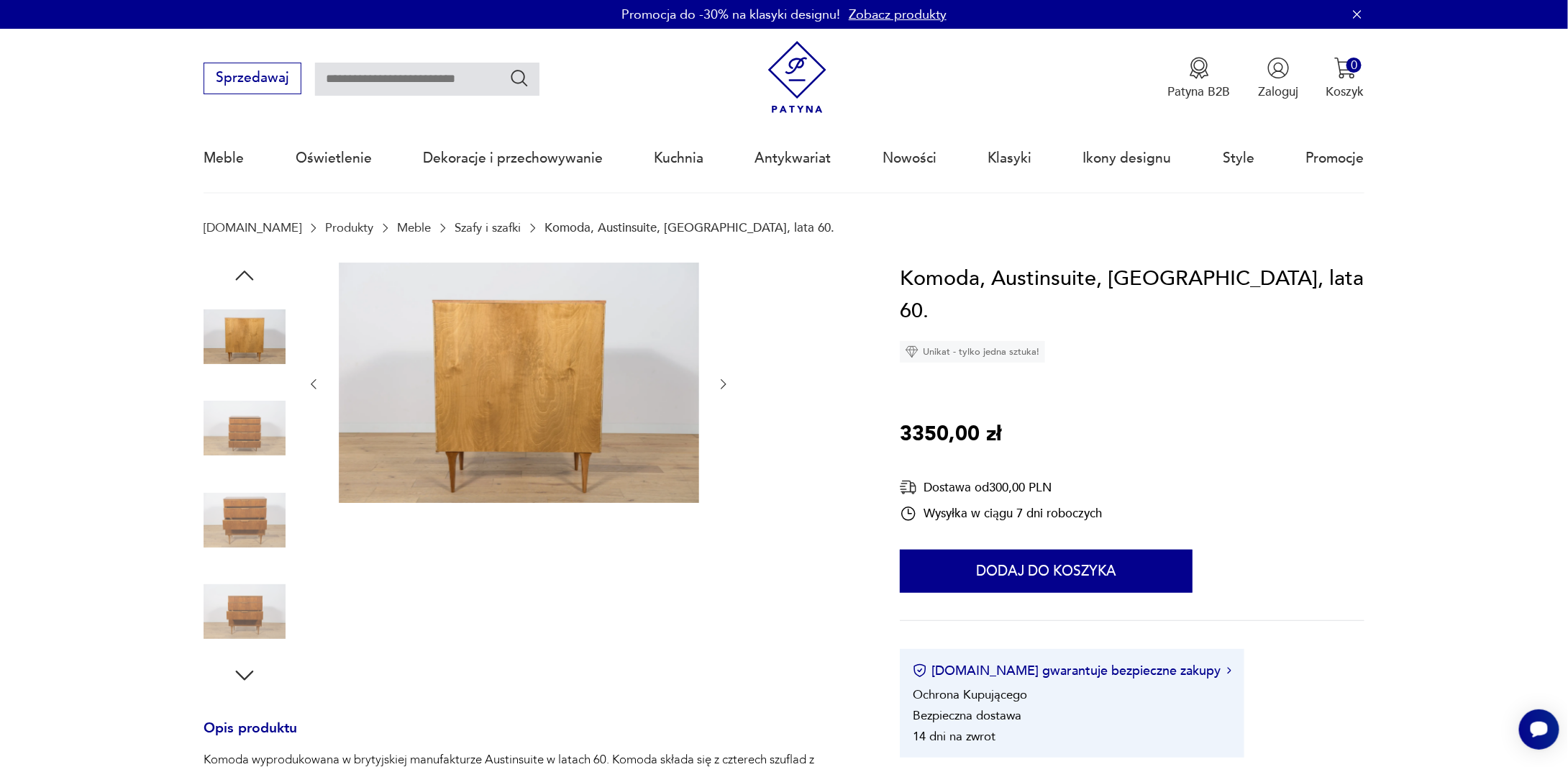
click at [721, 383] on icon "button" at bounding box center [723, 384] width 14 height 14
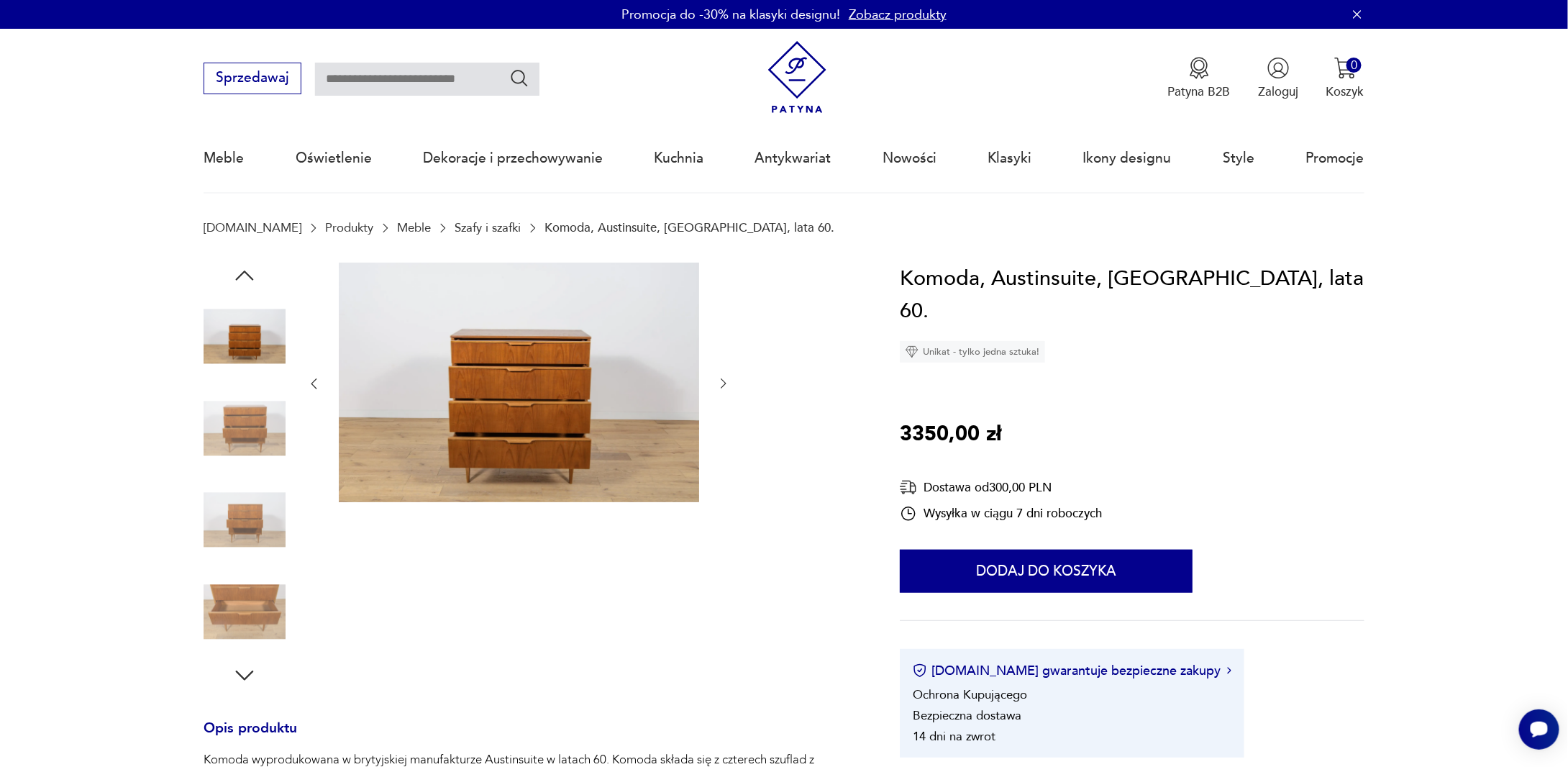
click at [721, 383] on icon "button" at bounding box center [723, 383] width 14 height 14
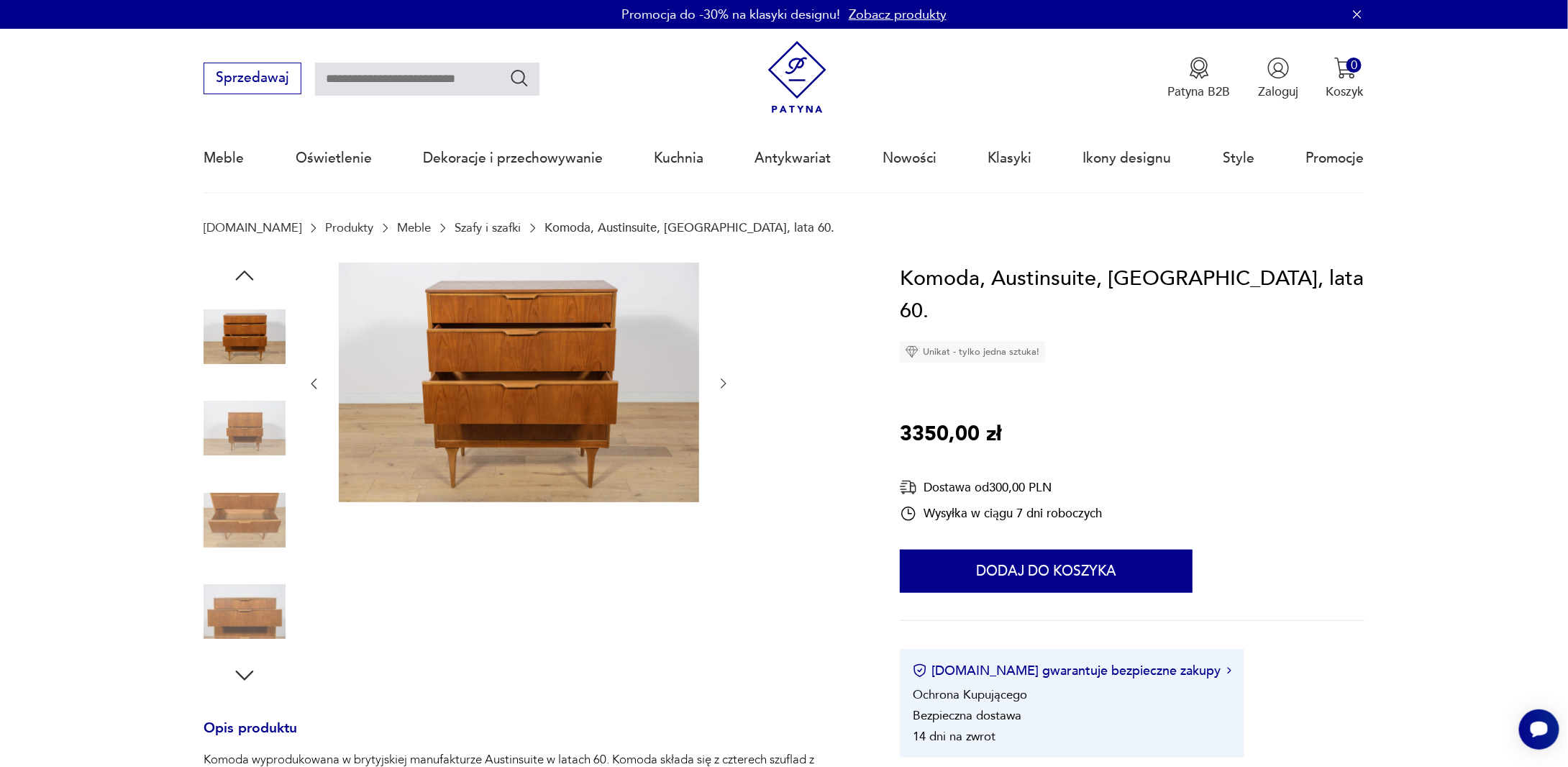
click at [721, 383] on icon "button" at bounding box center [723, 383] width 14 height 14
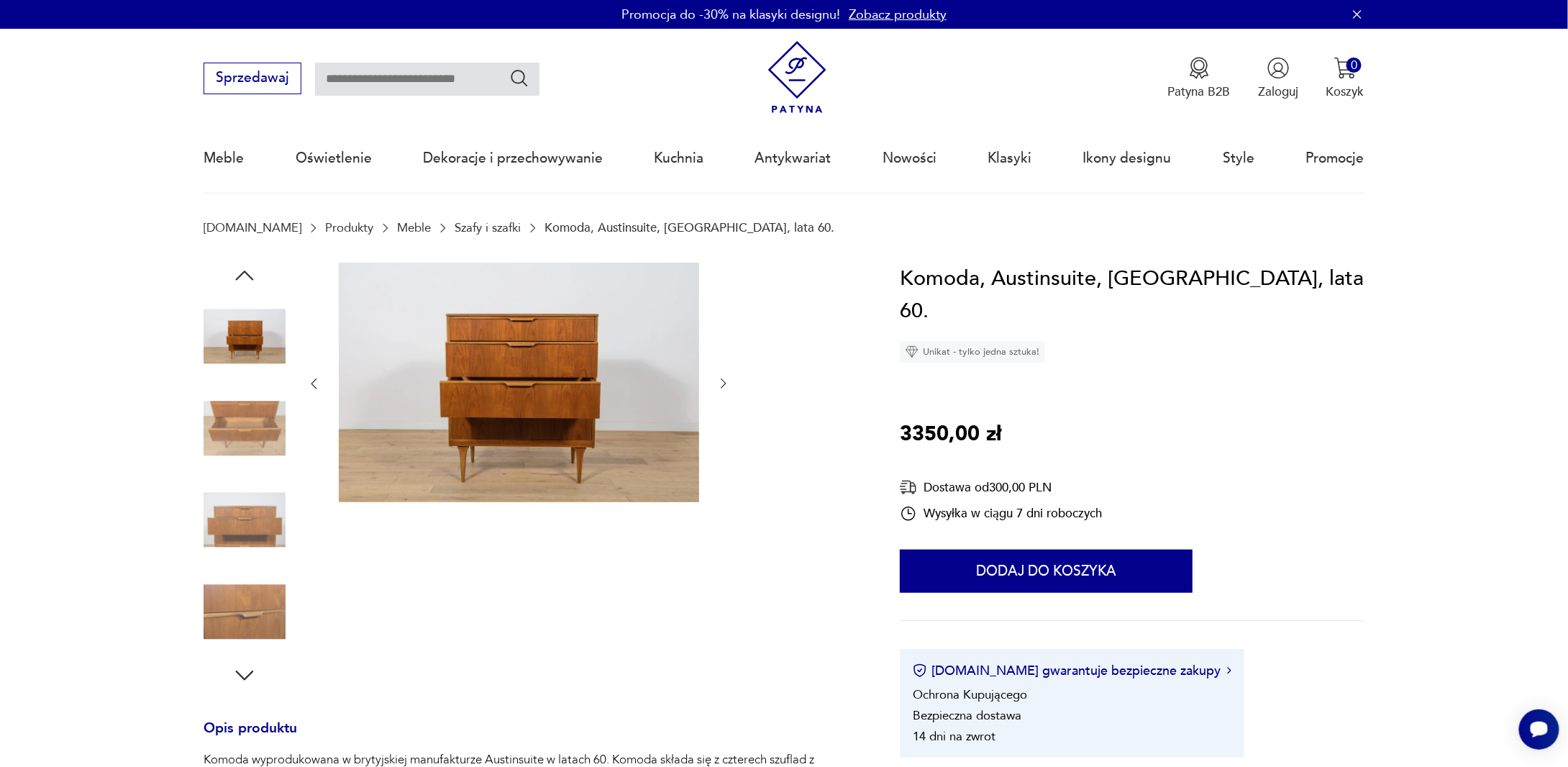
click at [721, 383] on icon "button" at bounding box center [723, 383] width 14 height 14
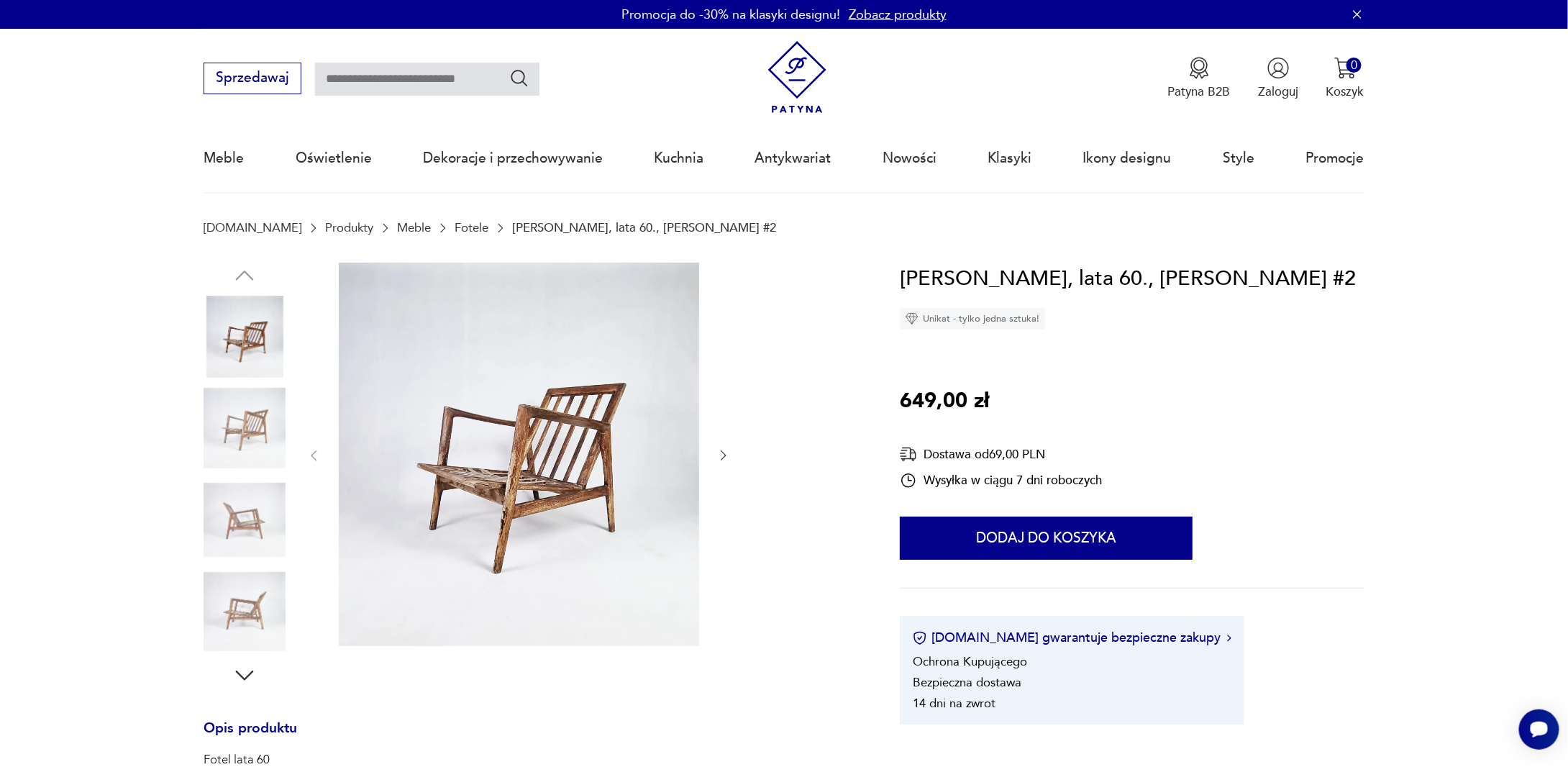
click at [725, 453] on icon "button" at bounding box center [723, 455] width 14 height 14
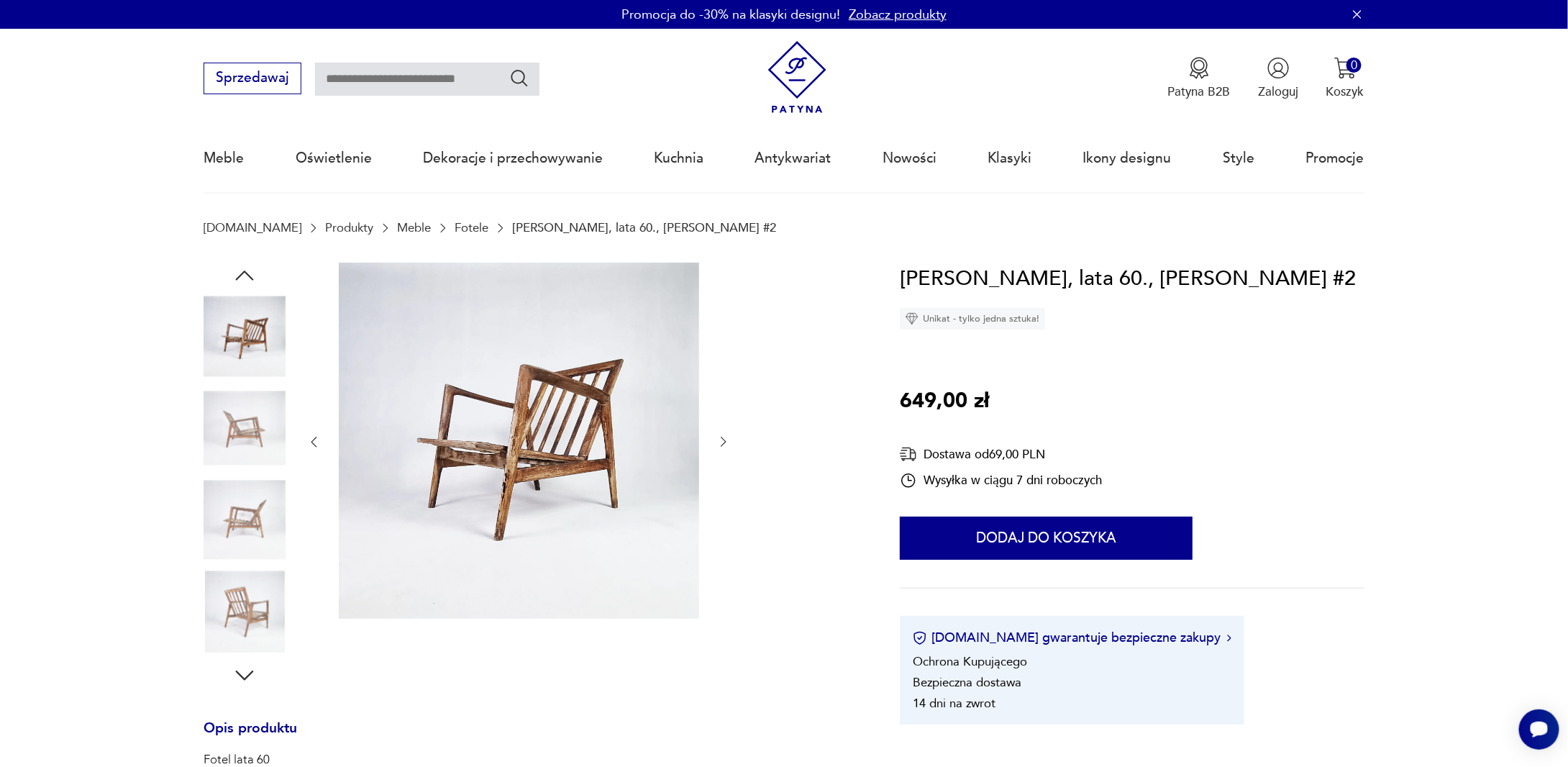
click at [725, 452] on div at bounding box center [518, 442] width 424 height 360
click at [722, 457] on div at bounding box center [518, 442] width 424 height 360
click at [724, 445] on icon "button" at bounding box center [723, 441] width 14 height 14
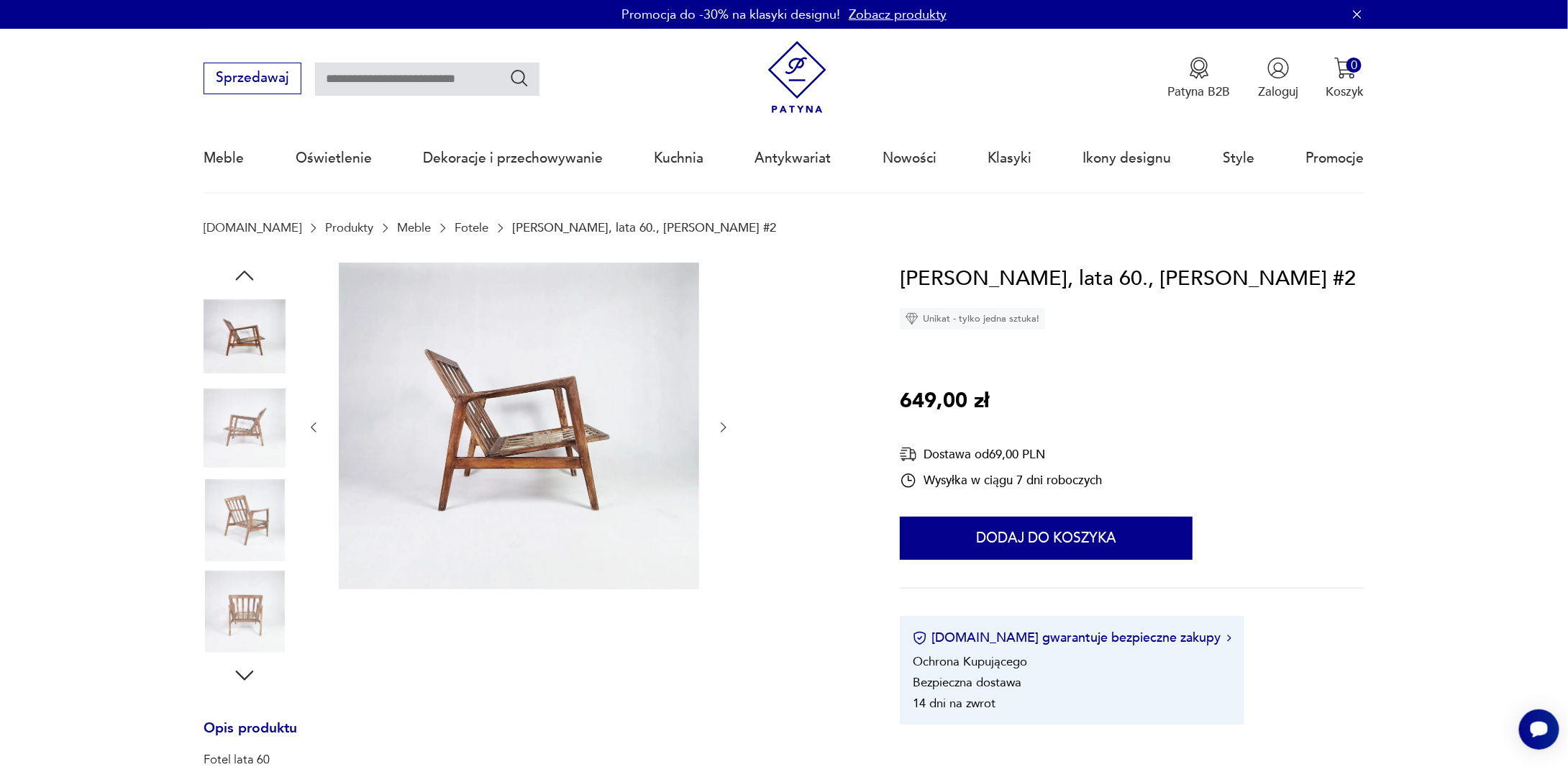
click at [721, 443] on div at bounding box center [518, 427] width 424 height 330
click at [720, 442] on div at bounding box center [518, 427] width 424 height 330
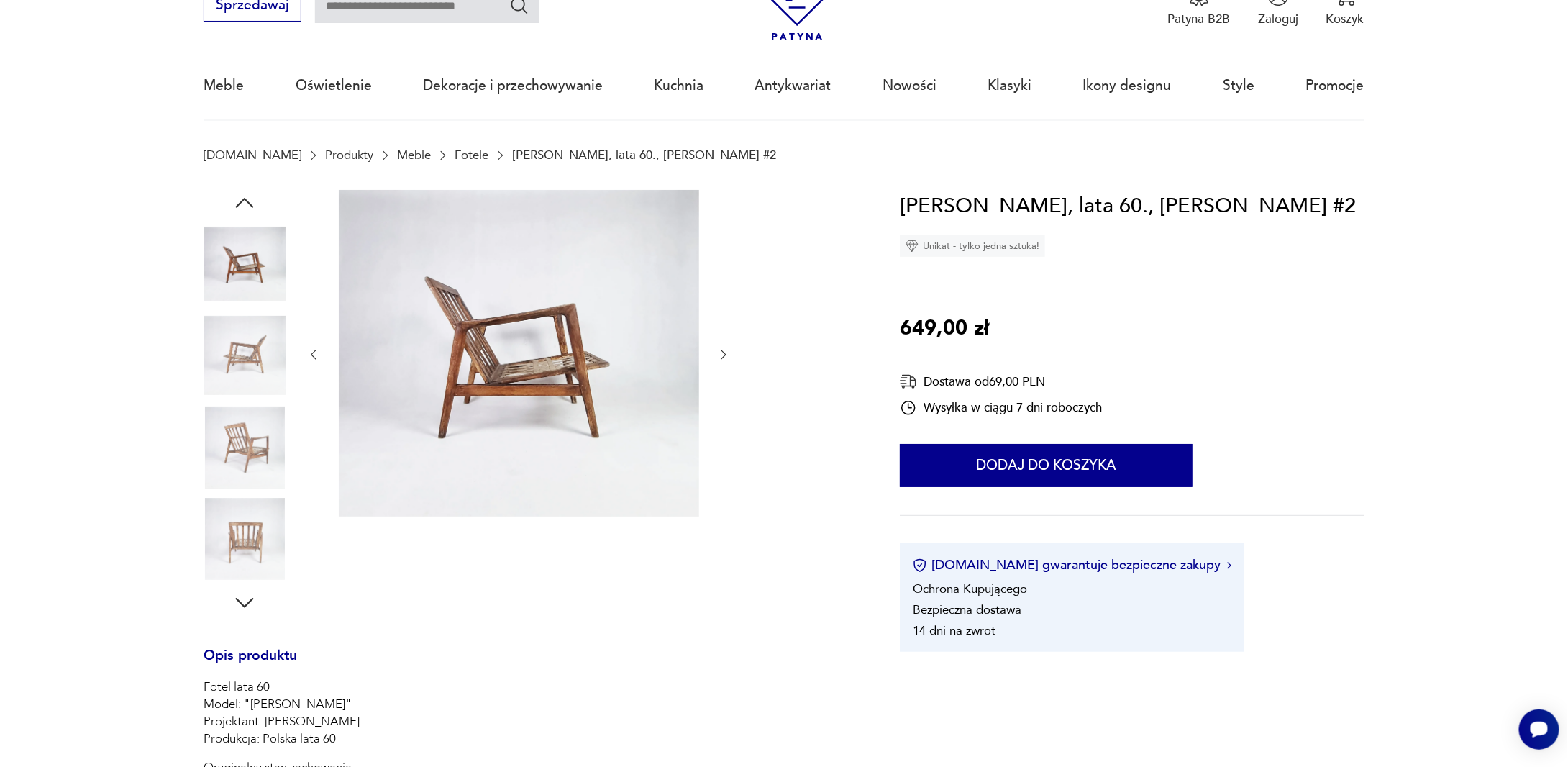
scroll to position [72, 0]
click at [244, 513] on img at bounding box center [244, 539] width 82 height 82
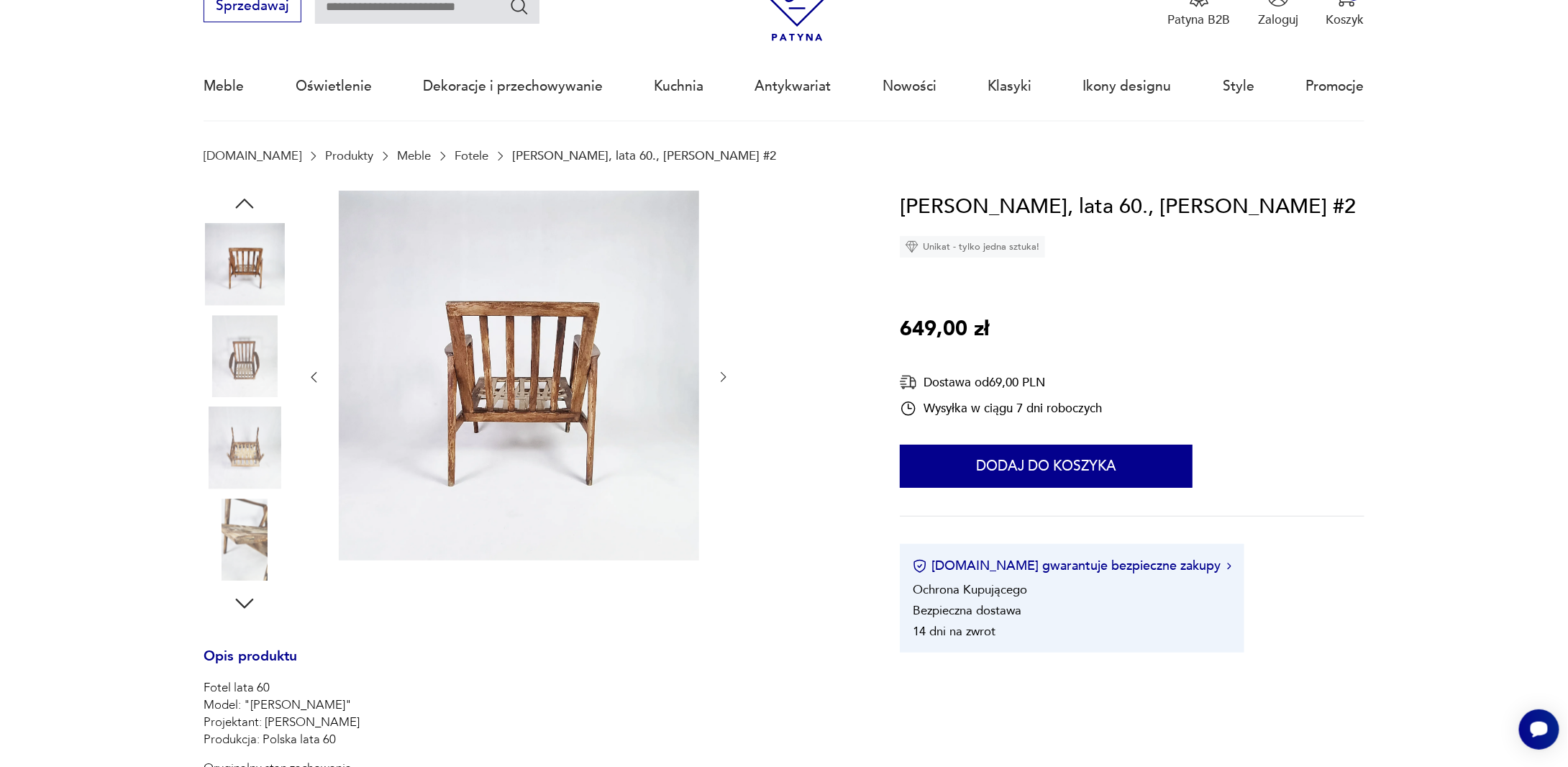
click at [487, 328] on img at bounding box center [518, 376] width 360 height 371
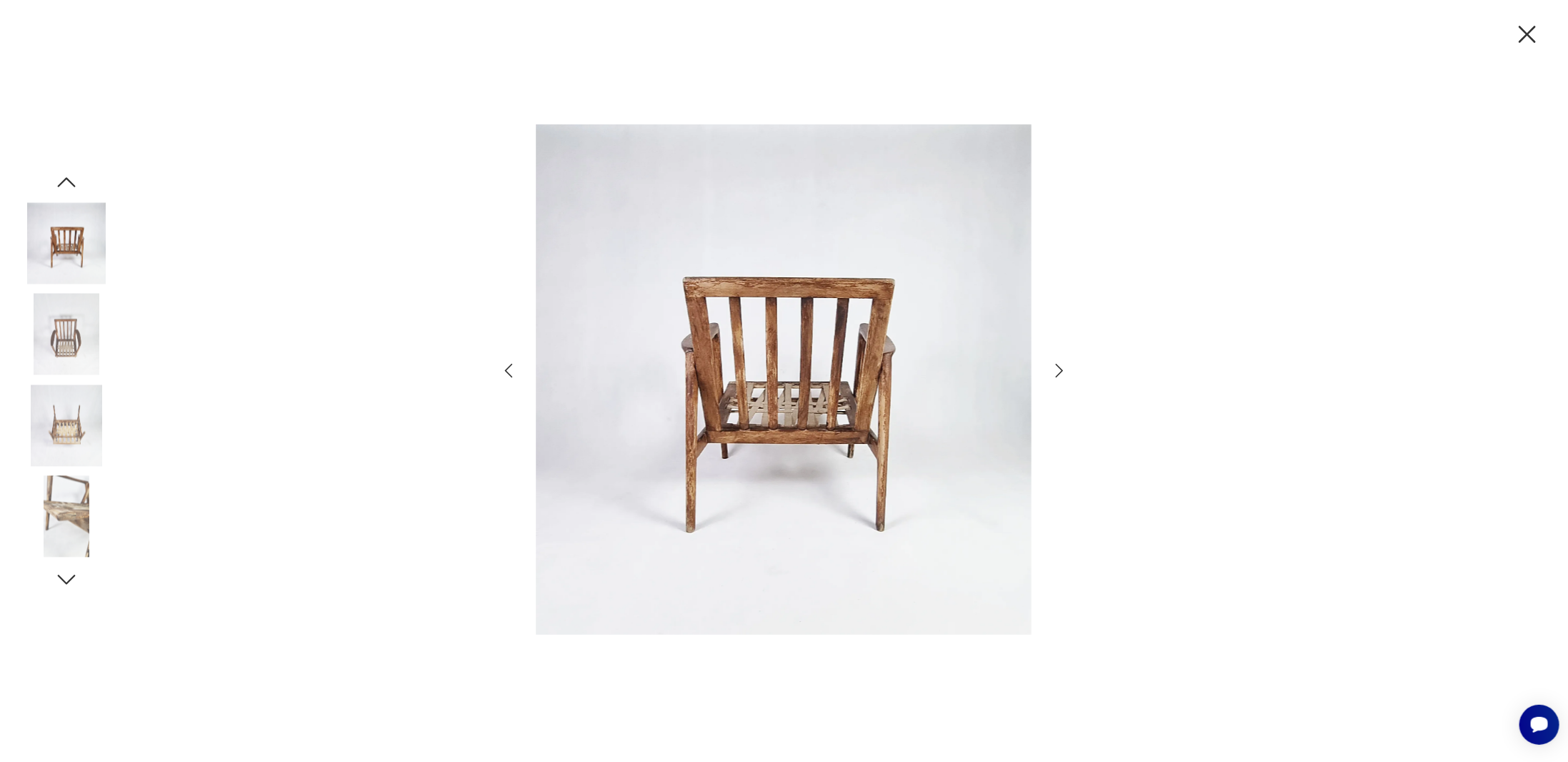
click at [851, 375] on img at bounding box center [783, 380] width 496 height 610
click at [1447, 190] on div at bounding box center [784, 381] width 1568 height 762
click at [1528, 39] on icon "button" at bounding box center [1528, 35] width 30 height 30
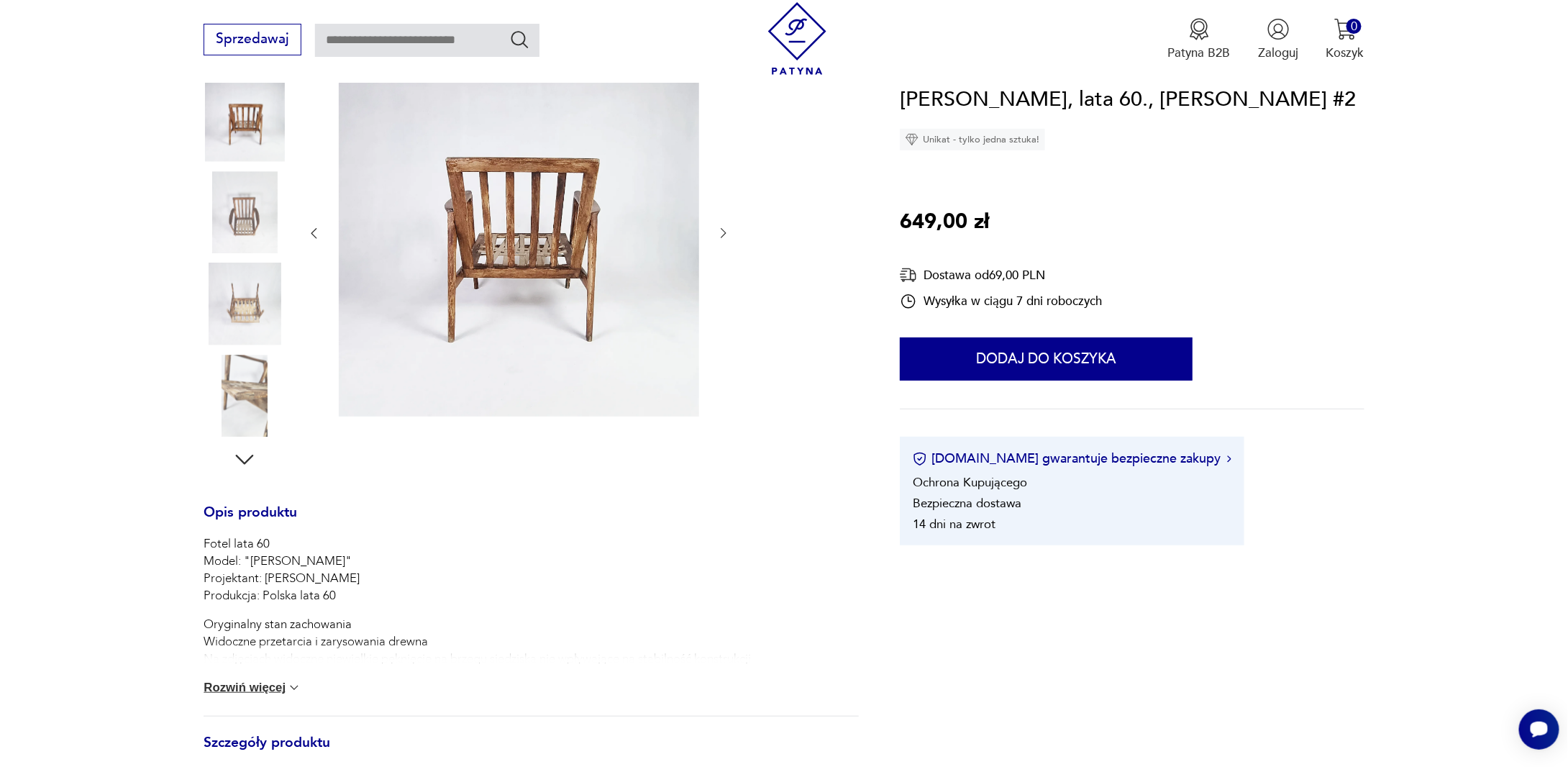
scroll to position [216, 0]
click at [228, 305] on img at bounding box center [244, 304] width 82 height 82
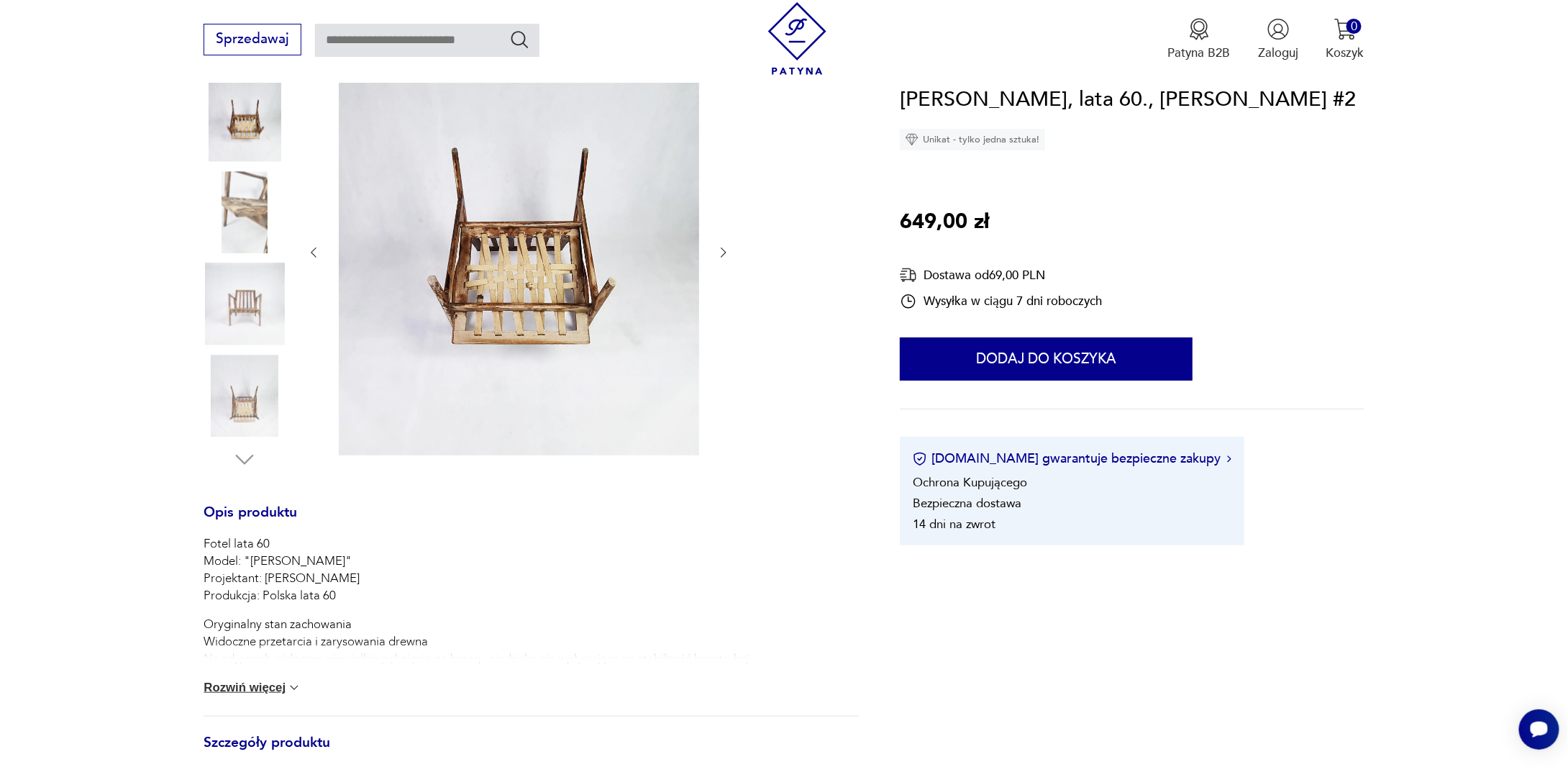
click at [262, 319] on img at bounding box center [244, 304] width 82 height 82
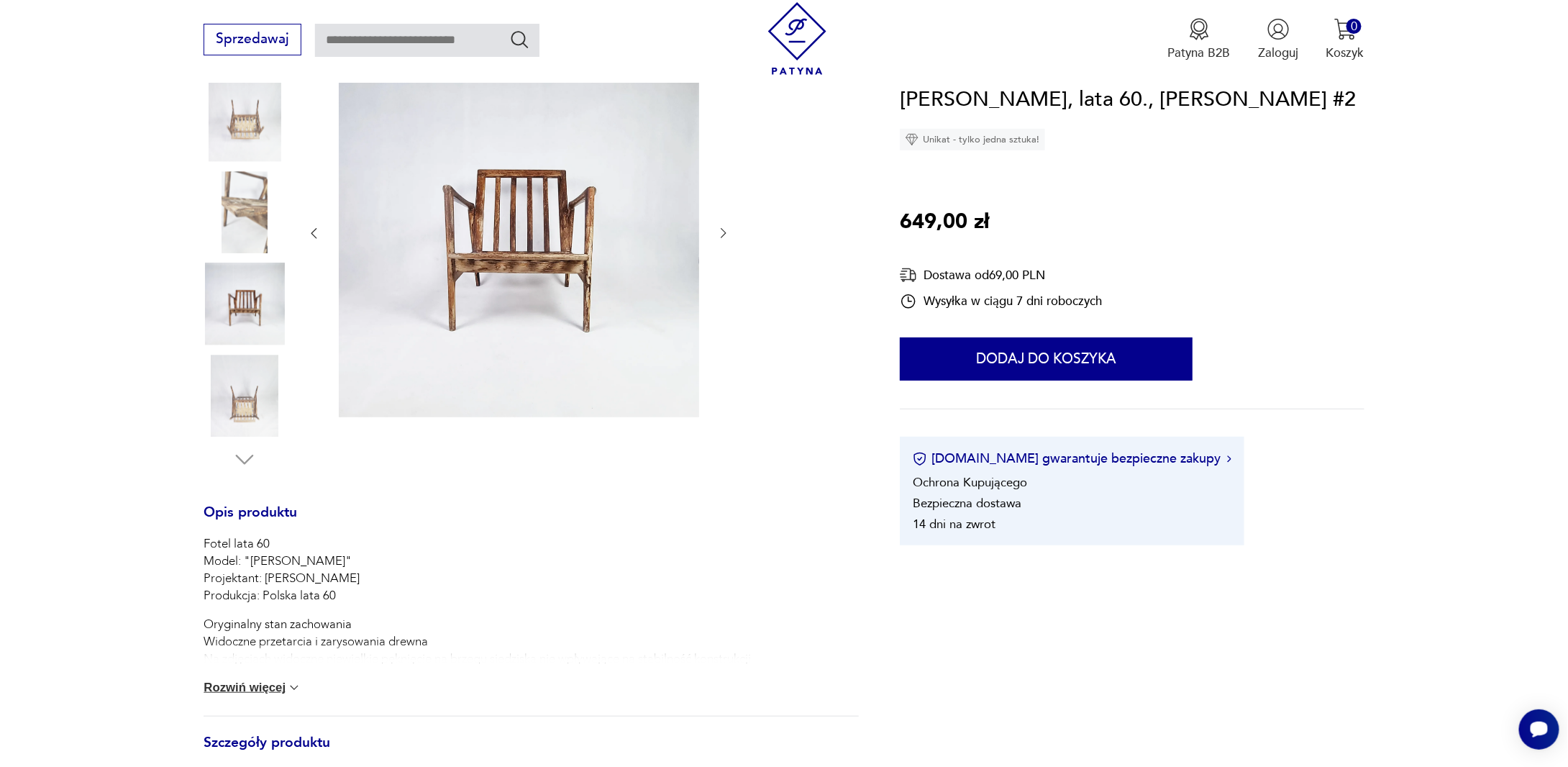
click at [254, 405] on img at bounding box center [244, 395] width 82 height 82
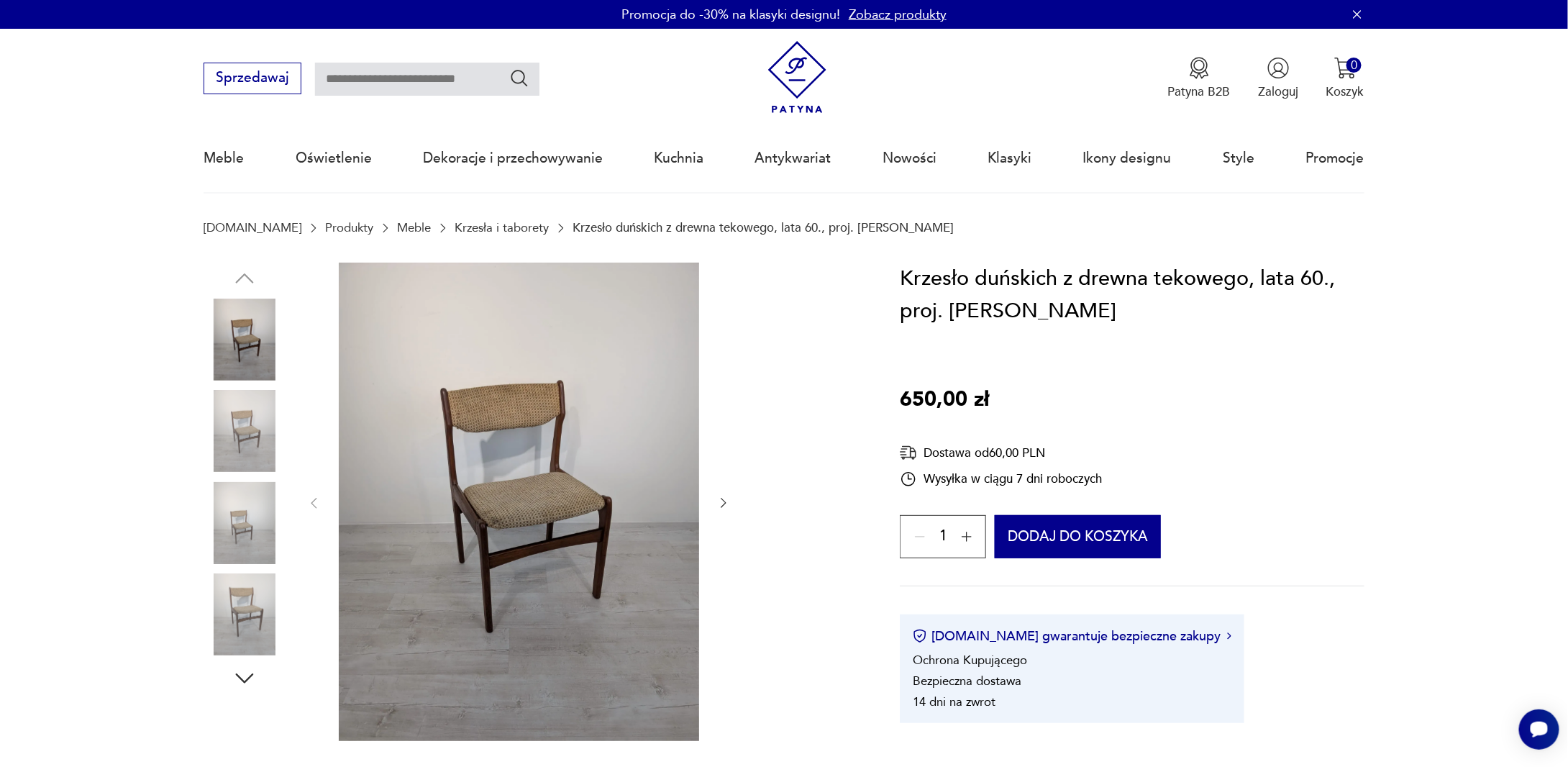
click at [245, 487] on img at bounding box center [244, 522] width 82 height 82
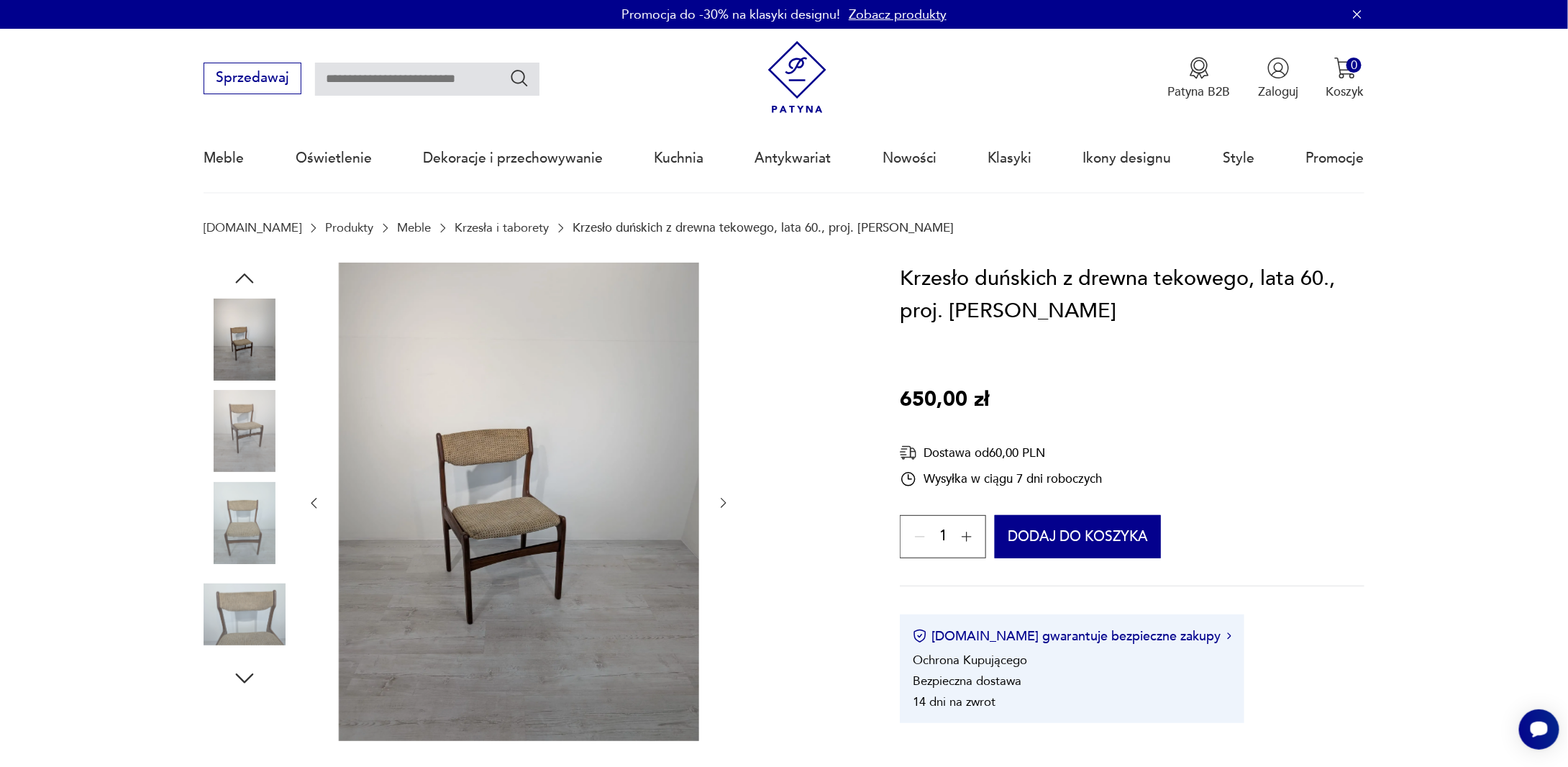
click at [249, 558] on img at bounding box center [244, 522] width 82 height 82
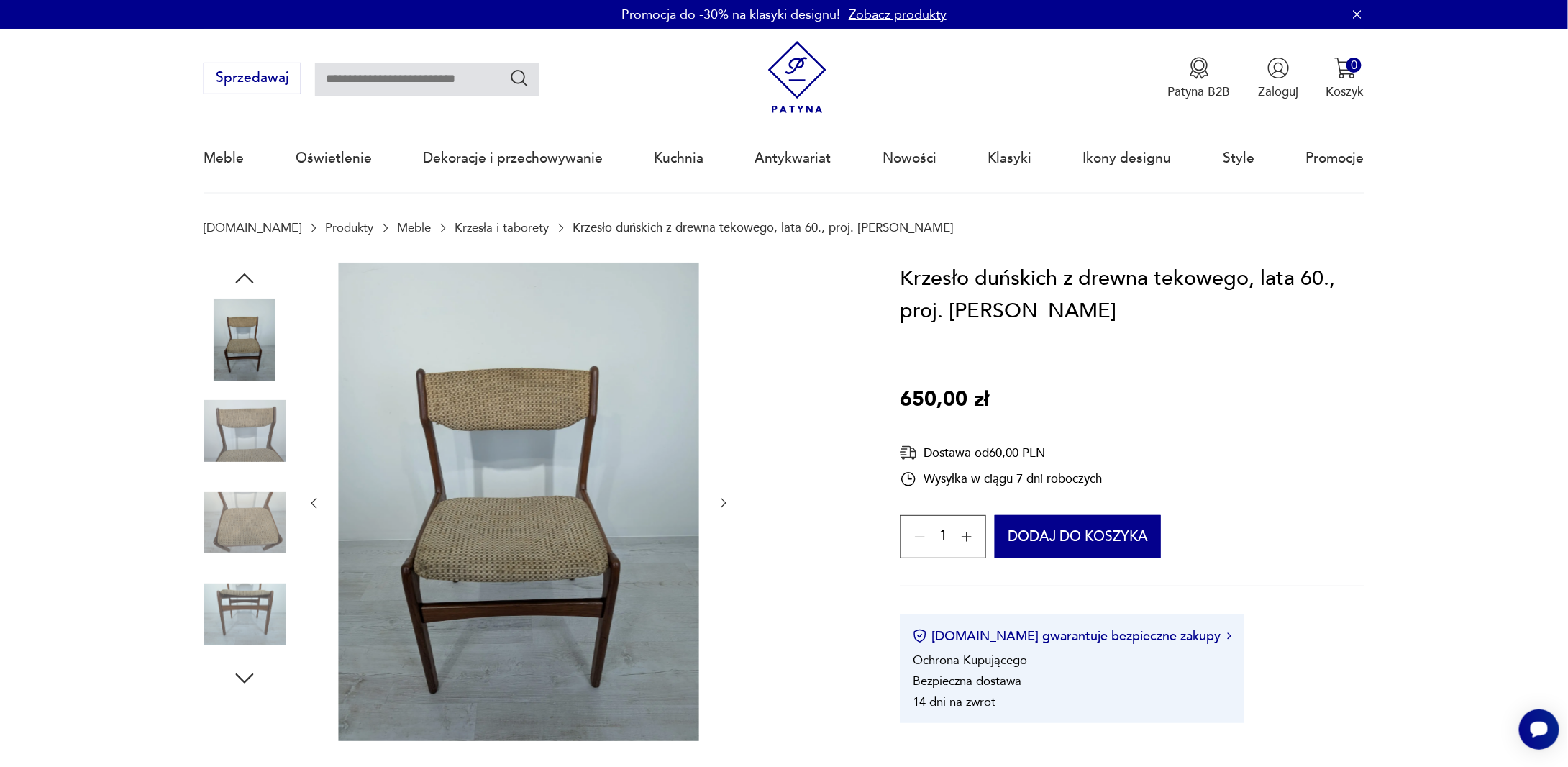
click at [255, 599] on img at bounding box center [244, 614] width 82 height 82
